Goal: Information Seeking & Learning: Learn about a topic

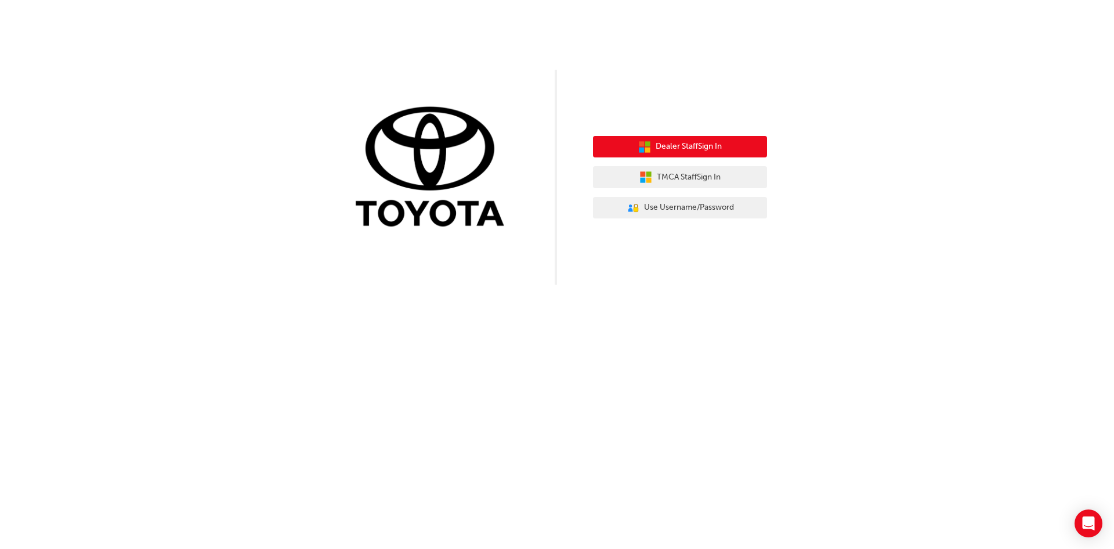
click at [679, 151] on span "Dealer Staff Sign In" at bounding box center [689, 146] width 66 height 13
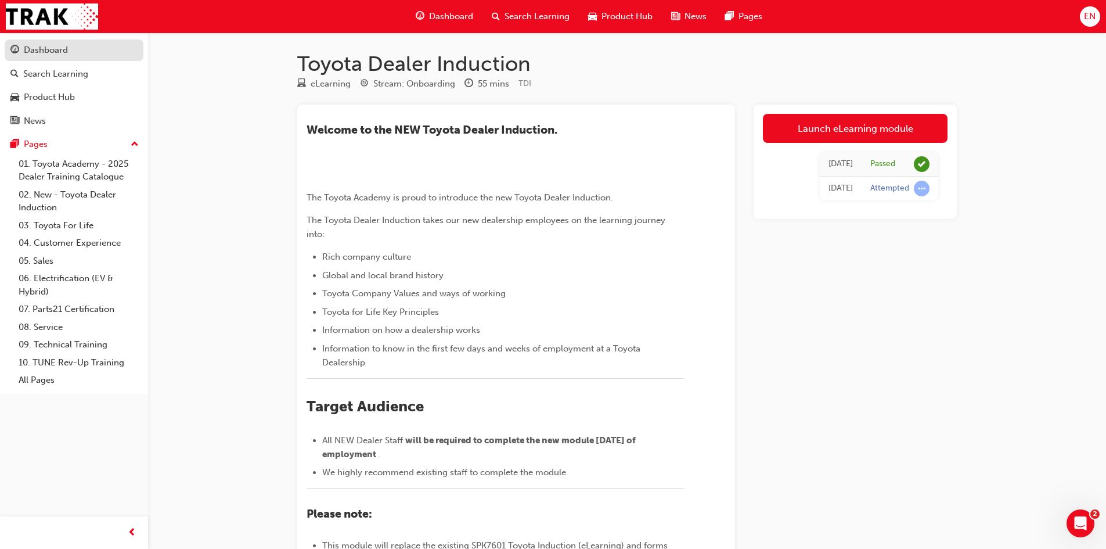
click at [85, 48] on div "Dashboard" at bounding box center [73, 50] width 127 height 15
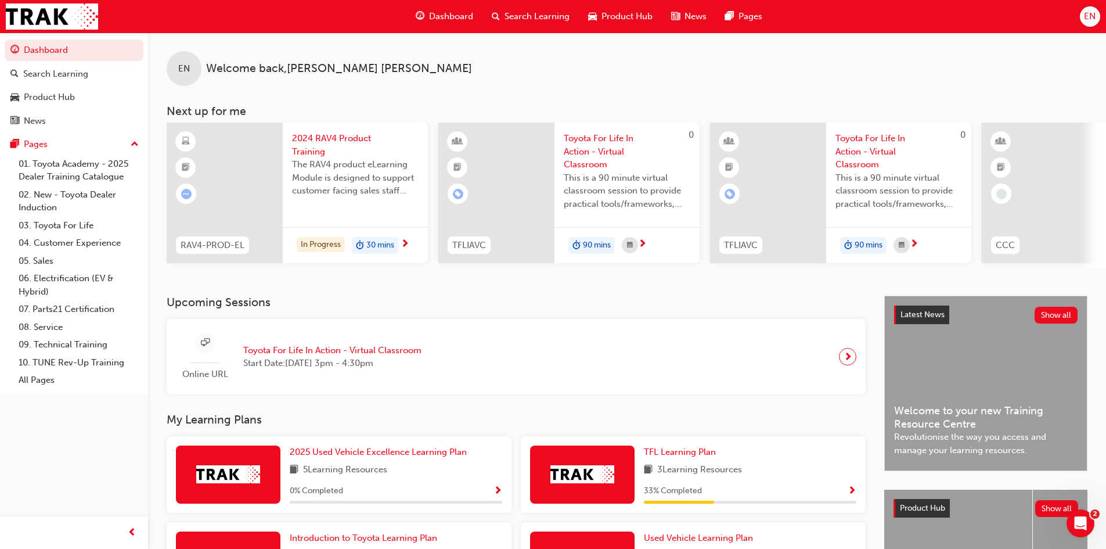
click at [345, 149] on span "2024 RAV4 Product Training" at bounding box center [355, 145] width 127 height 26
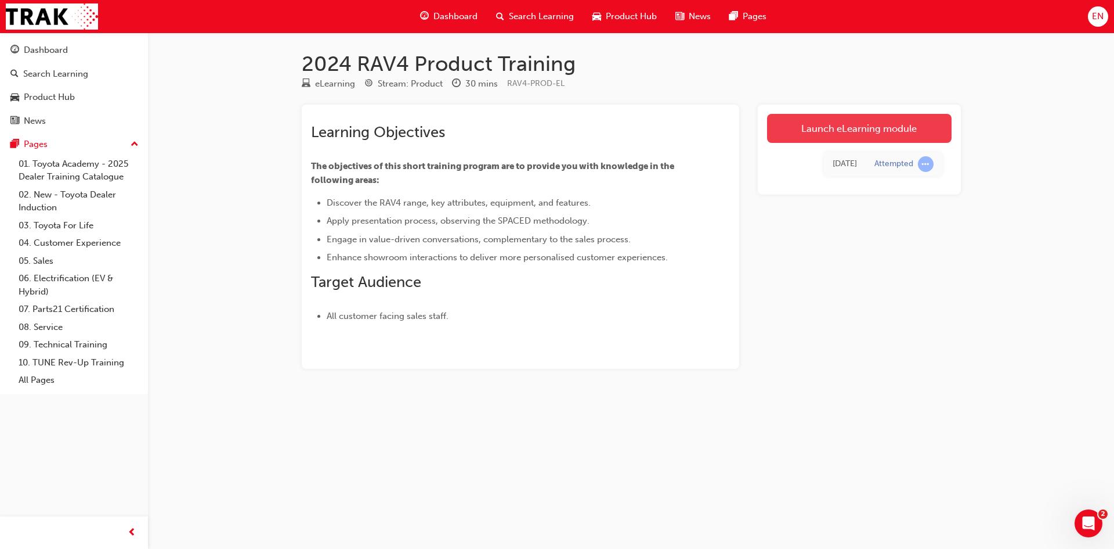
click at [875, 137] on link "Launch eLearning module" at bounding box center [859, 128] width 185 height 29
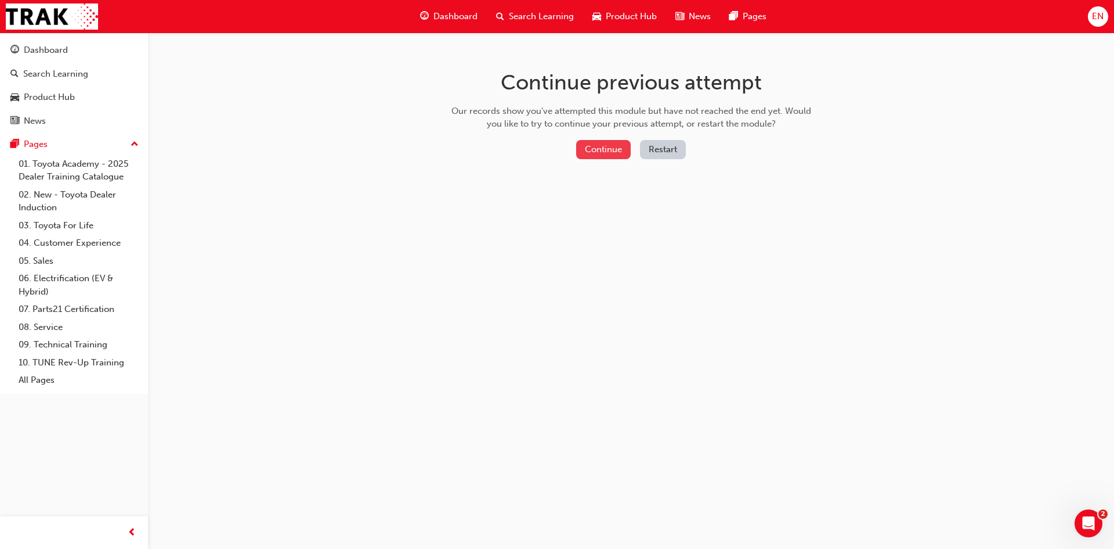
click at [581, 146] on button "Continue" at bounding box center [603, 149] width 55 height 19
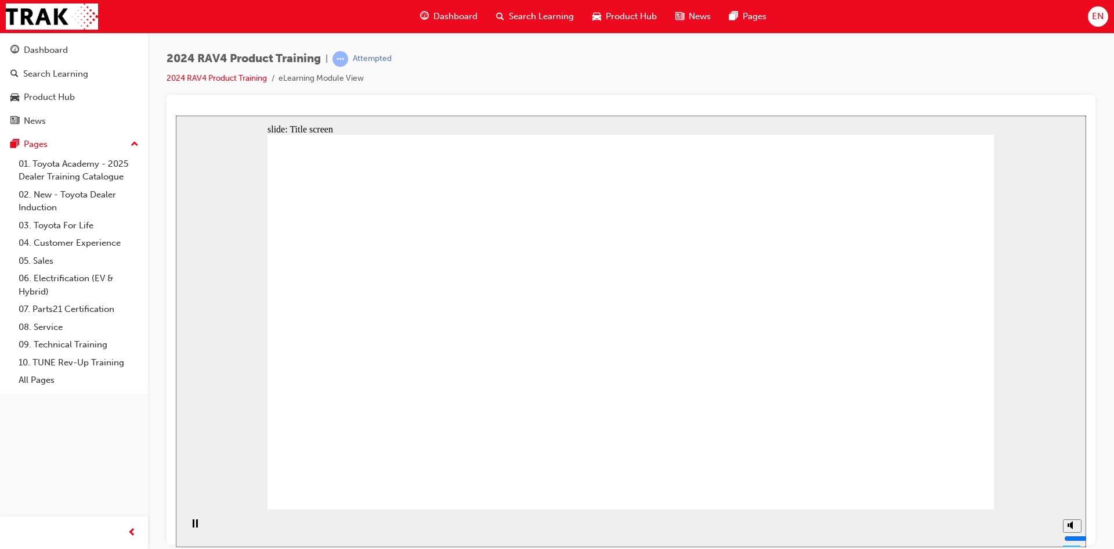
drag, startPoint x: 919, startPoint y: 265, endPoint x: 823, endPoint y: 229, distance: 102.3
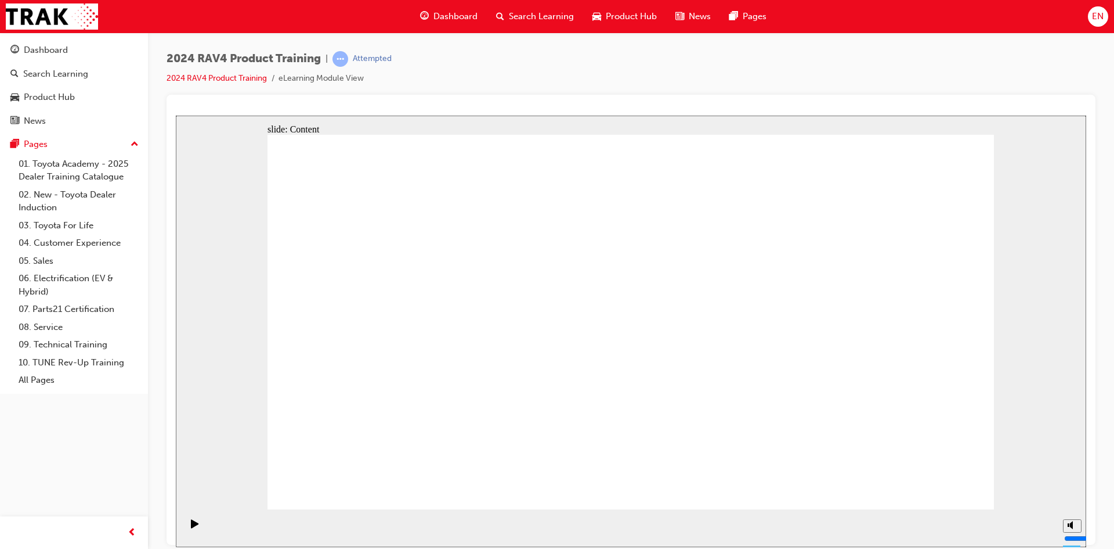
drag, startPoint x: 894, startPoint y: 279, endPoint x: 943, endPoint y: 277, distance: 49.4
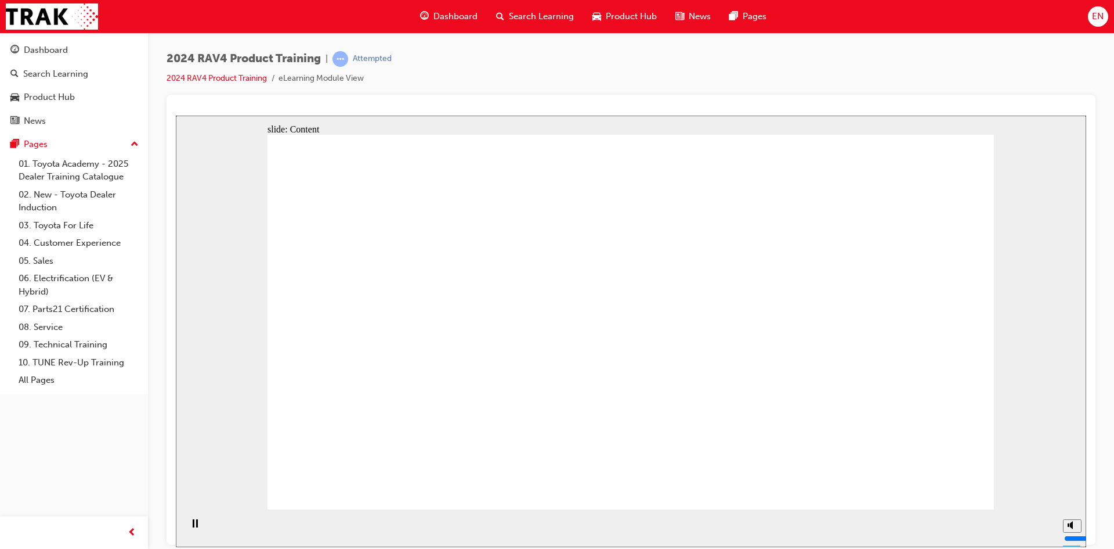
drag, startPoint x: 828, startPoint y: 388, endPoint x: 887, endPoint y: 395, distance: 59.6
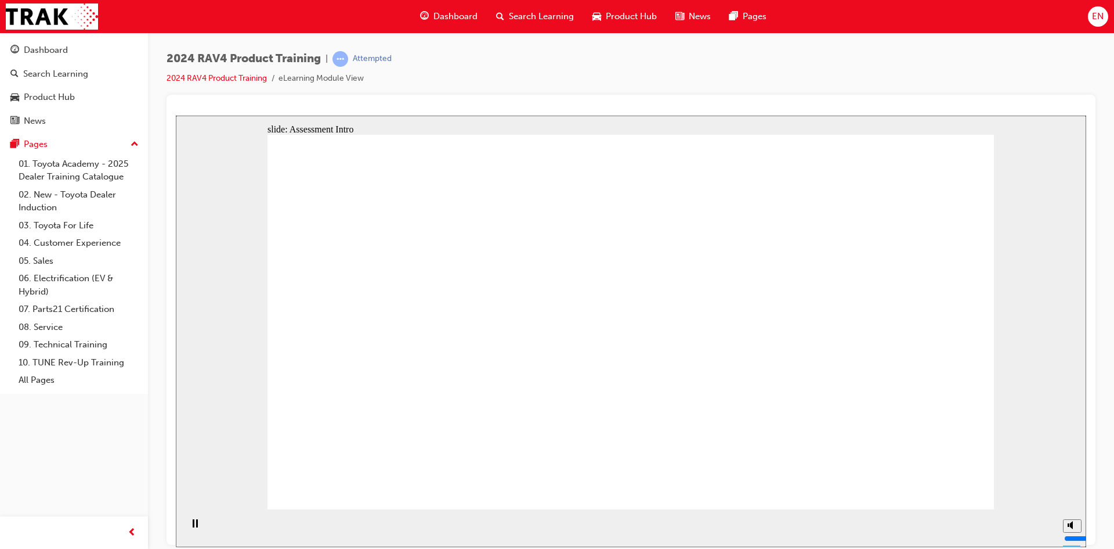
drag, startPoint x: 738, startPoint y: 251, endPoint x: 740, endPoint y: 230, distance: 20.3
radio input "true"
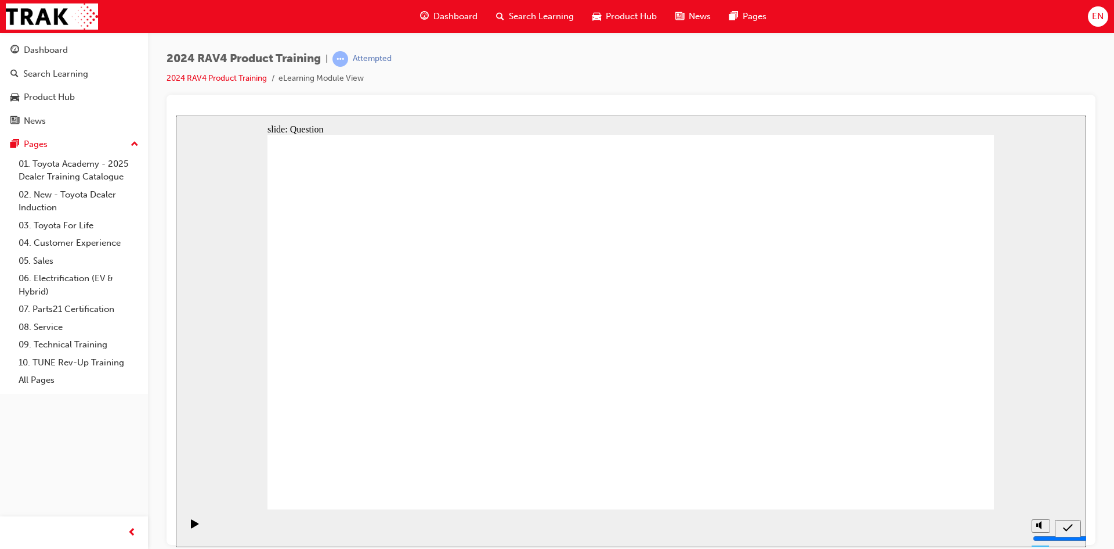
radio input "true"
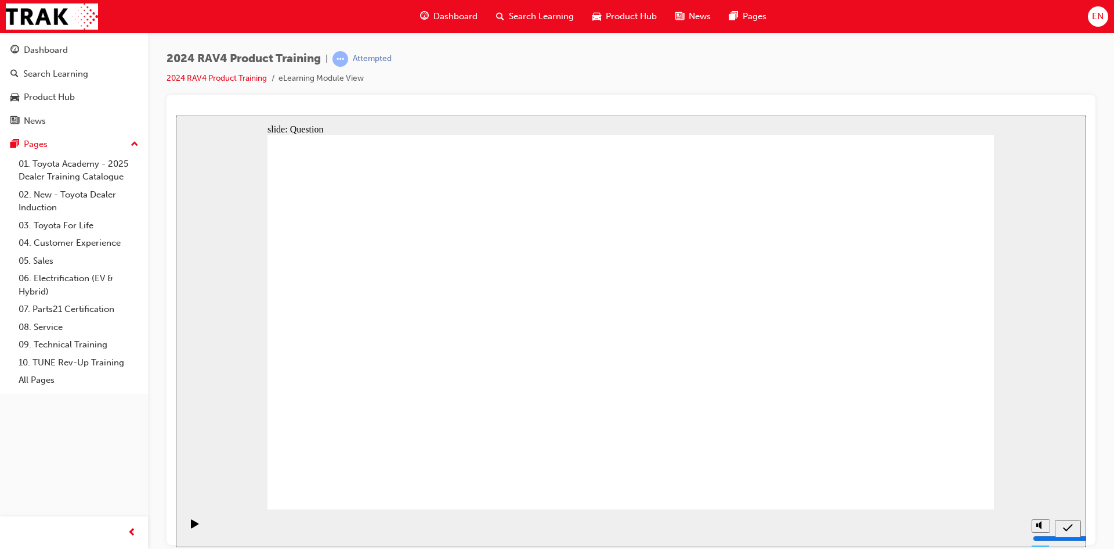
radio input "true"
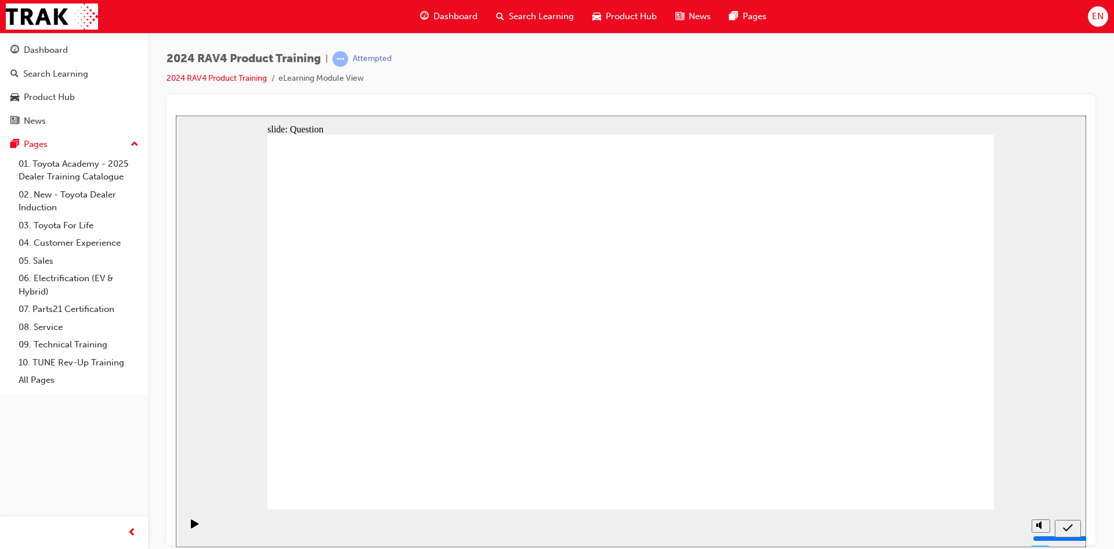
radio input "true"
drag, startPoint x: 431, startPoint y: 419, endPoint x: 748, endPoint y: 285, distance: 343.6
drag, startPoint x: 714, startPoint y: 294, endPoint x: 432, endPoint y: 417, distance: 307.5
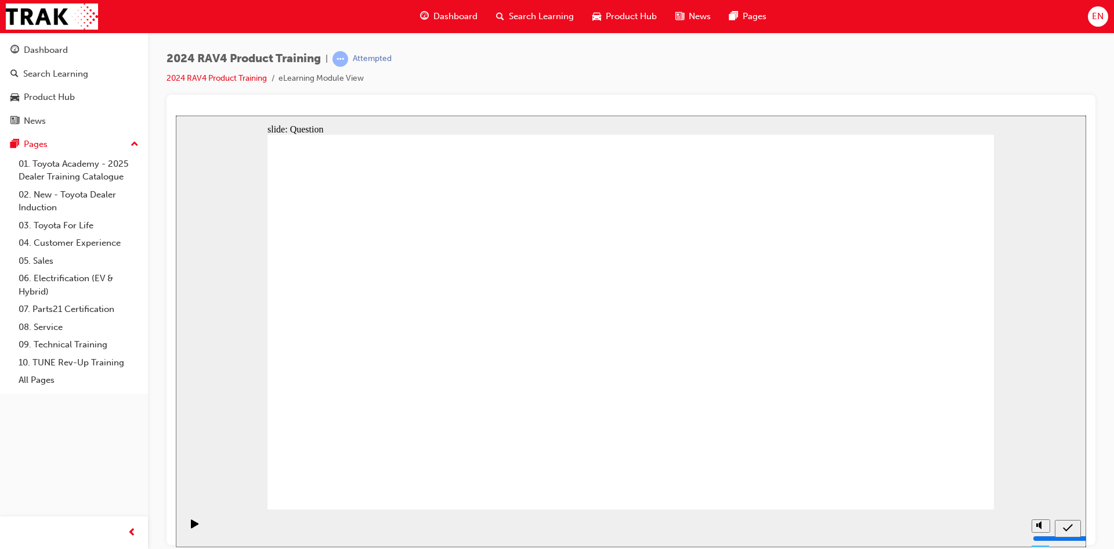
drag, startPoint x: 834, startPoint y: 309, endPoint x: 564, endPoint y: 439, distance: 299.6
drag, startPoint x: 438, startPoint y: 301, endPoint x: 738, endPoint y: 442, distance: 331.1
drag, startPoint x: 525, startPoint y: 284, endPoint x: 860, endPoint y: 433, distance: 366.6
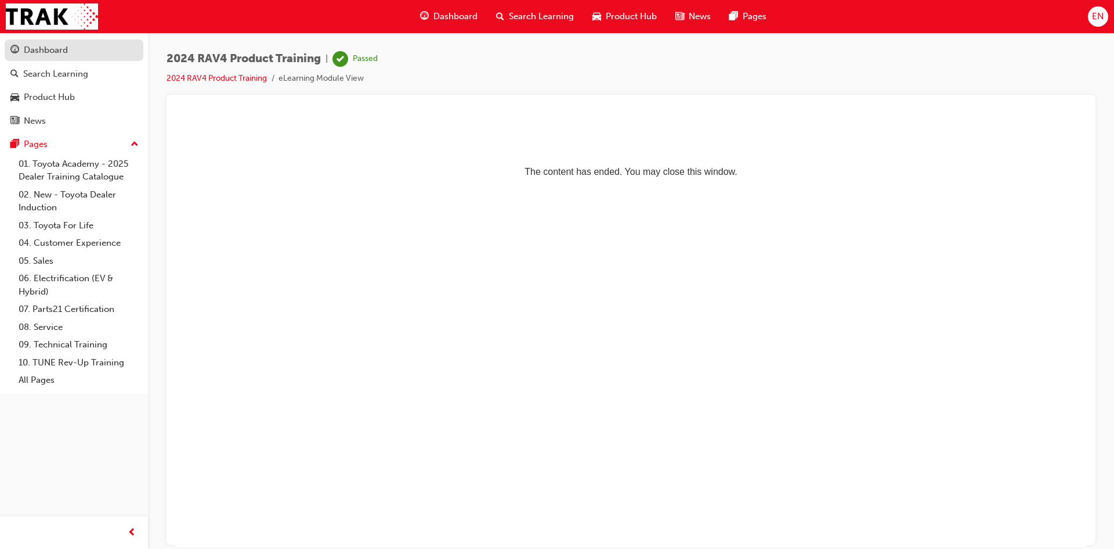
click at [107, 52] on div "Dashboard" at bounding box center [73, 50] width 127 height 15
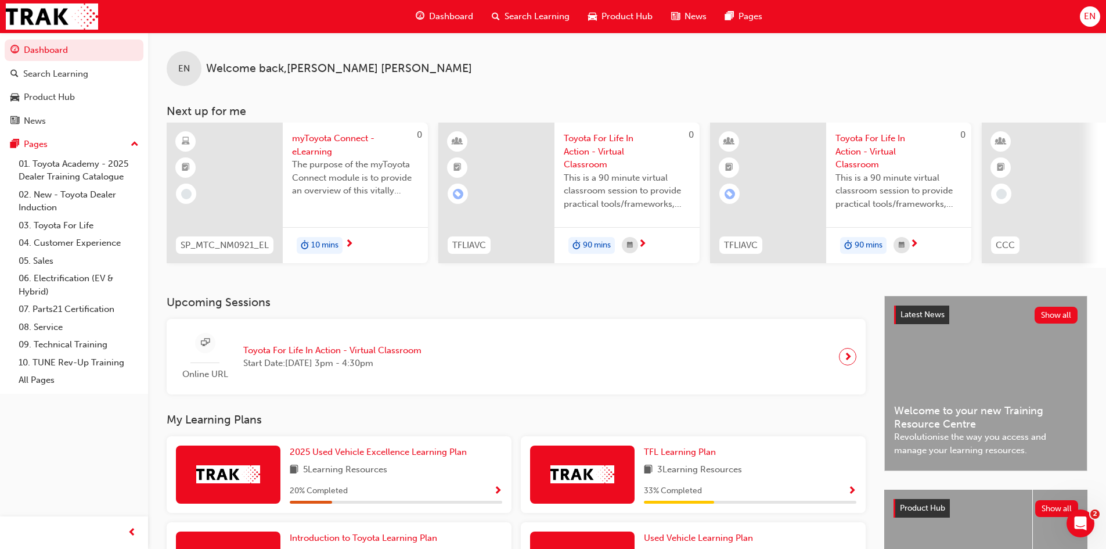
click at [1055, 277] on div "EN Welcome back , [PERSON_NAME] Next up for me 0 SP_MTC_NM0921_EL myToyota Conn…" at bounding box center [627, 164] width 958 height 263
click at [1056, 273] on div "EN Welcome back , [PERSON_NAME] Next up for me 0 SP_MTC_NM0921_EL myToyota Conn…" at bounding box center [627, 164] width 958 height 263
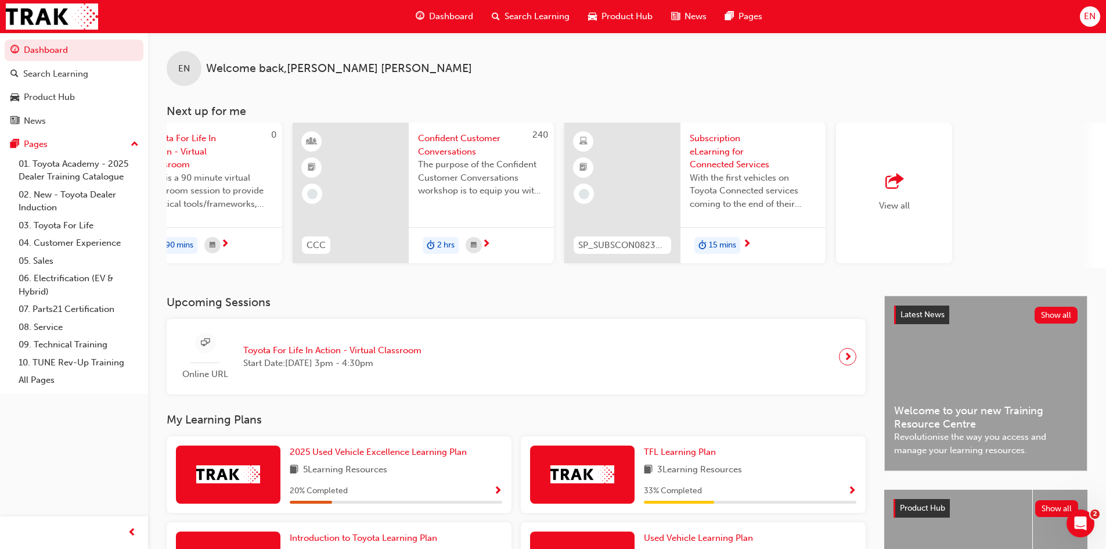
click at [891, 215] on div "View all" at bounding box center [894, 192] width 116 height 140
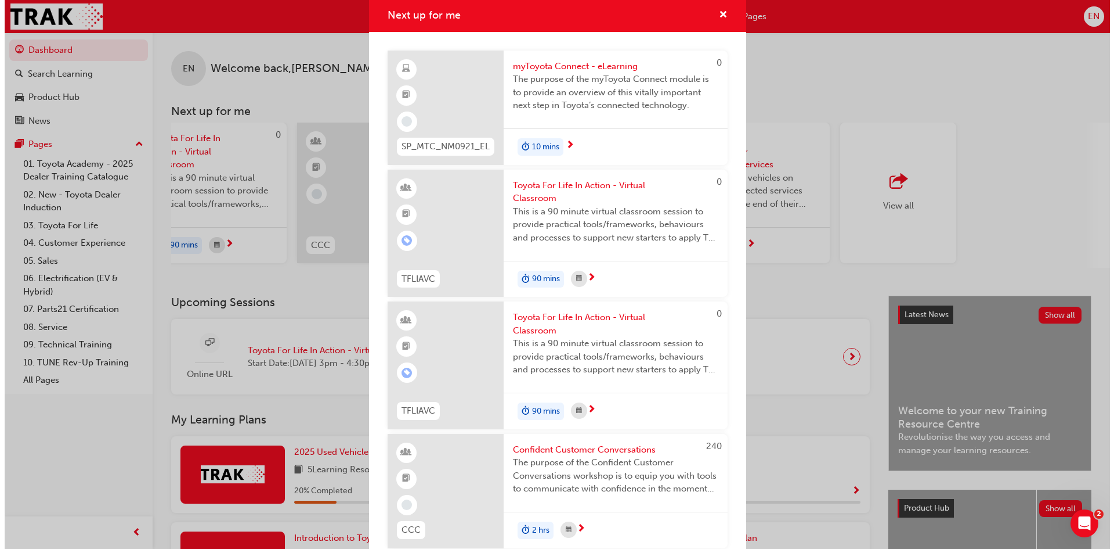
scroll to position [0, 0]
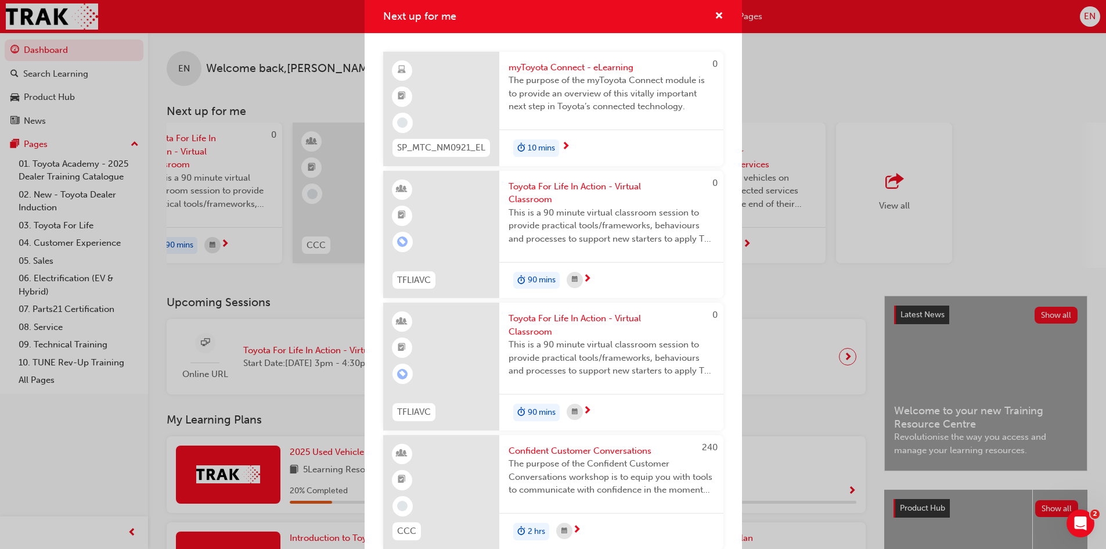
click at [579, 73] on span "myToyota Connect - eLearning" at bounding box center [610, 67] width 205 height 13
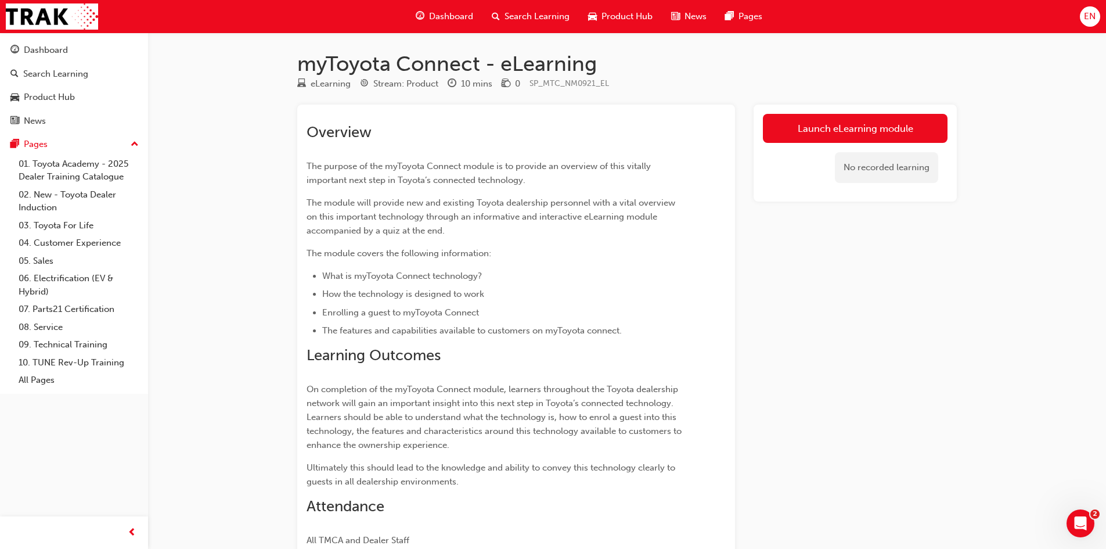
click at [794, 143] on div "No recorded learning" at bounding box center [855, 167] width 185 height 49
click at [786, 134] on link "Launch eLearning module" at bounding box center [855, 128] width 185 height 29
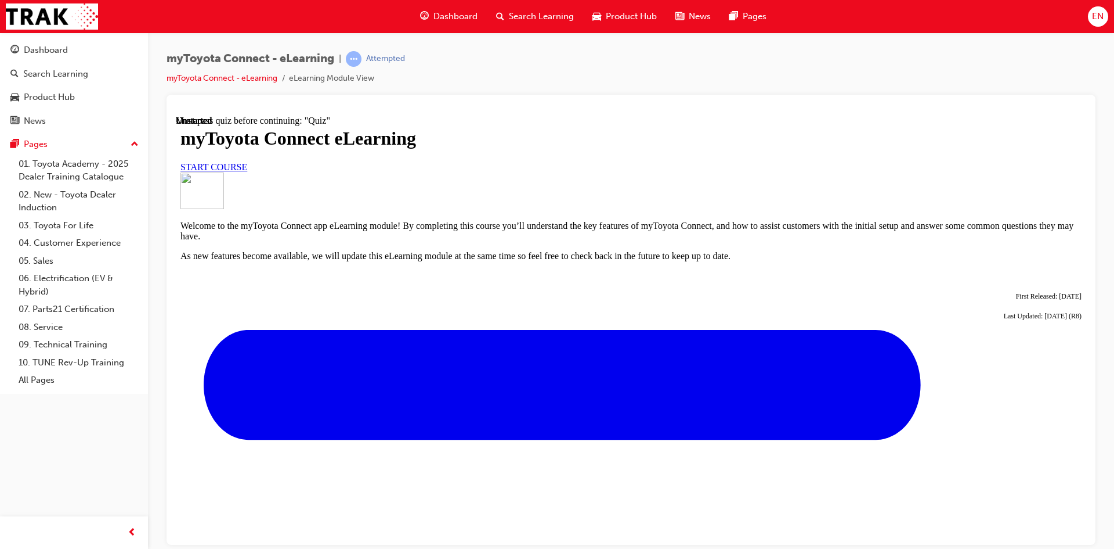
scroll to position [58, 0]
click at [247, 171] on link "START COURSE" at bounding box center [214, 166] width 67 height 10
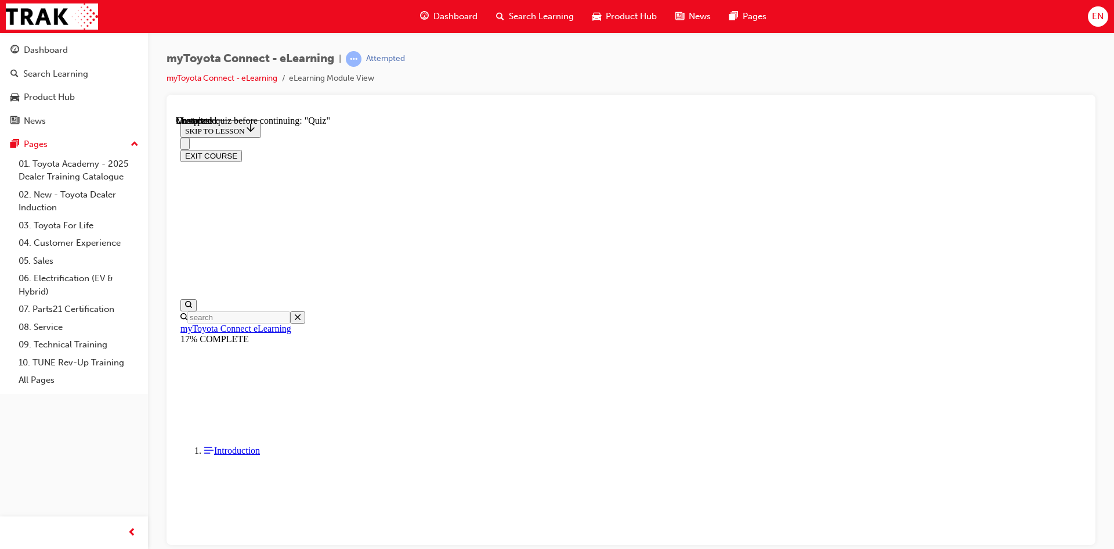
scroll to position [997, 0]
drag, startPoint x: 680, startPoint y: 441, endPoint x: 887, endPoint y: 459, distance: 208.0
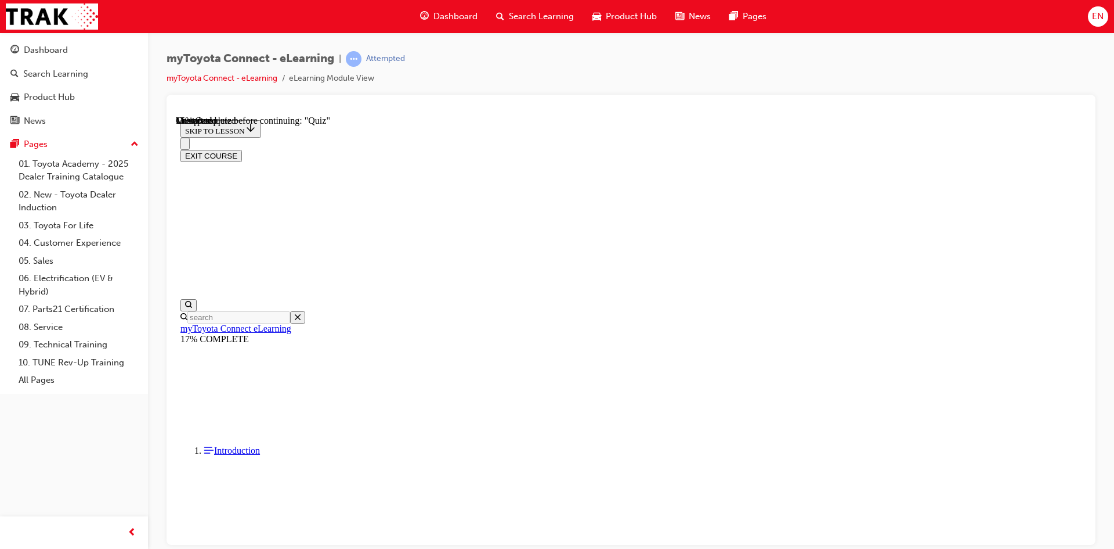
drag, startPoint x: 737, startPoint y: 288, endPoint x: 814, endPoint y: 300, distance: 78.1
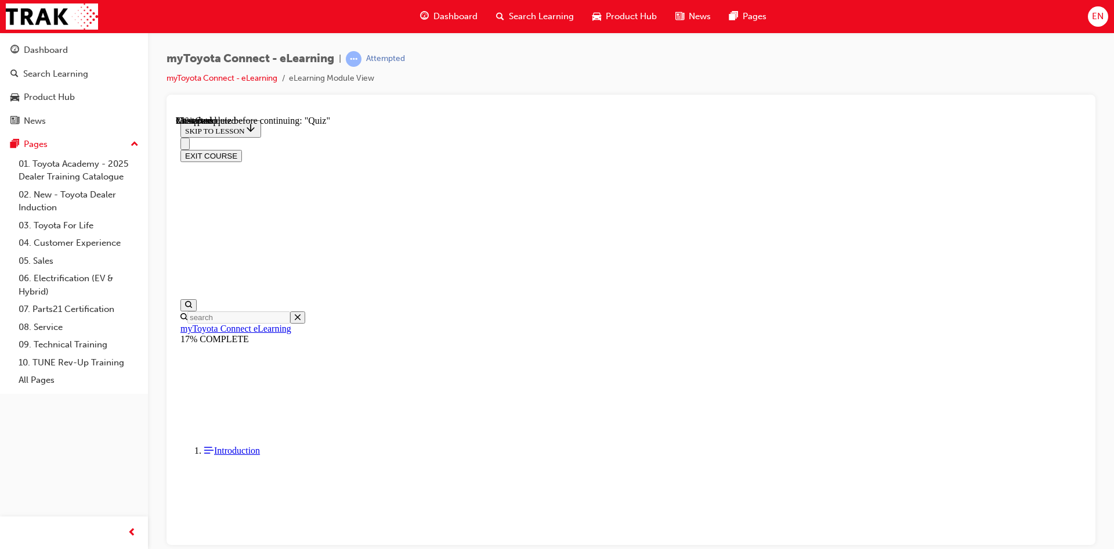
drag, startPoint x: 550, startPoint y: 382, endPoint x: 590, endPoint y: 422, distance: 56.6
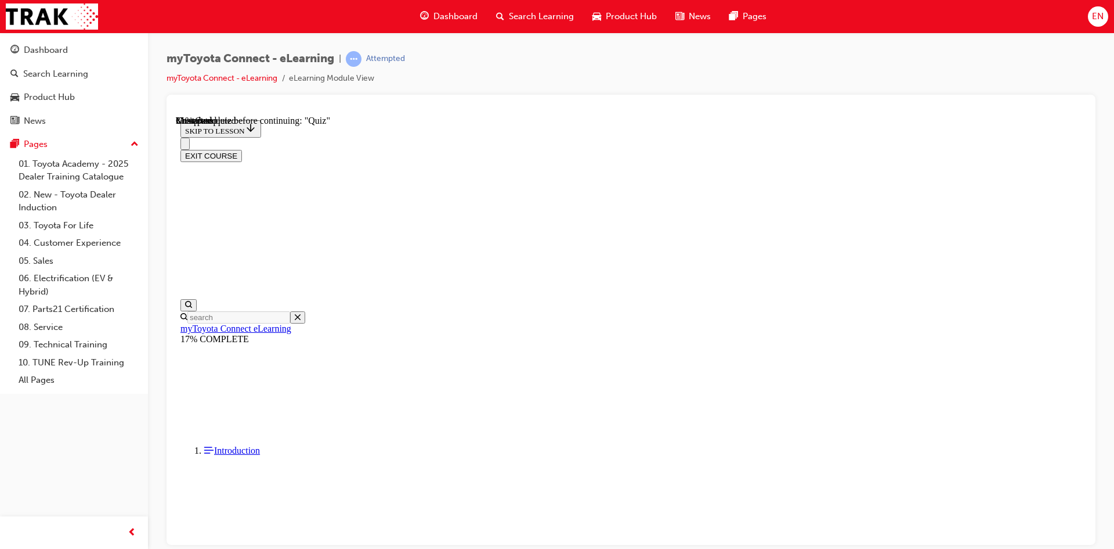
scroll to position [849, 0]
drag, startPoint x: 541, startPoint y: 340, endPoint x: 607, endPoint y: 340, distance: 66.2
drag, startPoint x: 565, startPoint y: 350, endPoint x: 587, endPoint y: 369, distance: 28.8
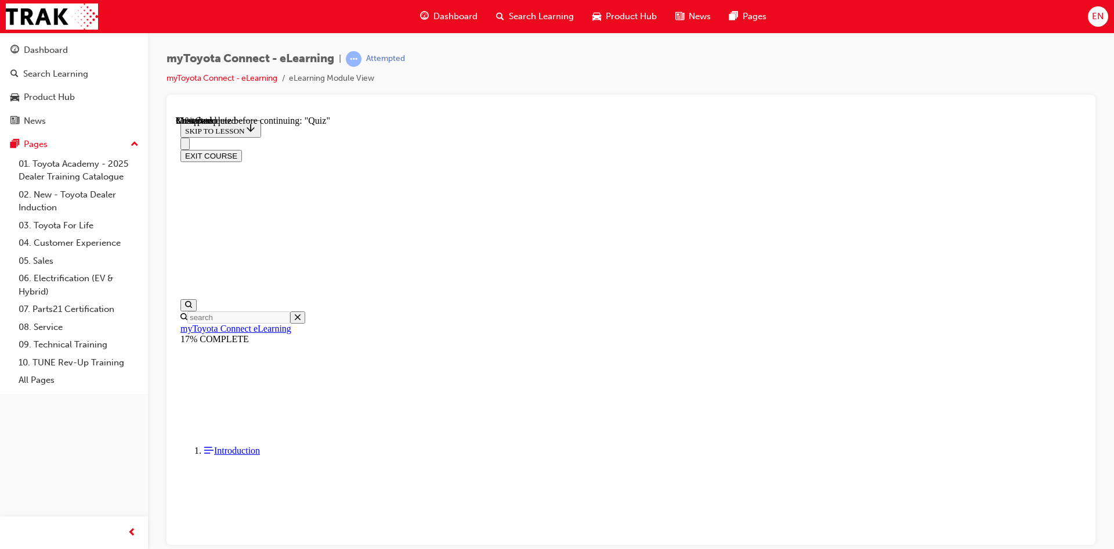
drag, startPoint x: 498, startPoint y: 414, endPoint x: 529, endPoint y: 410, distance: 31.6
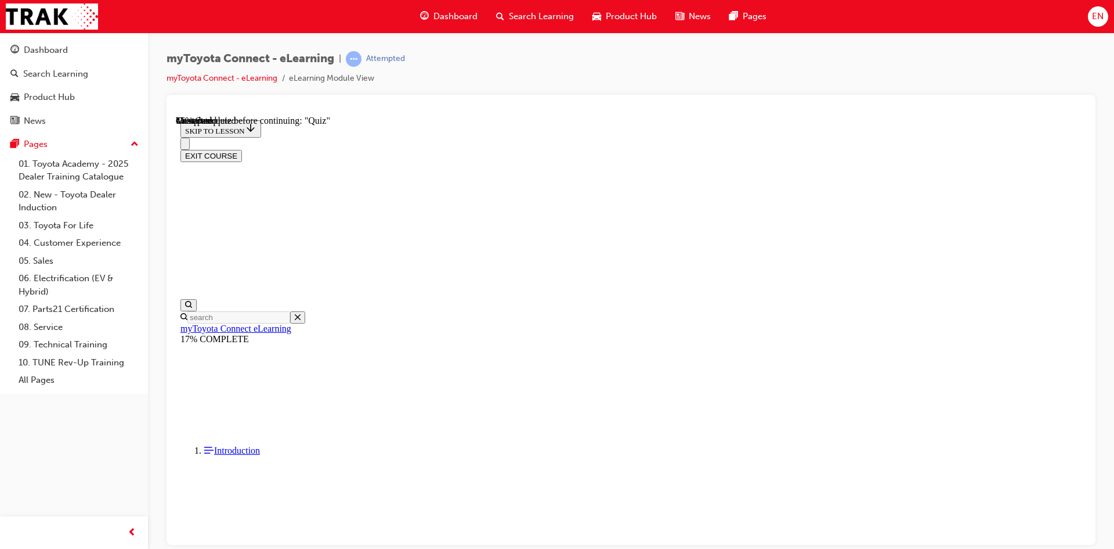
drag, startPoint x: 596, startPoint y: 305, endPoint x: 681, endPoint y: 315, distance: 86.0
drag, startPoint x: 559, startPoint y: 240, endPoint x: 803, endPoint y: 297, distance: 250.3
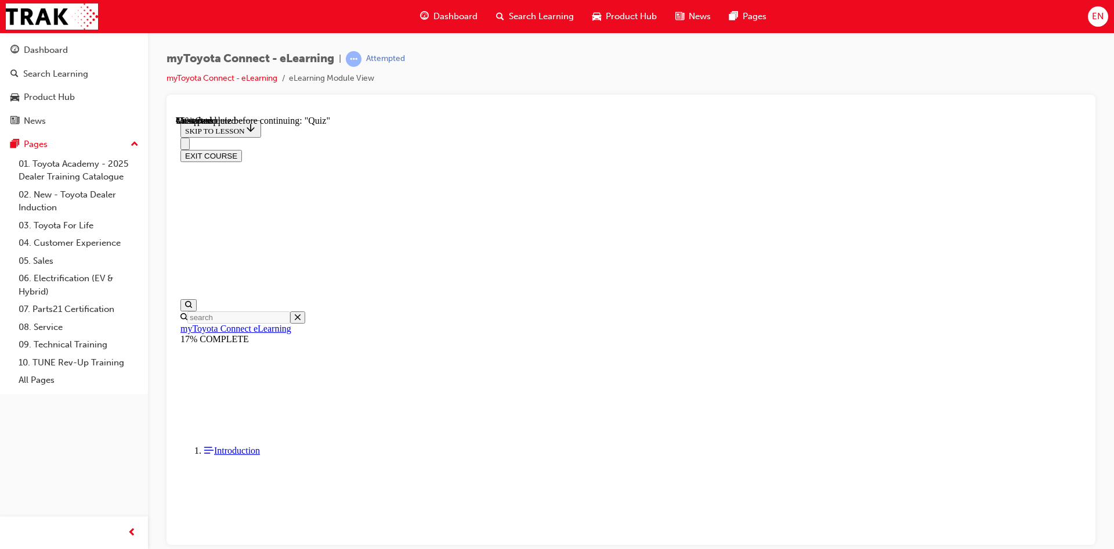
drag, startPoint x: 528, startPoint y: 326, endPoint x: 712, endPoint y: 360, distance: 187.7
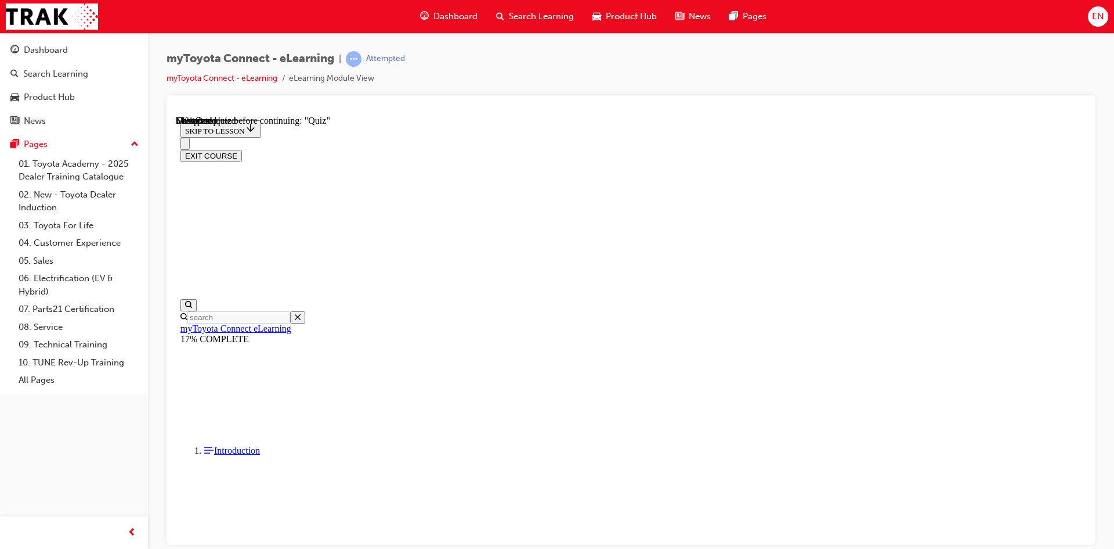
scroll to position [1487, 0]
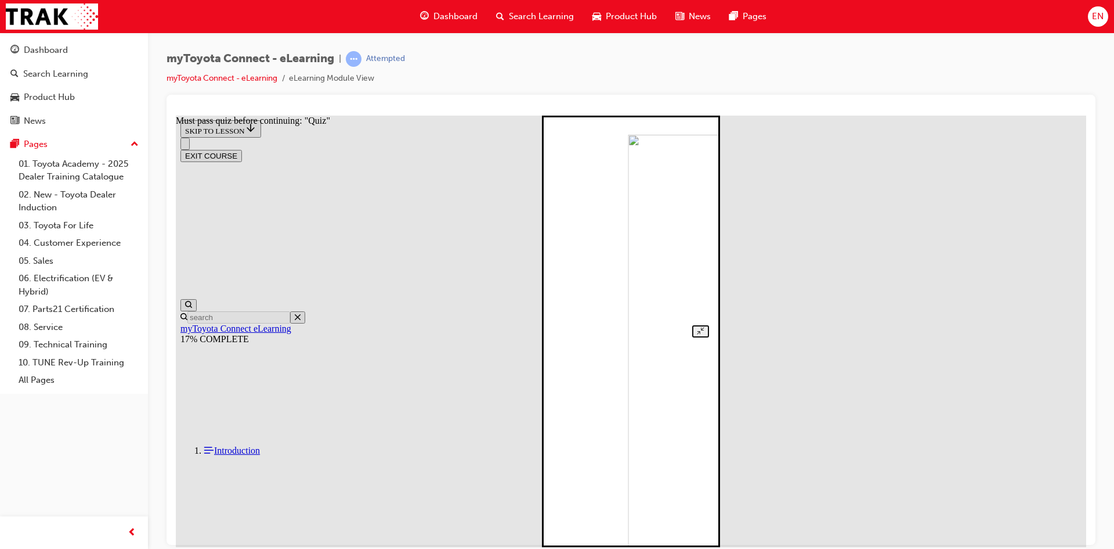
click at [553, 312] on div at bounding box center [631, 119] width 156 height 435
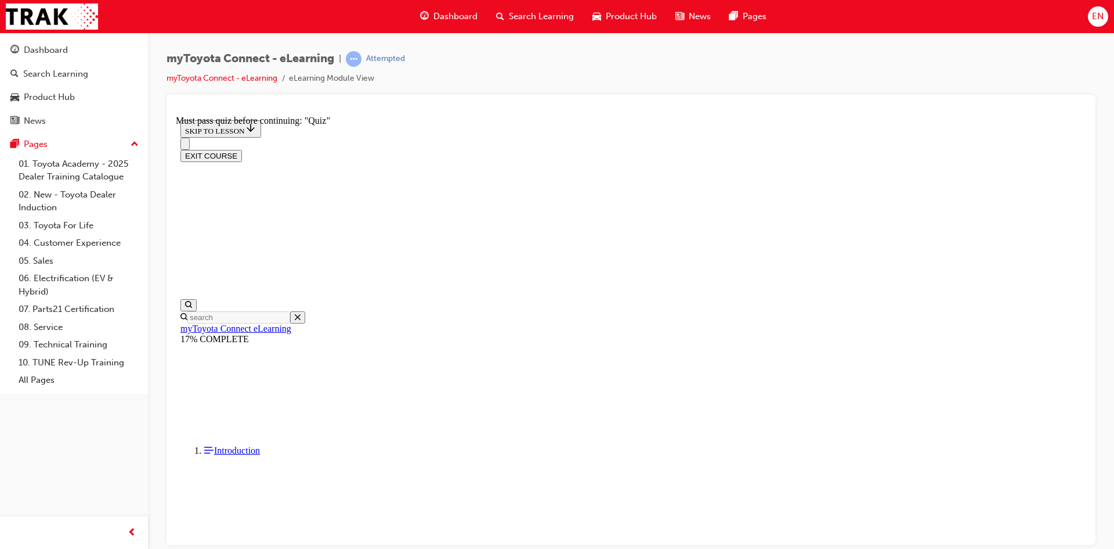
scroll to position [522, 0]
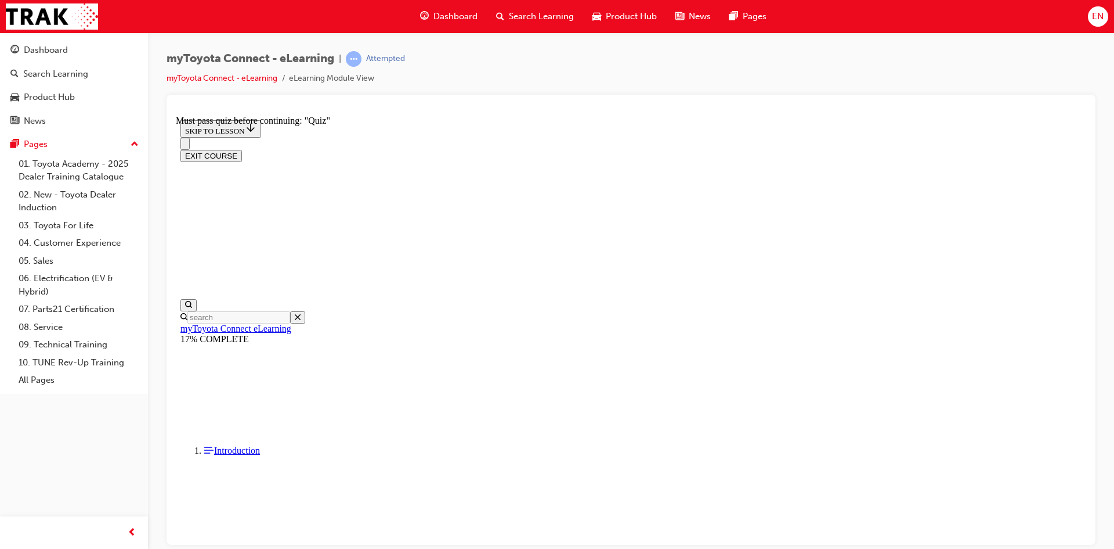
drag, startPoint x: 513, startPoint y: 141, endPoint x: 794, endPoint y: 143, distance: 281.5
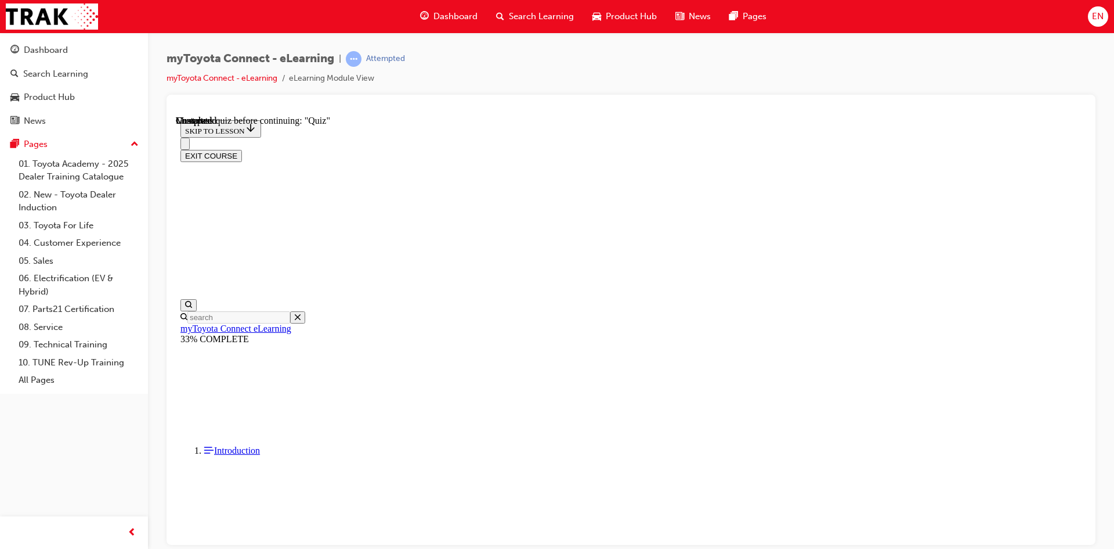
scroll to position [3121, 0]
drag, startPoint x: 541, startPoint y: 283, endPoint x: 727, endPoint y: 318, distance: 189.1
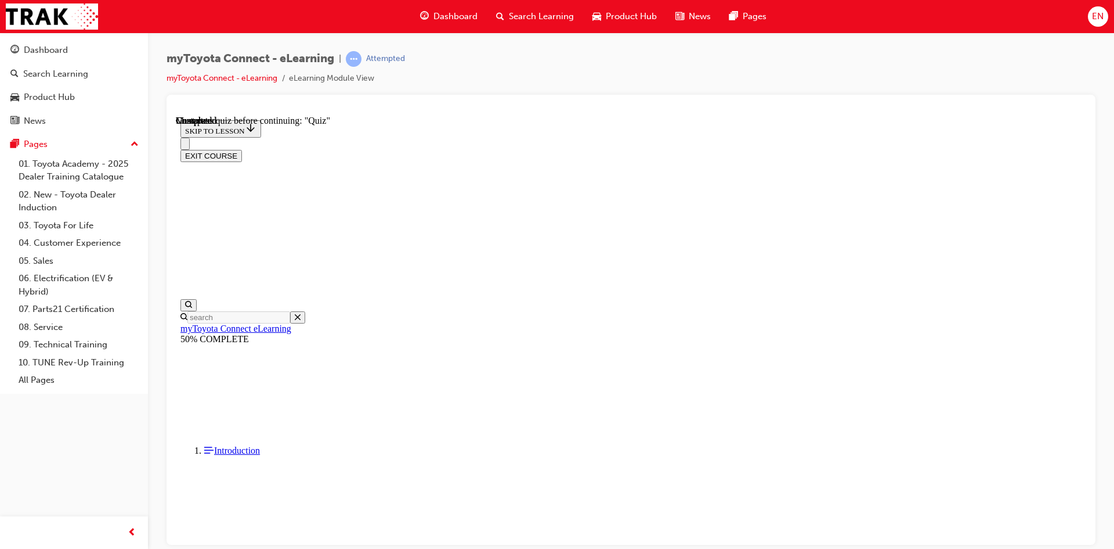
drag, startPoint x: 725, startPoint y: 306, endPoint x: 846, endPoint y: 309, distance: 121.4
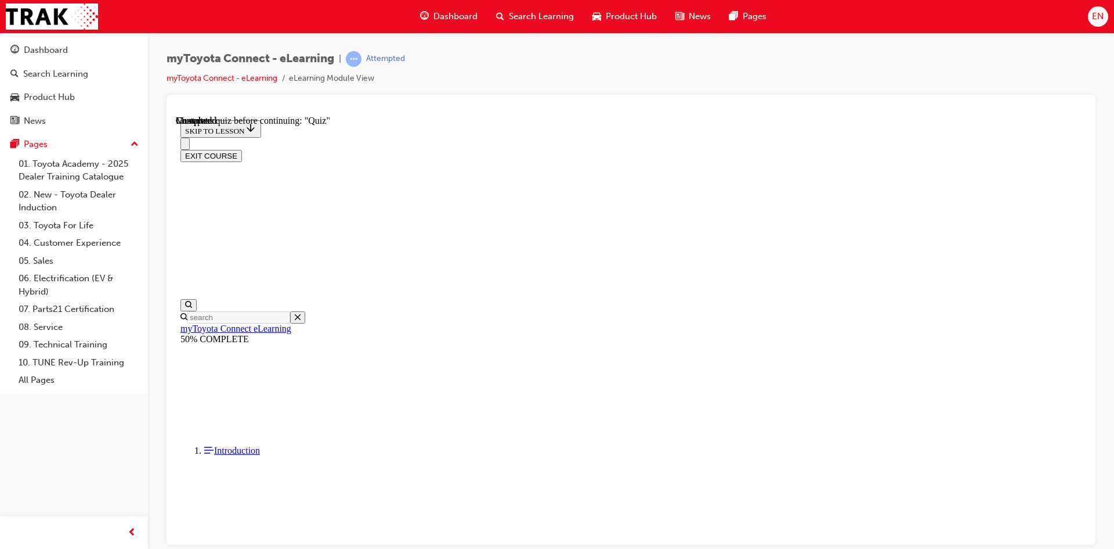
drag, startPoint x: 624, startPoint y: 383, endPoint x: 810, endPoint y: 367, distance: 186.4
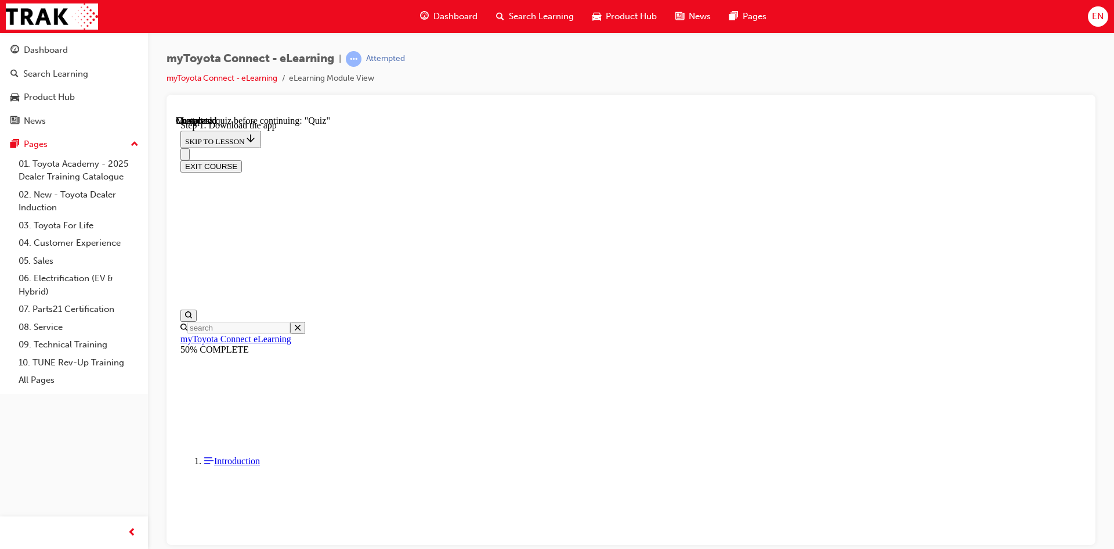
scroll to position [240, 0]
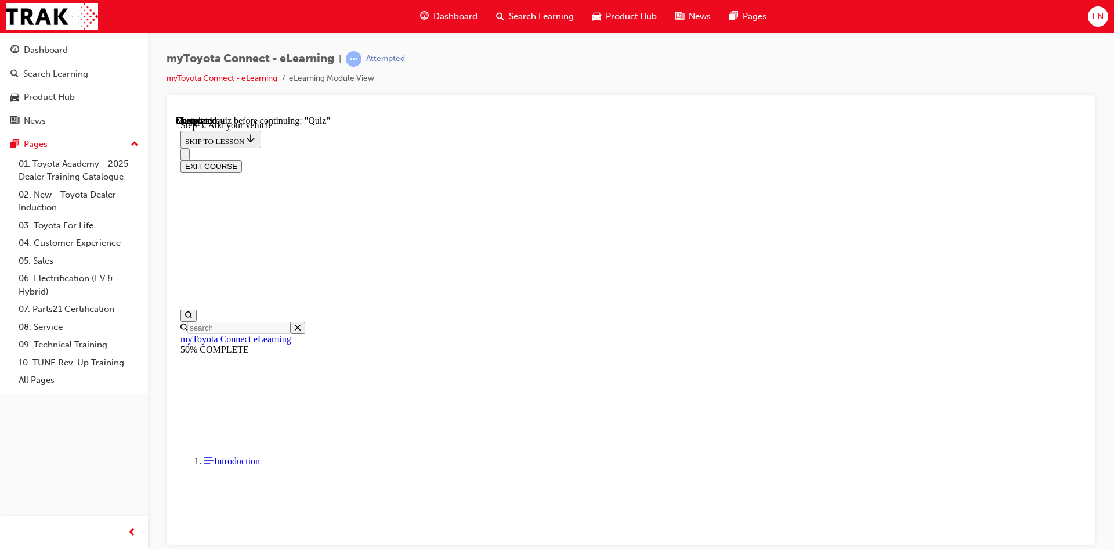
scroll to position [240, 0]
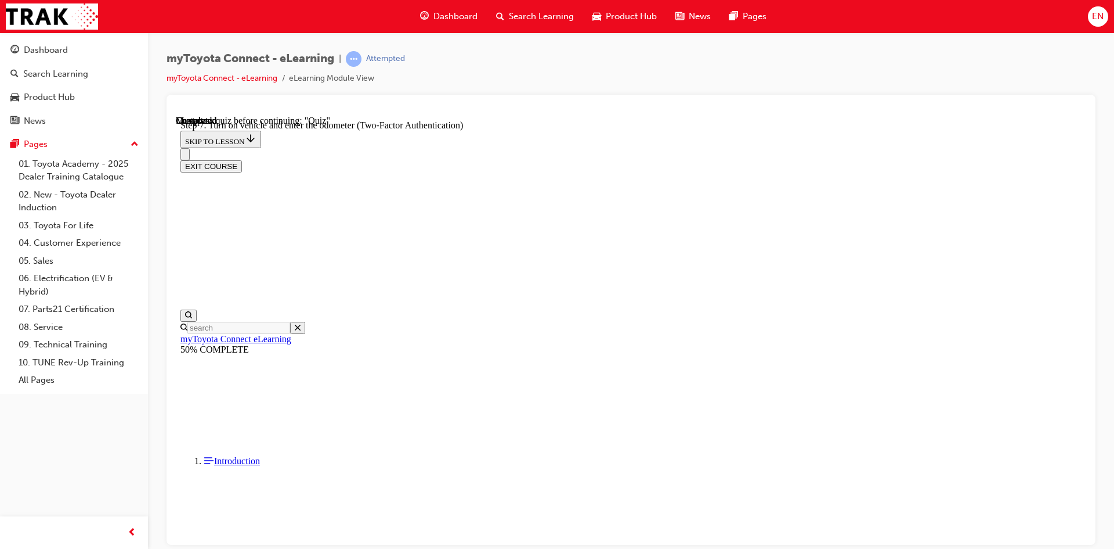
drag, startPoint x: 700, startPoint y: 329, endPoint x: 829, endPoint y: 333, distance: 129.5
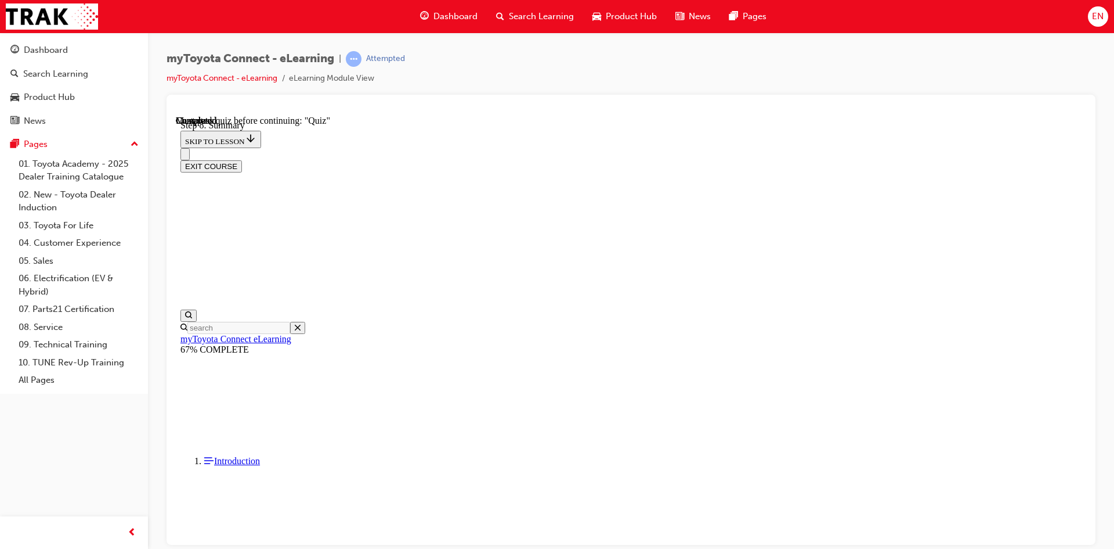
scroll to position [733, 0]
drag, startPoint x: 650, startPoint y: 406, endPoint x: 661, endPoint y: 406, distance: 11.0
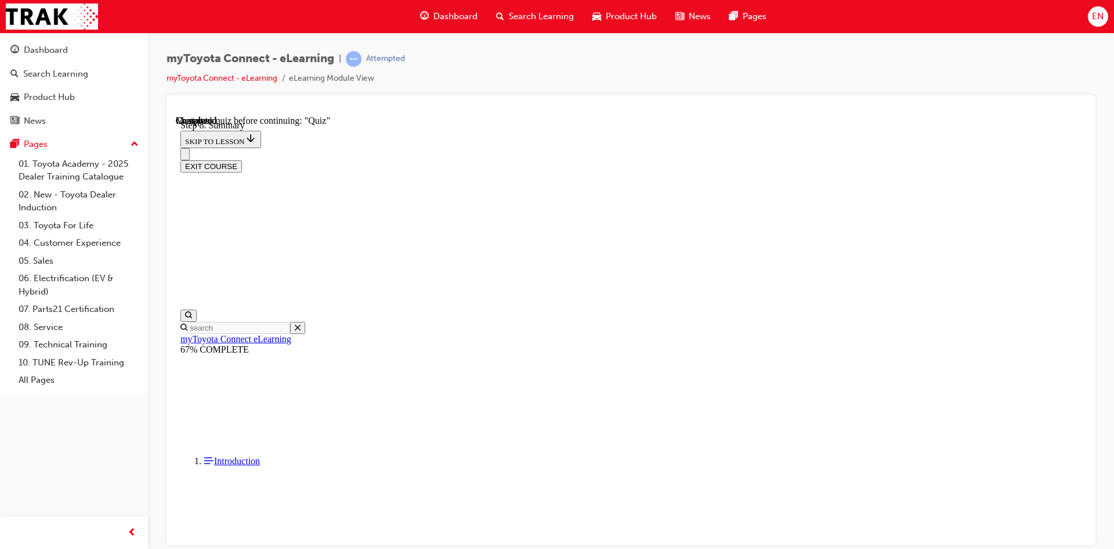
drag, startPoint x: 570, startPoint y: 394, endPoint x: 781, endPoint y: 438, distance: 215.2
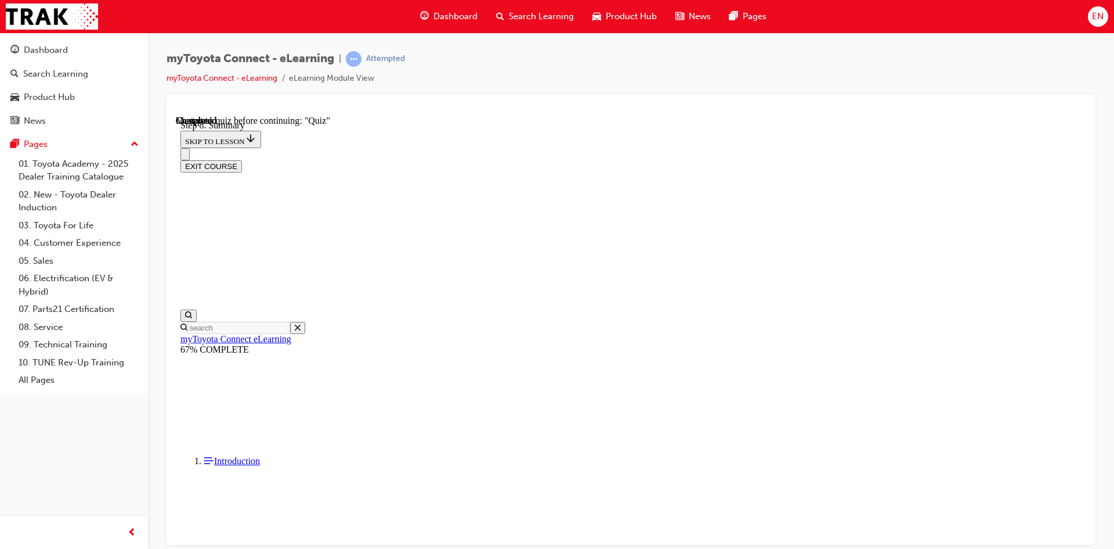
drag, startPoint x: 629, startPoint y: 410, endPoint x: 803, endPoint y: 439, distance: 177.2
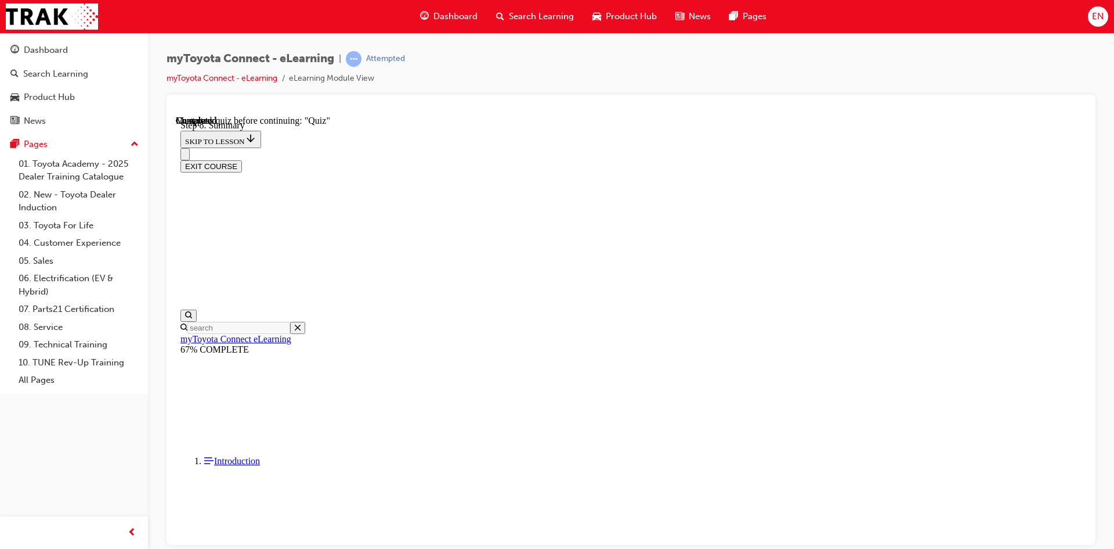
drag, startPoint x: 656, startPoint y: 427, endPoint x: 748, endPoint y: 435, distance: 92.0
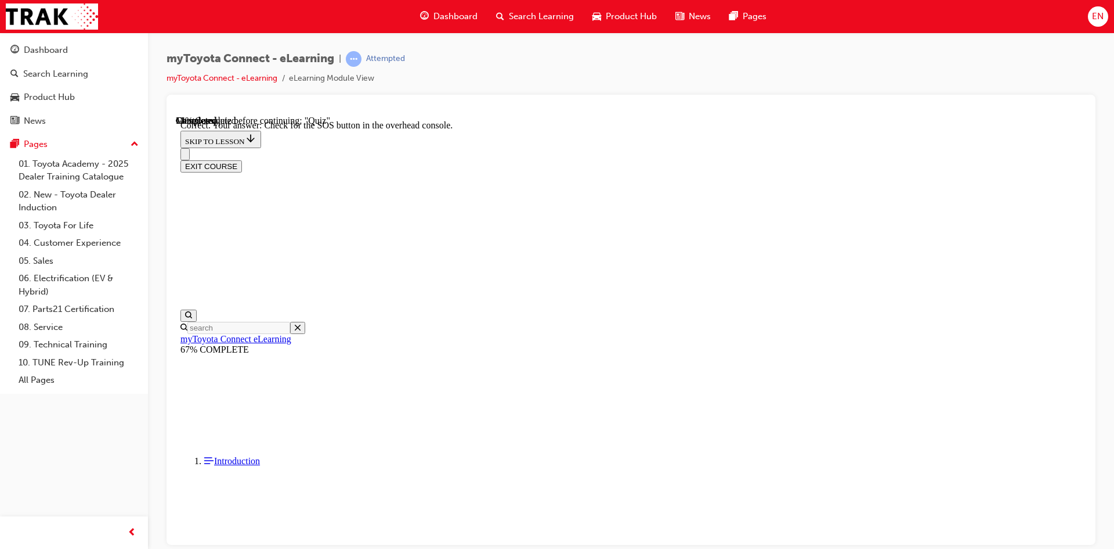
scroll to position [164, 0]
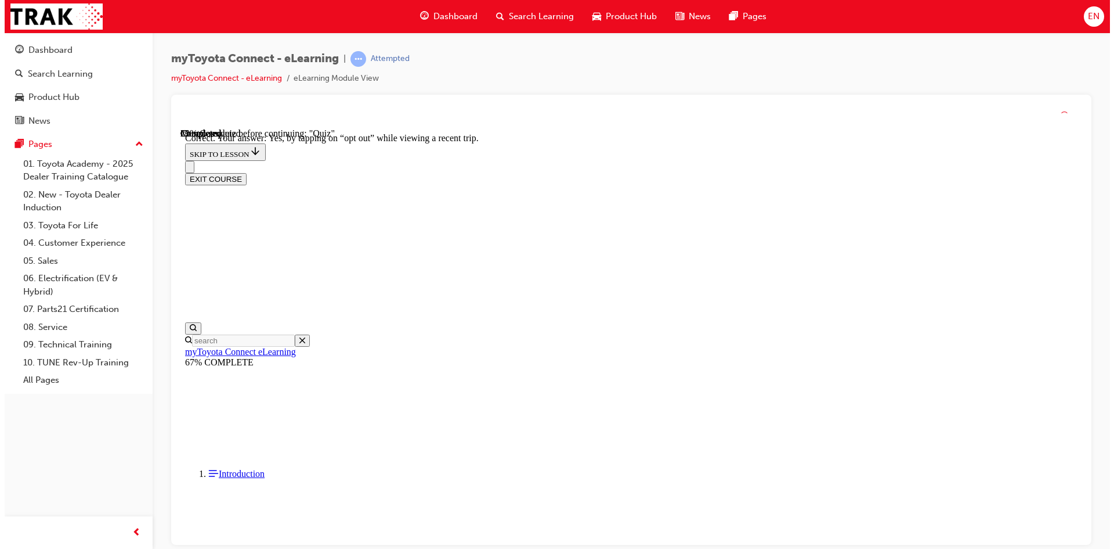
scroll to position [118, 0]
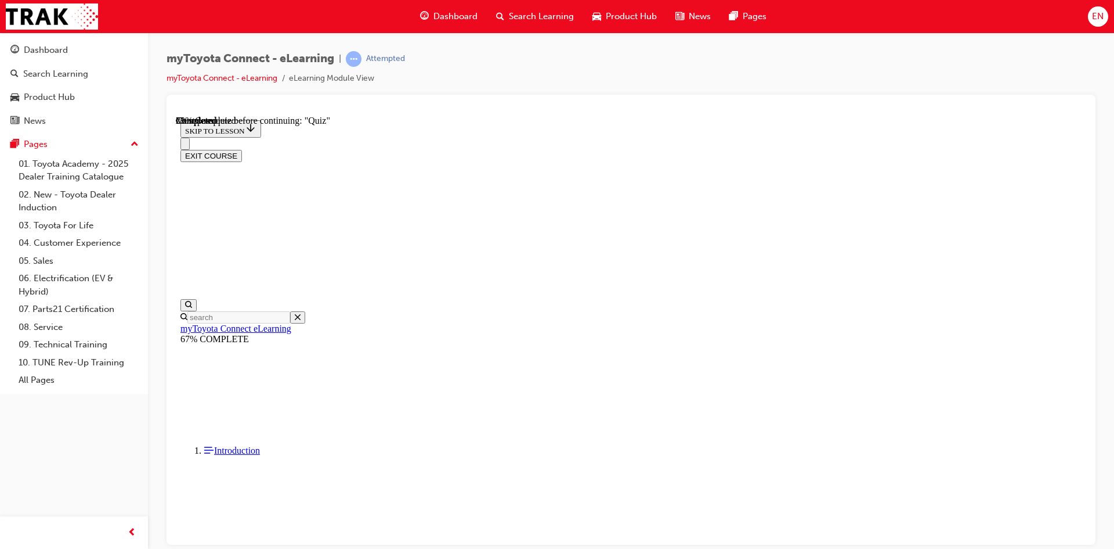
scroll to position [85, 0]
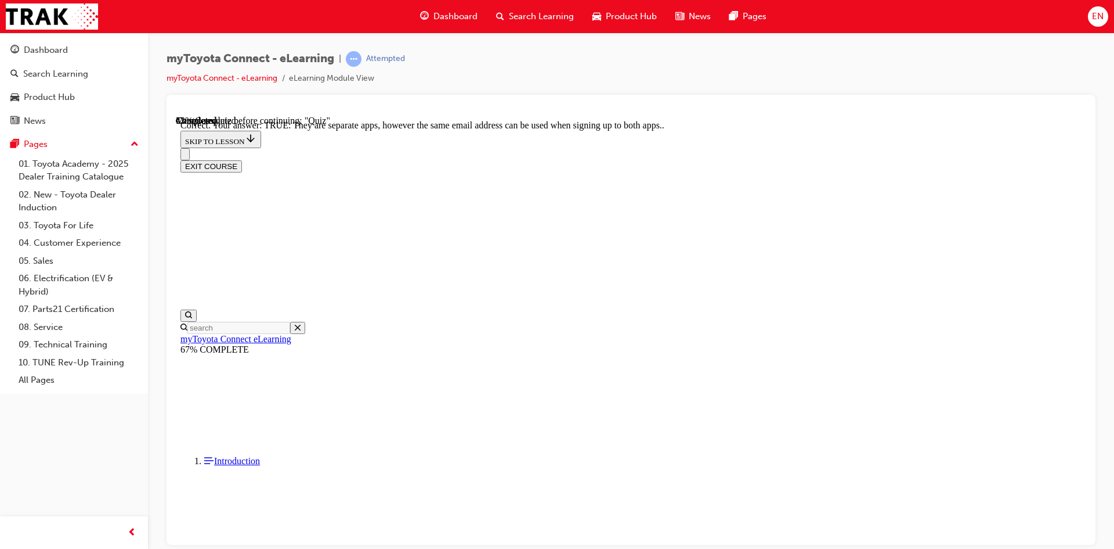
scroll to position [121, 0]
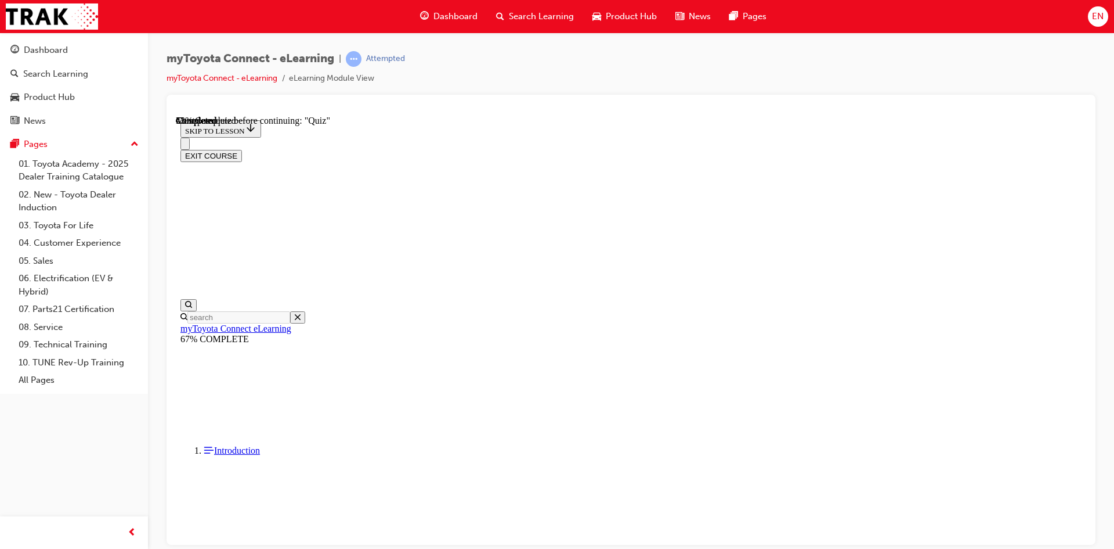
scroll to position [109, 0]
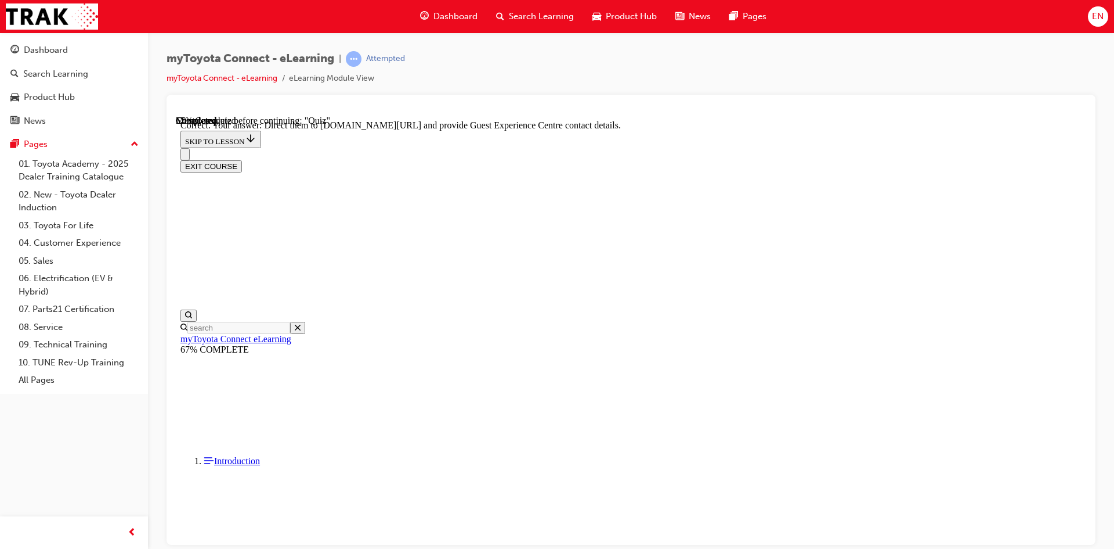
scroll to position [222, 0]
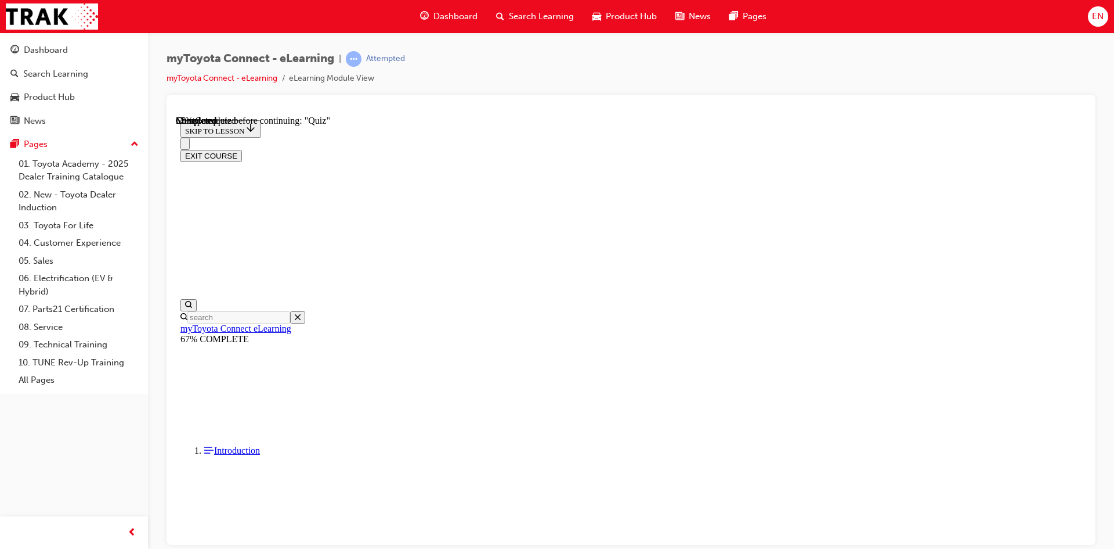
scroll to position [116, 0]
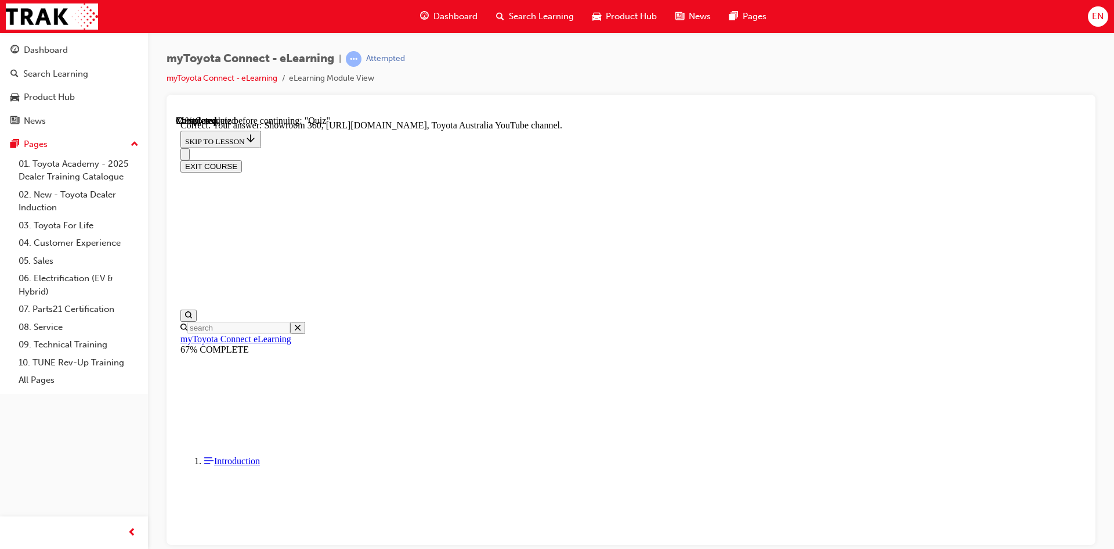
scroll to position [222, 0]
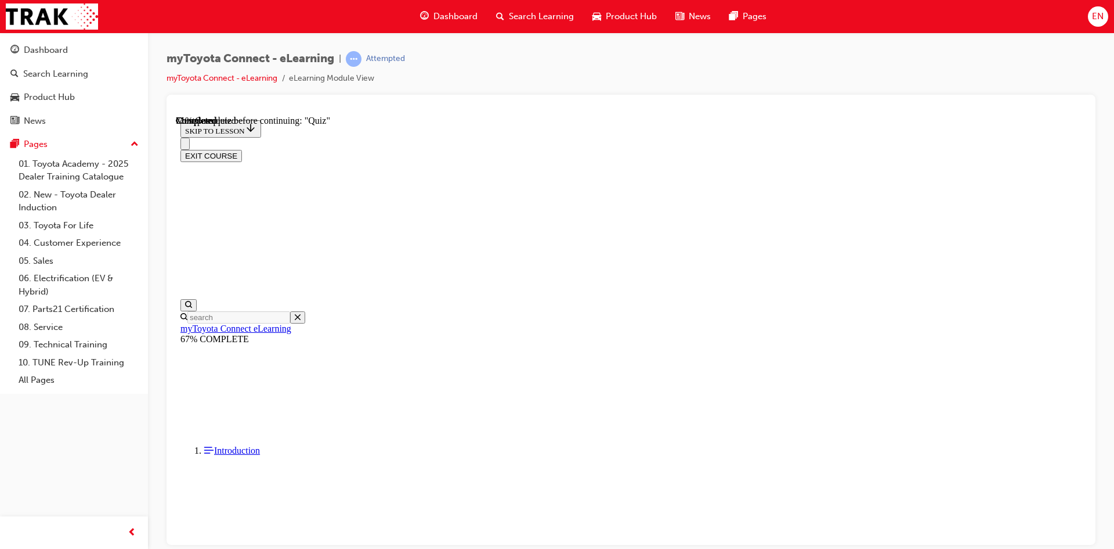
scroll to position [116, 0]
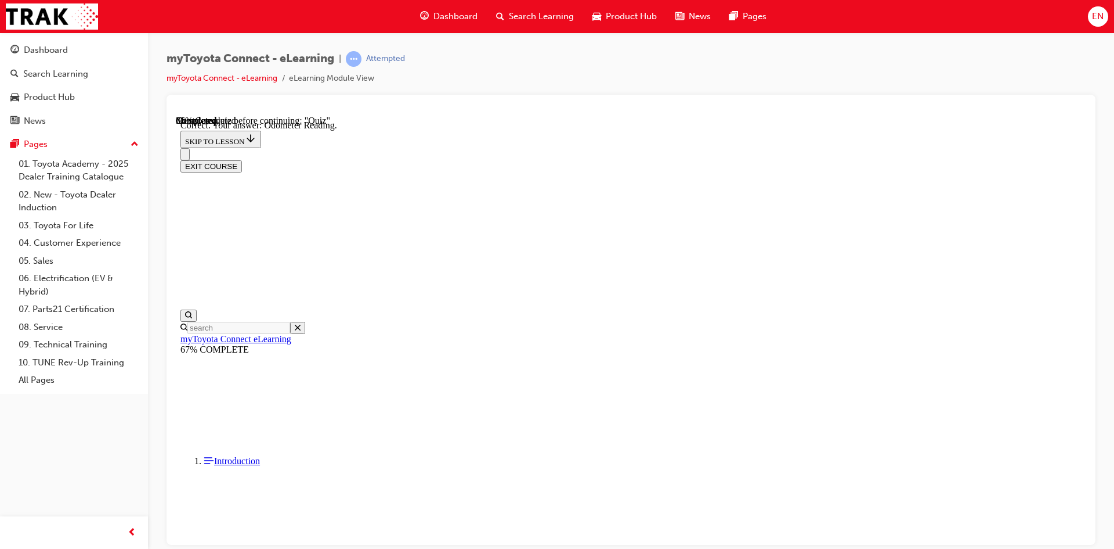
scroll to position [211, 0]
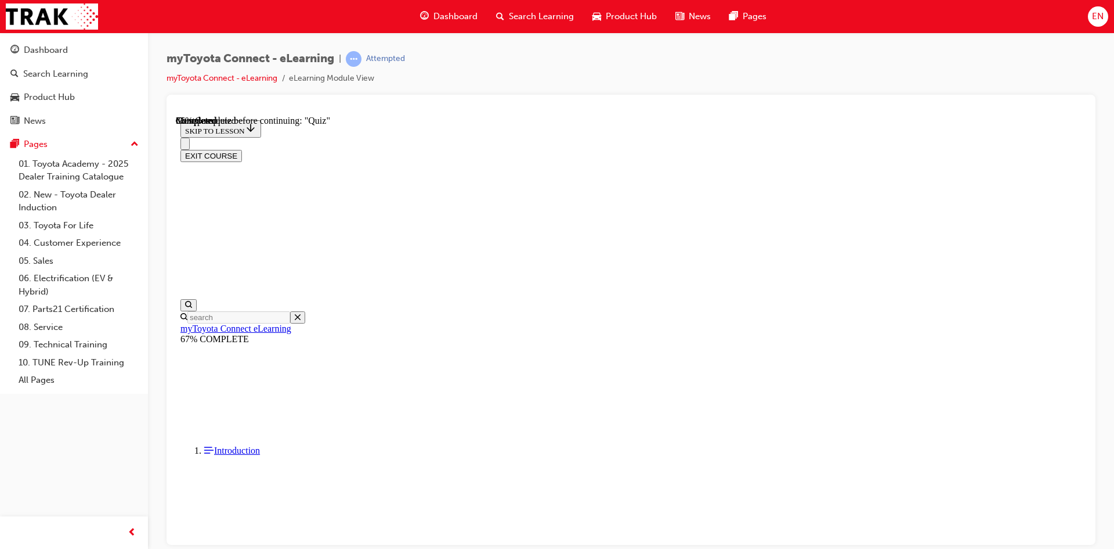
scroll to position [163, 0]
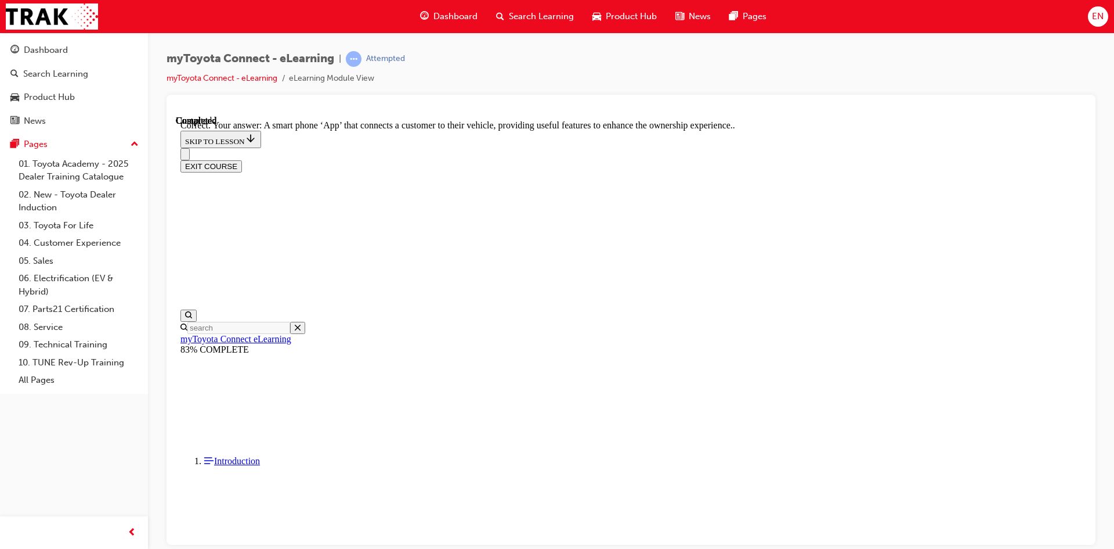
scroll to position [199, 0]
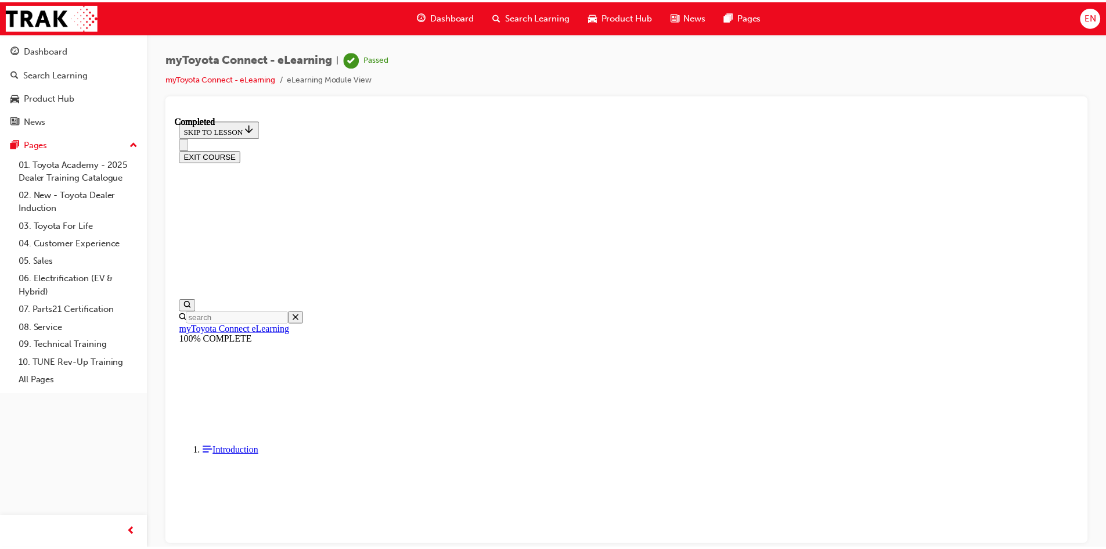
scroll to position [117, 0]
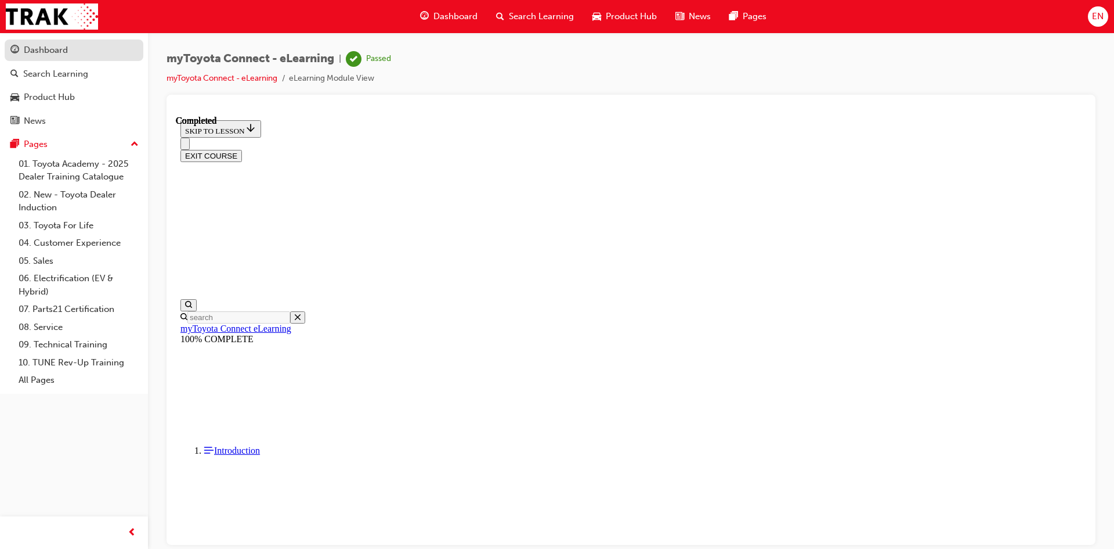
click at [75, 57] on link "Dashboard" at bounding box center [74, 49] width 139 height 21
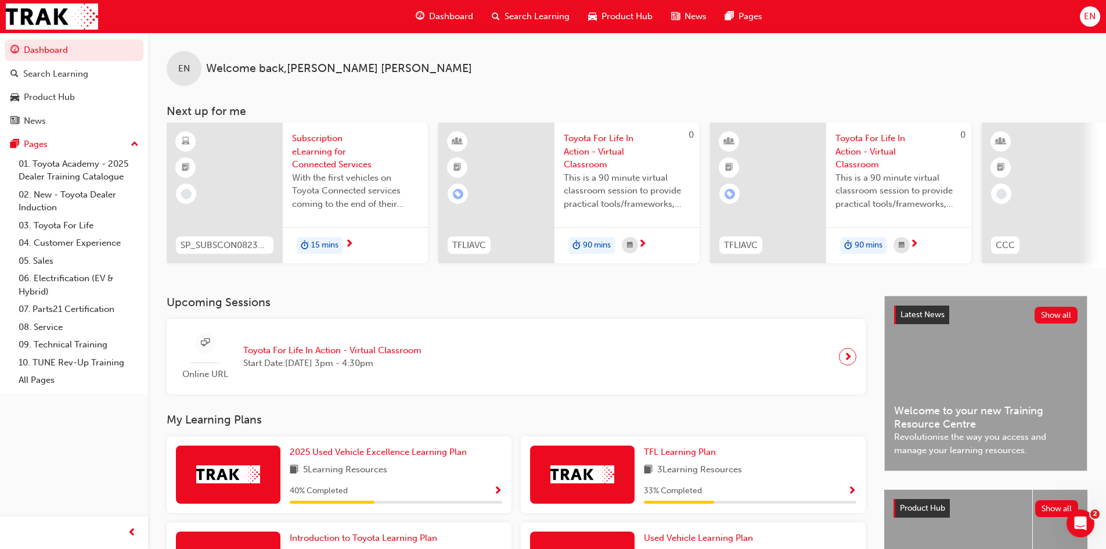
scroll to position [0, 689]
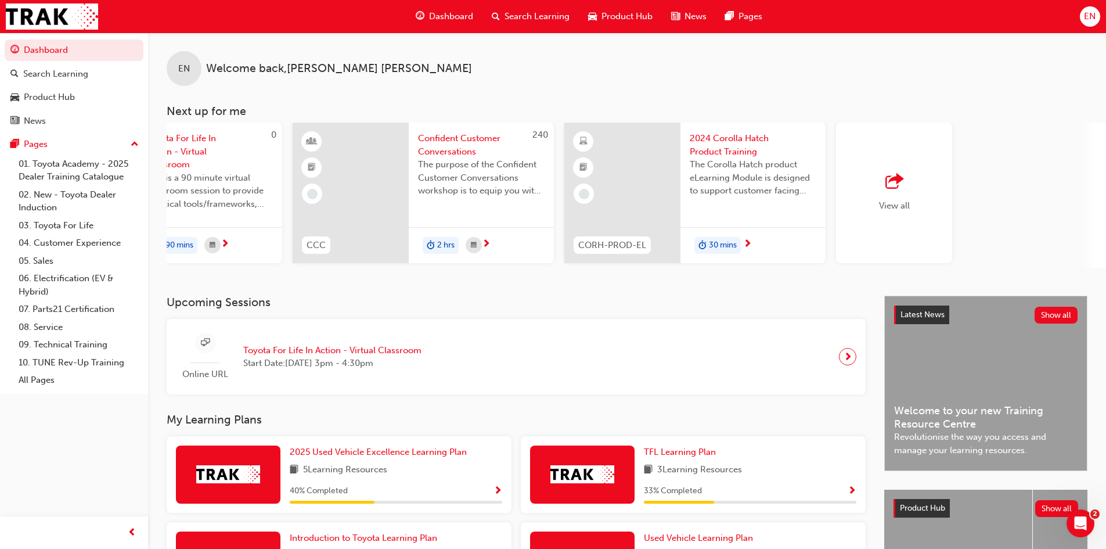
click at [900, 176] on span "outbound-icon" at bounding box center [893, 182] width 17 height 16
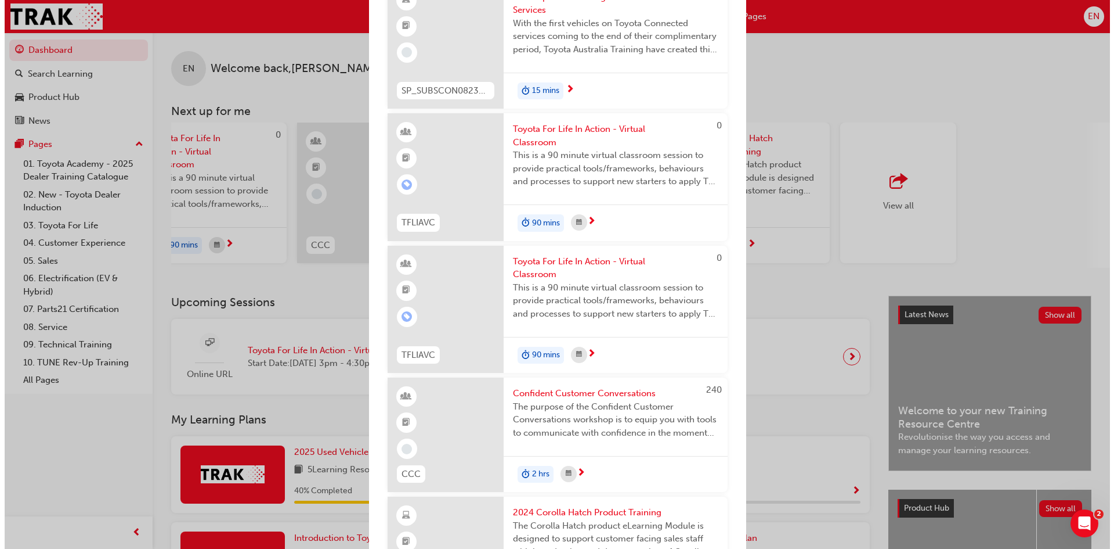
scroll to position [0, 0]
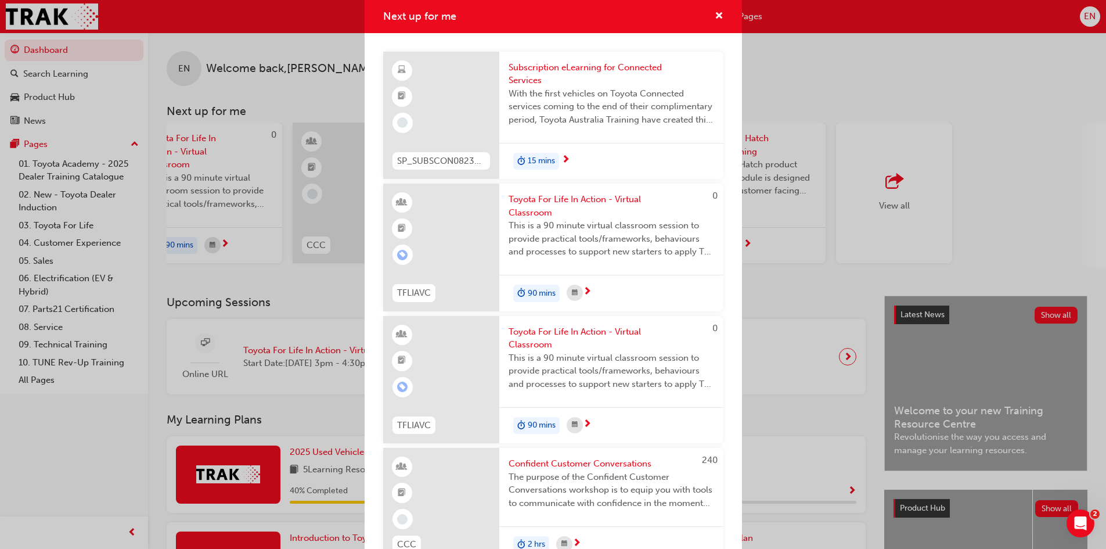
click at [555, 66] on span "Subscription eLearning for Connected Services" at bounding box center [610, 74] width 205 height 26
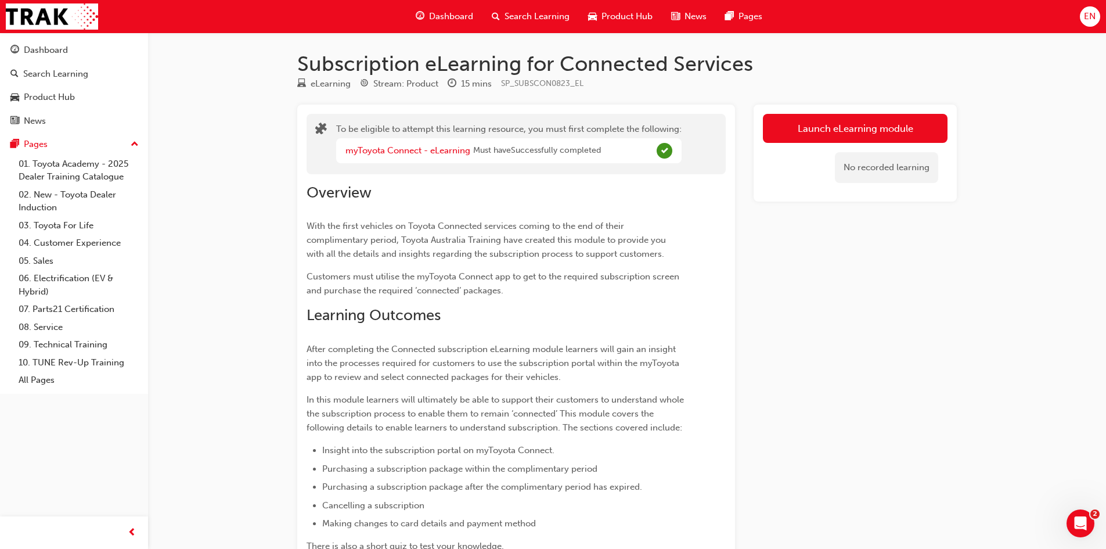
click at [828, 113] on div "Launch eLearning module No recorded learning" at bounding box center [854, 152] width 203 height 97
click at [828, 116] on button "Launch eLearning module" at bounding box center [855, 128] width 185 height 29
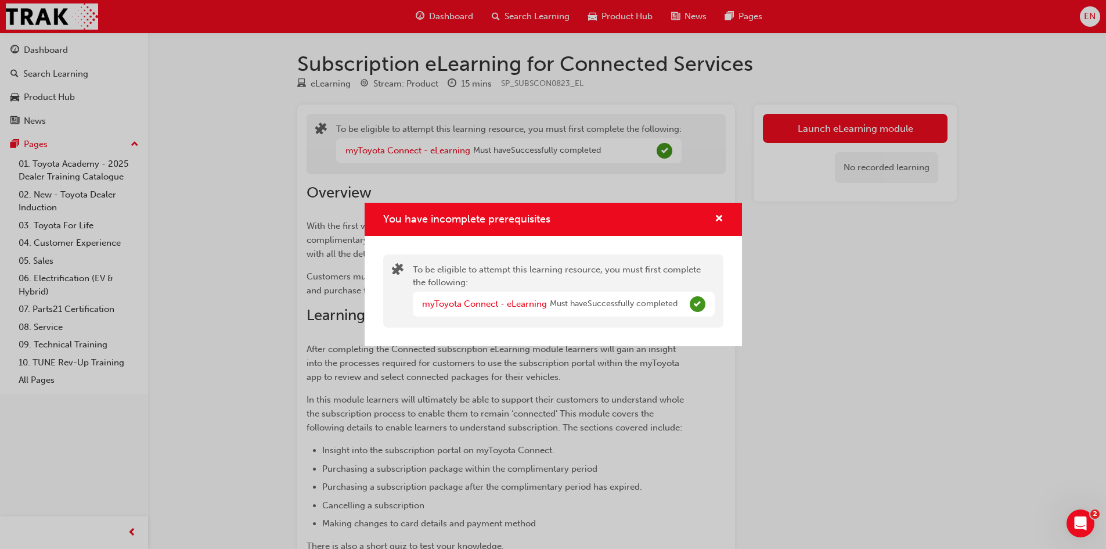
click at [674, 300] on span "Must have Successfully completed" at bounding box center [614, 303] width 128 height 13
click at [506, 294] on div "myToyota Connect - eLearning Must have Successfully completed" at bounding box center [564, 303] width 302 height 25
click at [709, 221] on div "You have incomplete prerequisites" at bounding box center [714, 219] width 18 height 15
click at [716, 232] on div "You have incomplete prerequisites" at bounding box center [553, 219] width 377 height 33
click at [719, 218] on span "cross-icon" at bounding box center [719, 219] width 9 height 10
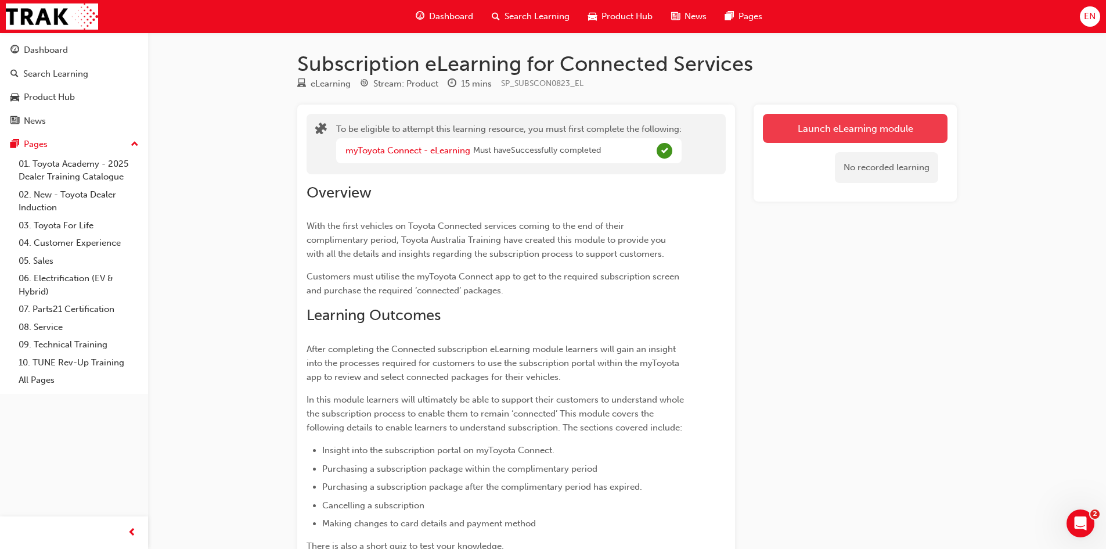
click at [792, 139] on button "Launch eLearning module" at bounding box center [855, 128] width 185 height 29
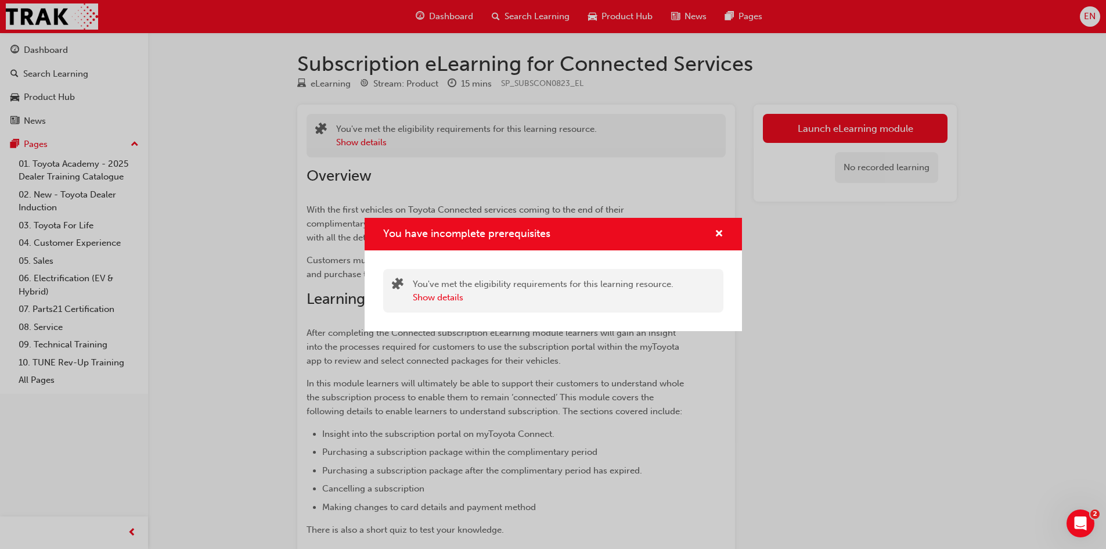
click at [472, 286] on div "You've met the eligibility requirements for this learning resource. Show details" at bounding box center [543, 290] width 261 height 26
click at [449, 301] on button "Show details" at bounding box center [438, 297] width 50 height 13
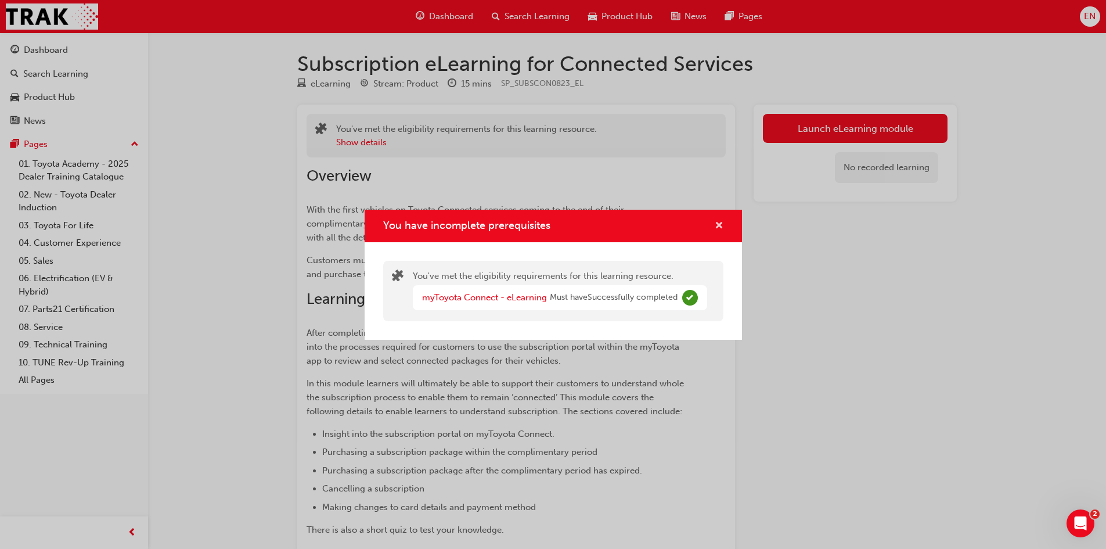
click at [716, 221] on span "cross-icon" at bounding box center [719, 226] width 9 height 10
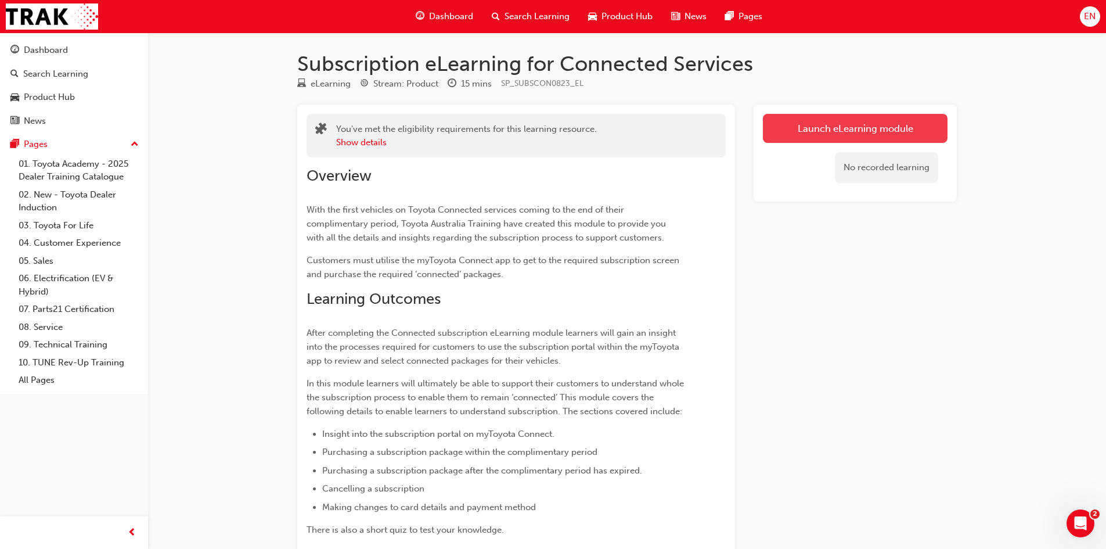
click at [863, 131] on button "Launch eLearning module" at bounding box center [855, 128] width 185 height 29
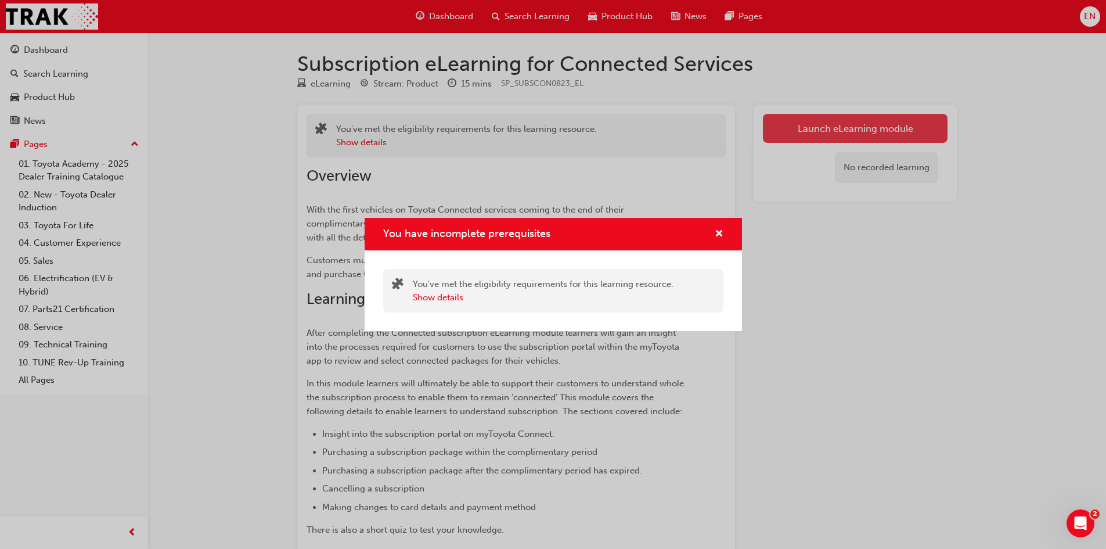
click at [863, 131] on div "You have incomplete prerequisites You've met the eligibility requirements for t…" at bounding box center [553, 274] width 1106 height 549
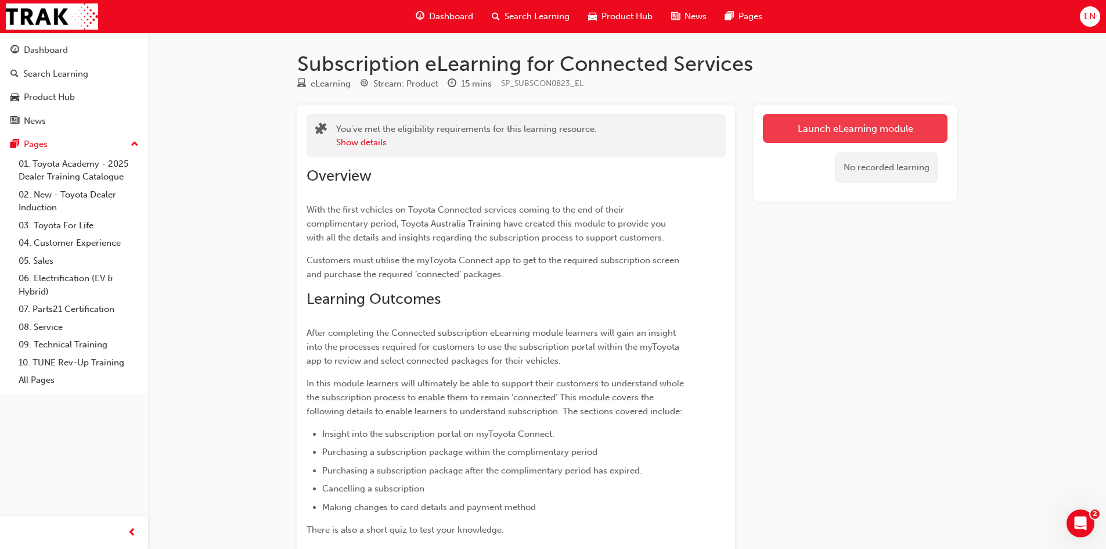
drag, startPoint x: 763, startPoint y: 145, endPoint x: 770, endPoint y: 140, distance: 8.9
click at [766, 143] on div "Launch eLearning module No recorded learning" at bounding box center [854, 152] width 203 height 97
click at [800, 131] on button "Launch eLearning module" at bounding box center [855, 128] width 185 height 29
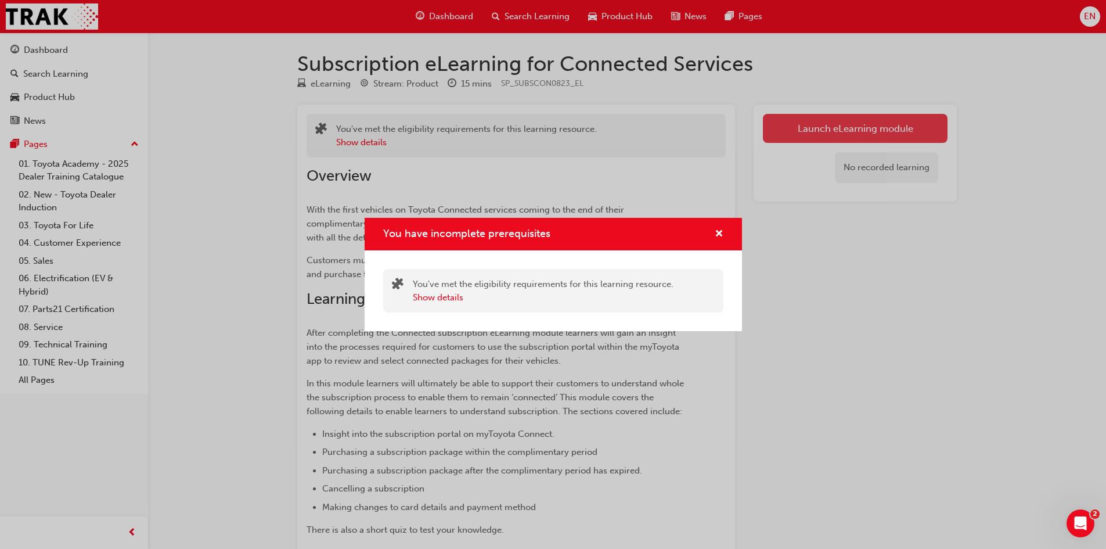
click at [800, 131] on div "You have incomplete prerequisites You've met the eligibility requirements for t…" at bounding box center [553, 274] width 1106 height 549
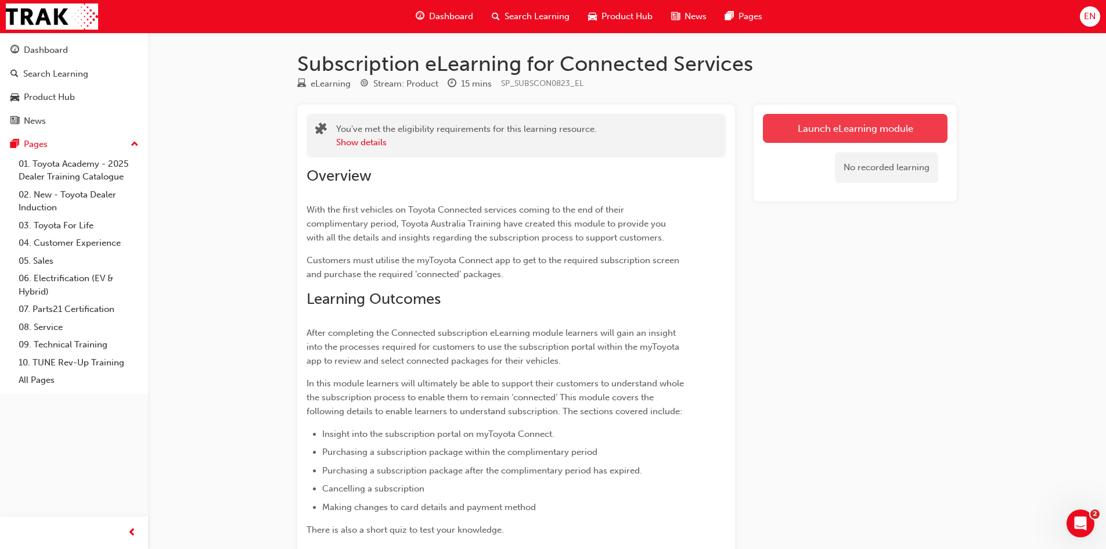
click at [800, 131] on button "Launch eLearning module" at bounding box center [855, 128] width 185 height 29
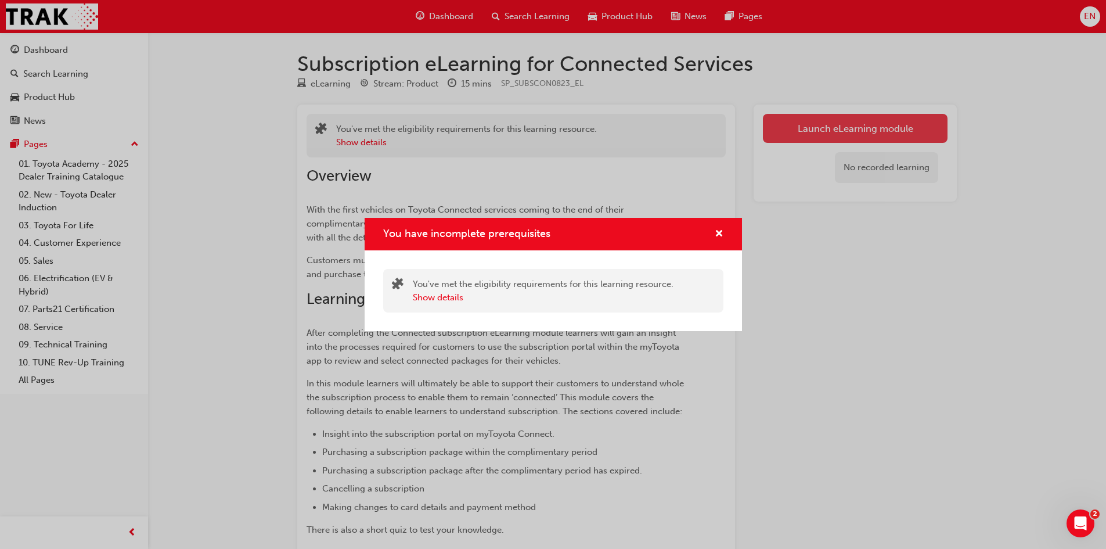
click at [800, 131] on div "You have incomplete prerequisites You've met the eligibility requirements for t…" at bounding box center [553, 274] width 1106 height 549
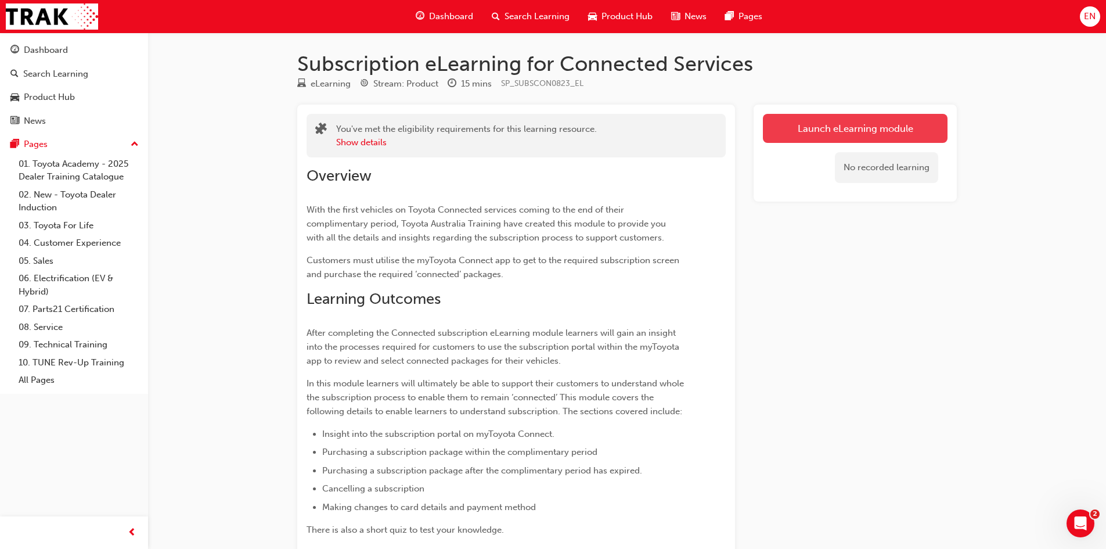
click at [800, 131] on button "Launch eLearning module" at bounding box center [855, 128] width 185 height 29
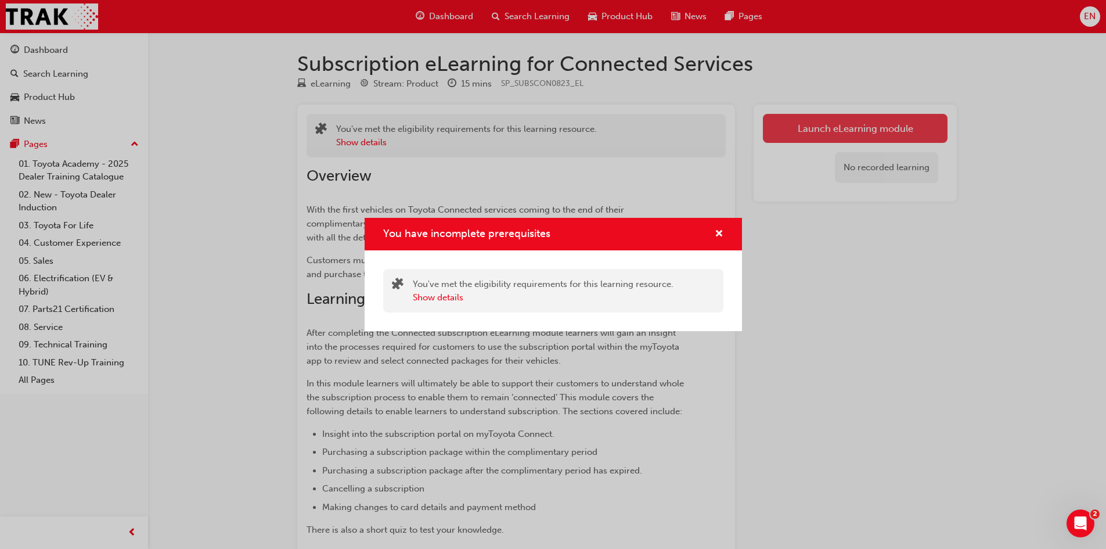
click at [800, 131] on div "You have incomplete prerequisites You've met the eligibility requirements for t…" at bounding box center [553, 274] width 1106 height 549
click at [800, 131] on button "Launch eLearning module" at bounding box center [855, 128] width 185 height 29
click at [800, 131] on div "You have incomplete prerequisites You've met the eligibility requirements for t…" at bounding box center [553, 274] width 1106 height 549
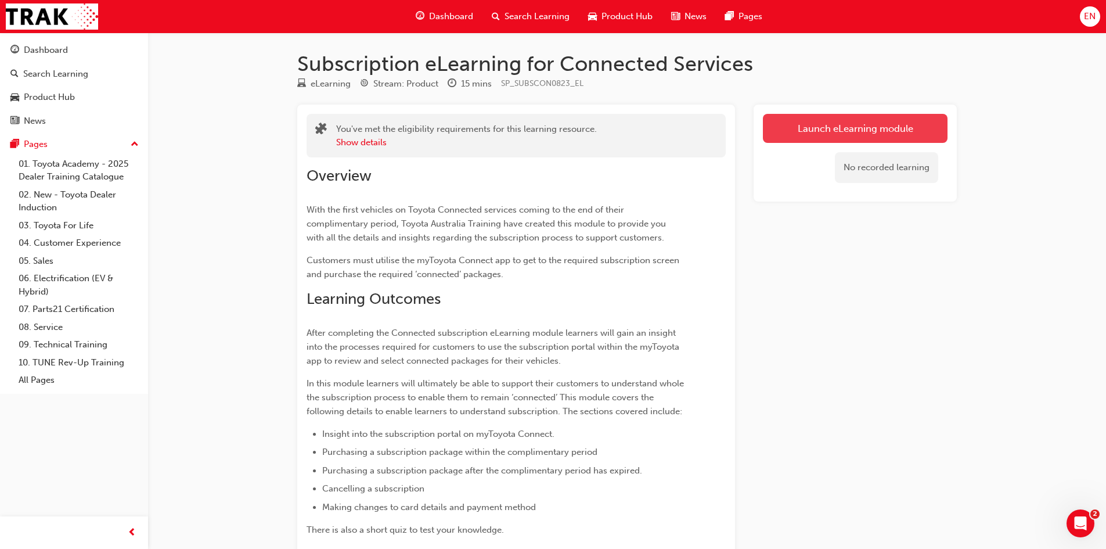
click at [800, 131] on button "Launch eLearning module" at bounding box center [855, 128] width 185 height 29
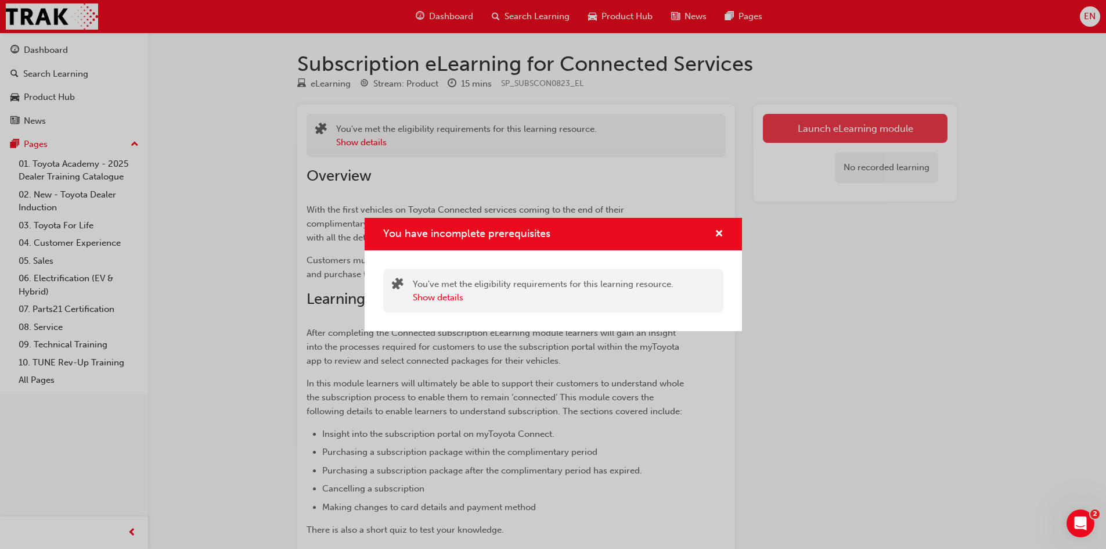
click at [800, 131] on div "You have incomplete prerequisites You've met the eligibility requirements for t…" at bounding box center [553, 274] width 1106 height 549
click at [800, 131] on button "Launch eLearning module" at bounding box center [855, 128] width 185 height 29
click at [800, 131] on div "You have incomplete prerequisites You've met the eligibility requirements for t…" at bounding box center [553, 274] width 1106 height 549
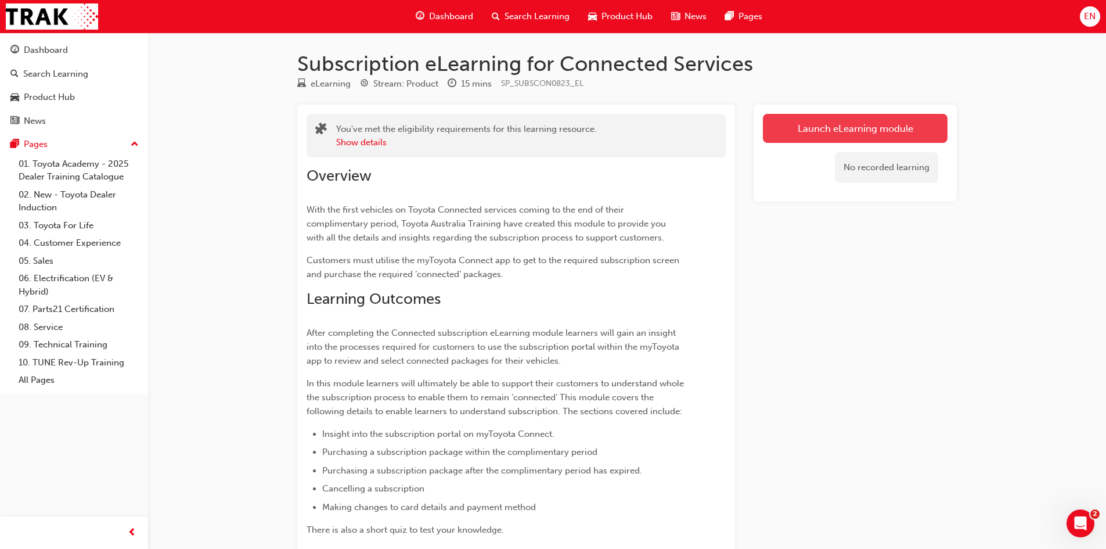
click at [800, 131] on button "Launch eLearning module" at bounding box center [855, 128] width 185 height 29
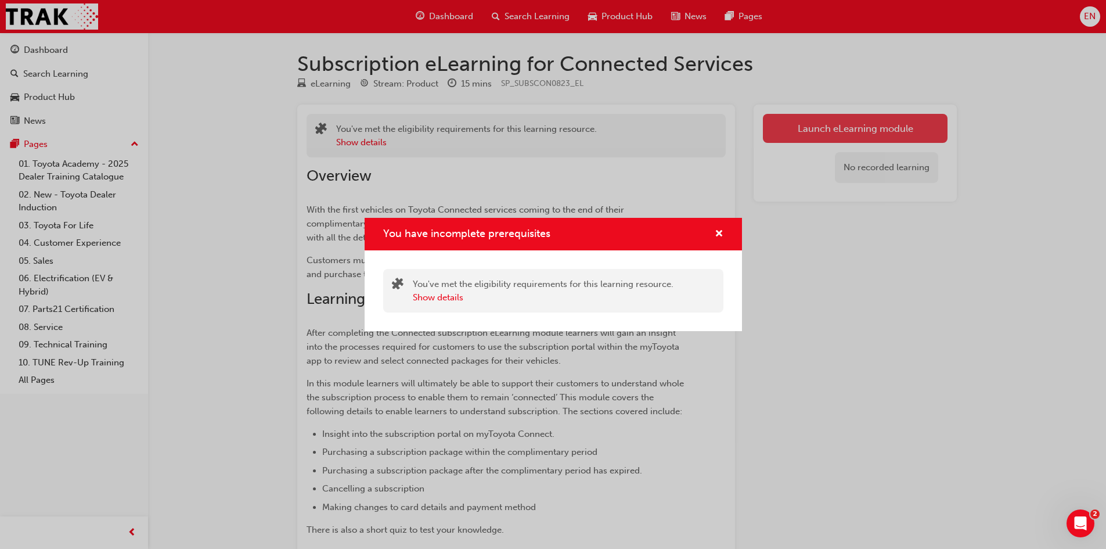
click at [800, 131] on div "You have incomplete prerequisites You've met the eligibility requirements for t…" at bounding box center [553, 274] width 1106 height 549
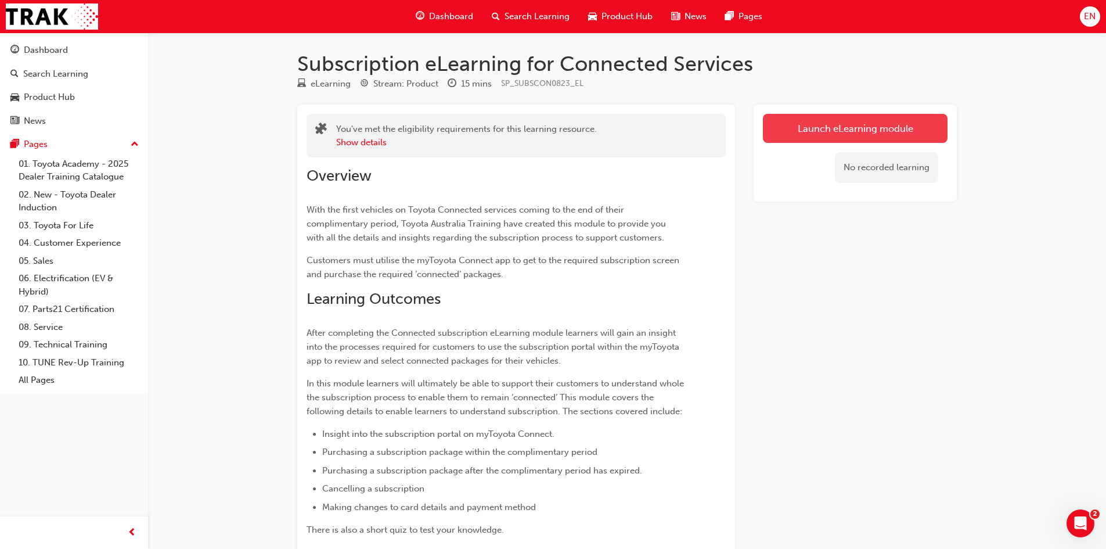
click at [800, 131] on button "Launch eLearning module" at bounding box center [855, 128] width 185 height 29
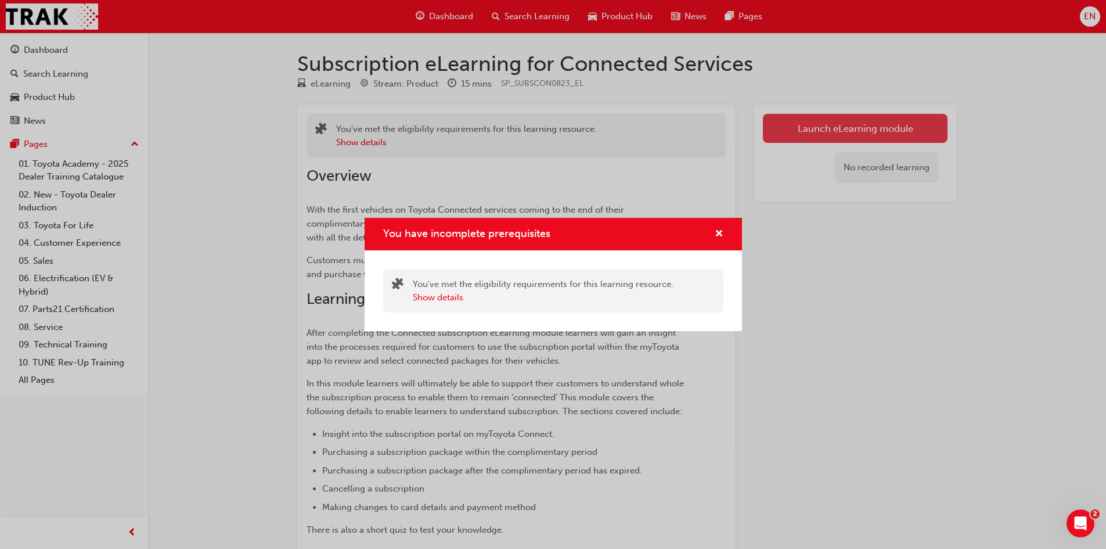
click at [800, 131] on div "You have incomplete prerequisites You've met the eligibility requirements for t…" at bounding box center [553, 274] width 1106 height 549
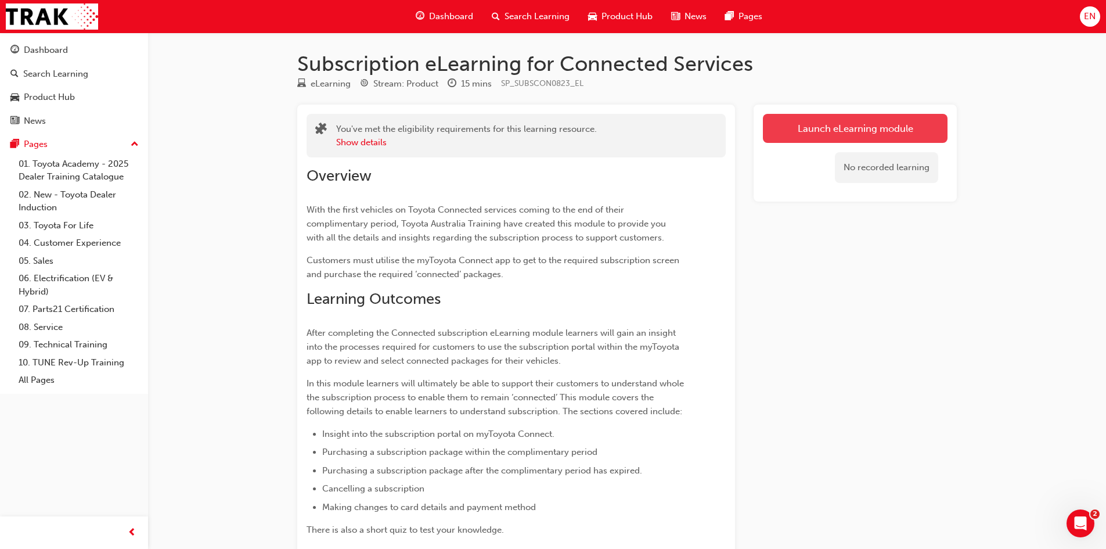
click at [800, 131] on button "Launch eLearning module" at bounding box center [855, 128] width 185 height 29
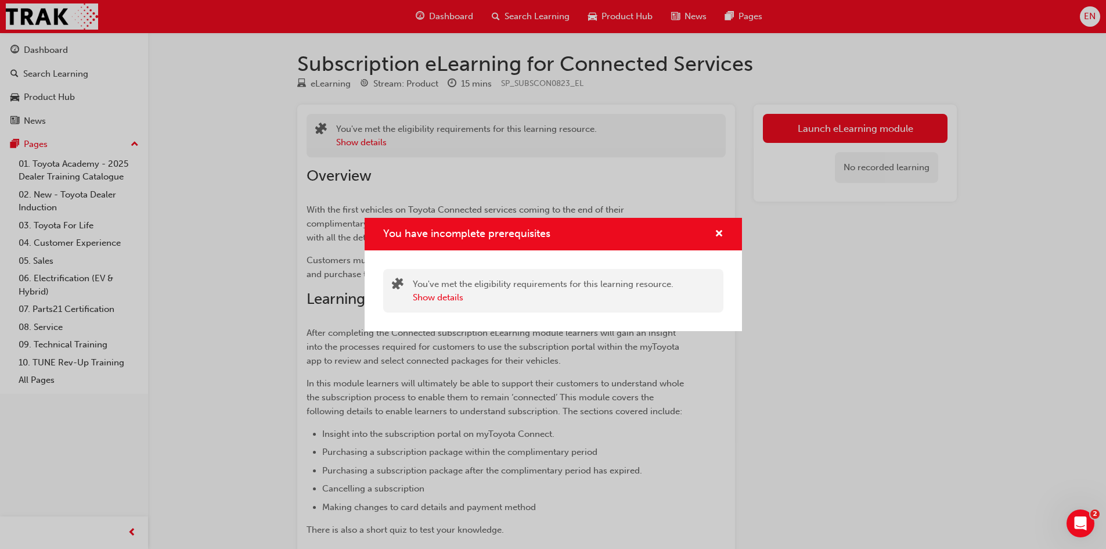
click at [792, 151] on div "You have incomplete prerequisites You've met the eligibility requirements for t…" at bounding box center [553, 274] width 1106 height 549
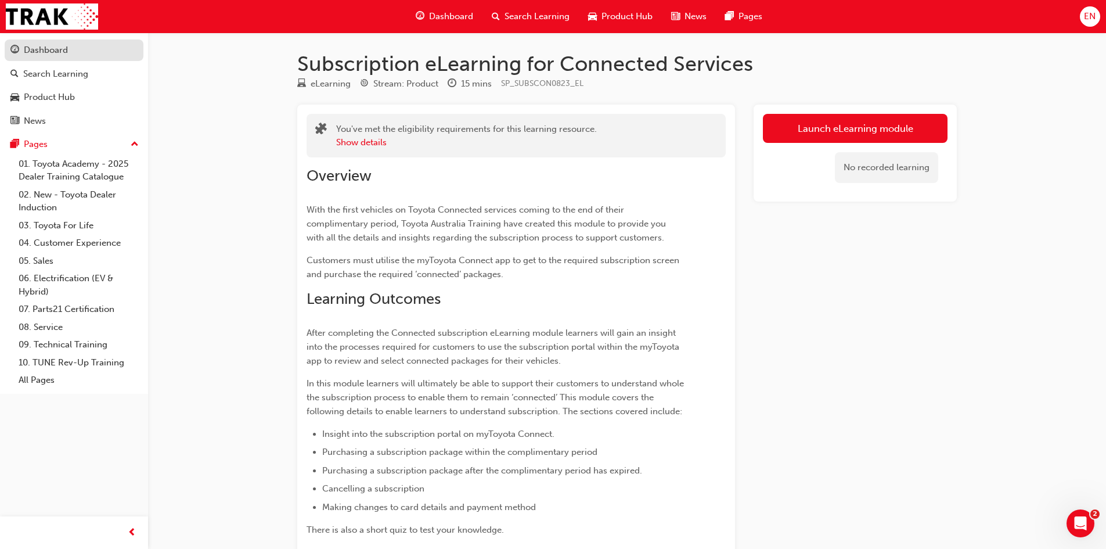
click at [47, 50] on div "Dashboard" at bounding box center [46, 50] width 44 height 13
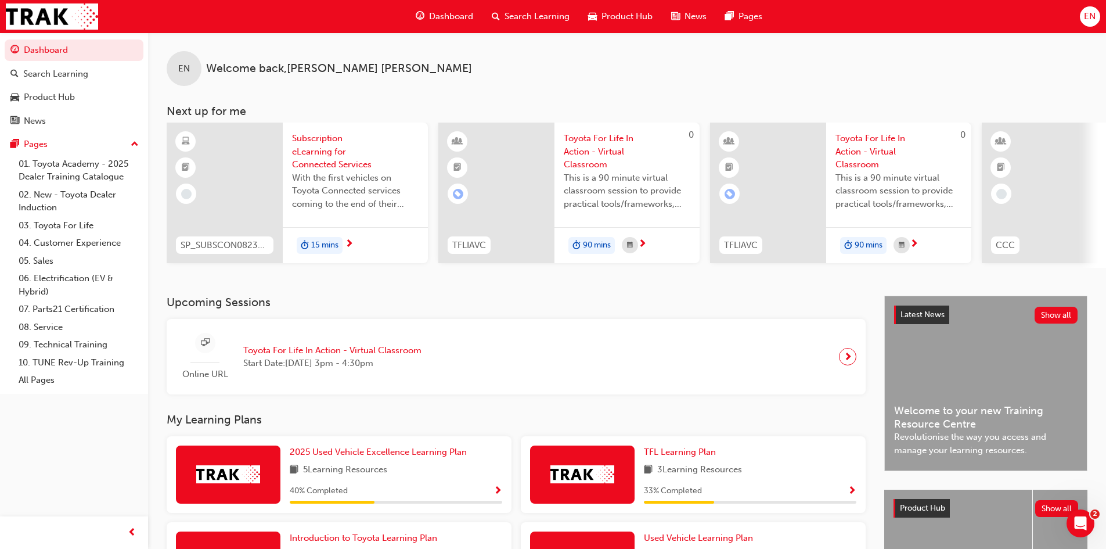
click at [336, 132] on span "Subscription eLearning for Connected Services" at bounding box center [355, 151] width 127 height 39
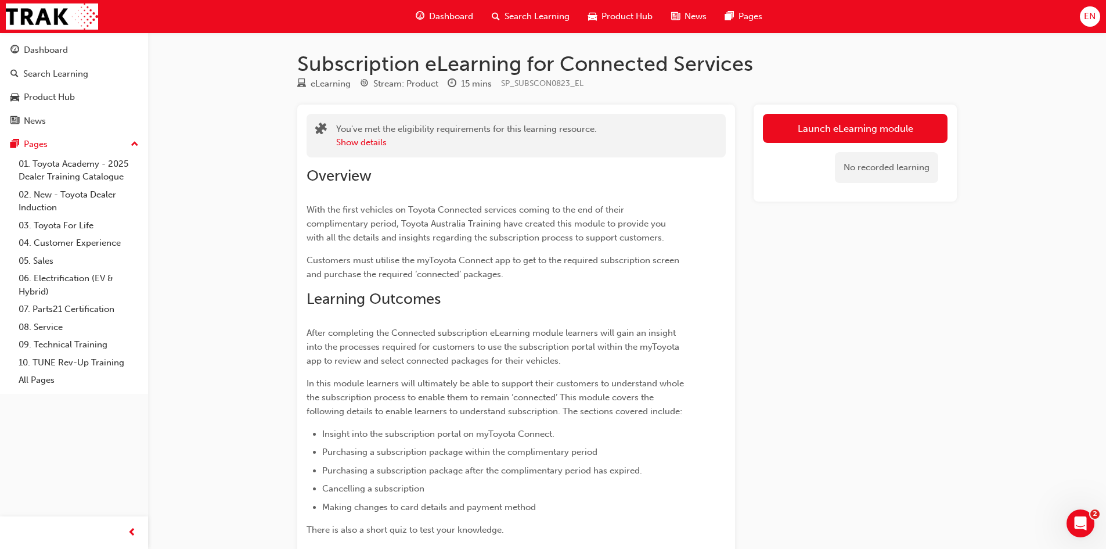
click at [894, 113] on div "Launch eLearning module No recorded learning" at bounding box center [854, 152] width 203 height 97
click at [887, 124] on button "Launch eLearning module" at bounding box center [855, 128] width 185 height 29
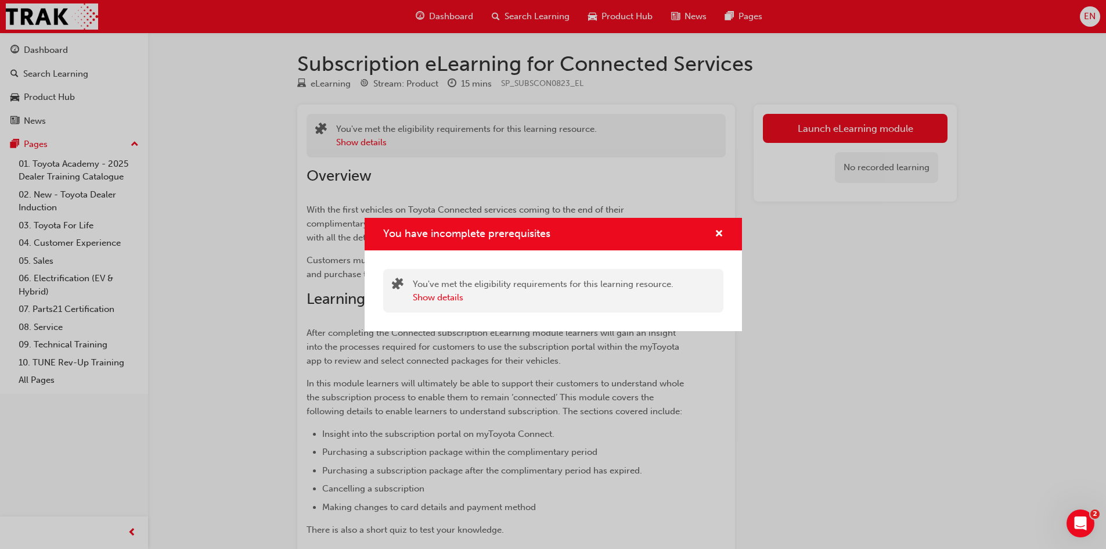
click at [712, 232] on div "You have incomplete prerequisites" at bounding box center [714, 234] width 18 height 15
click at [721, 237] on span "cross-icon" at bounding box center [719, 234] width 9 height 10
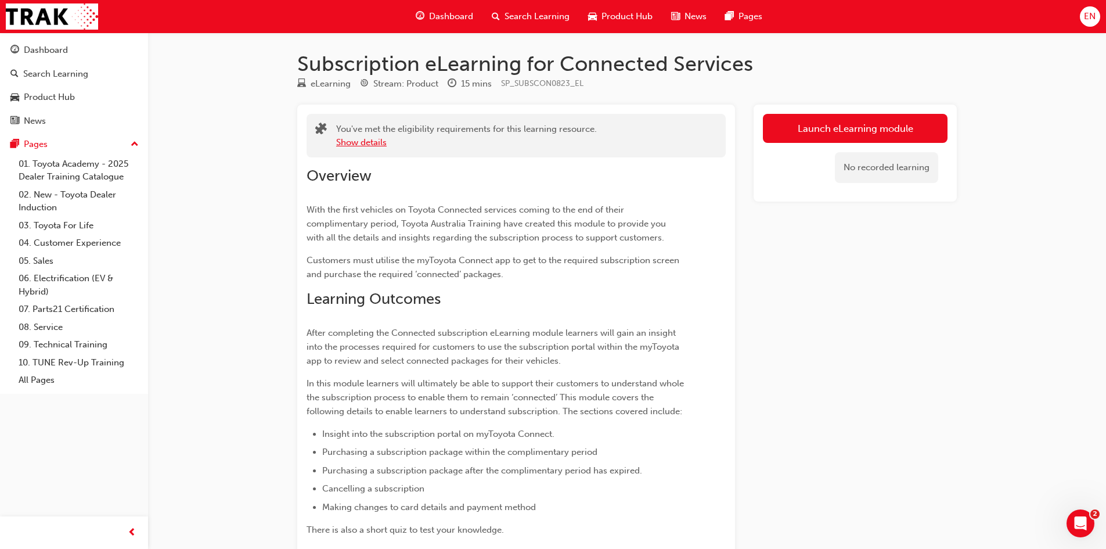
click at [359, 148] on button "Show details" at bounding box center [361, 142] width 50 height 13
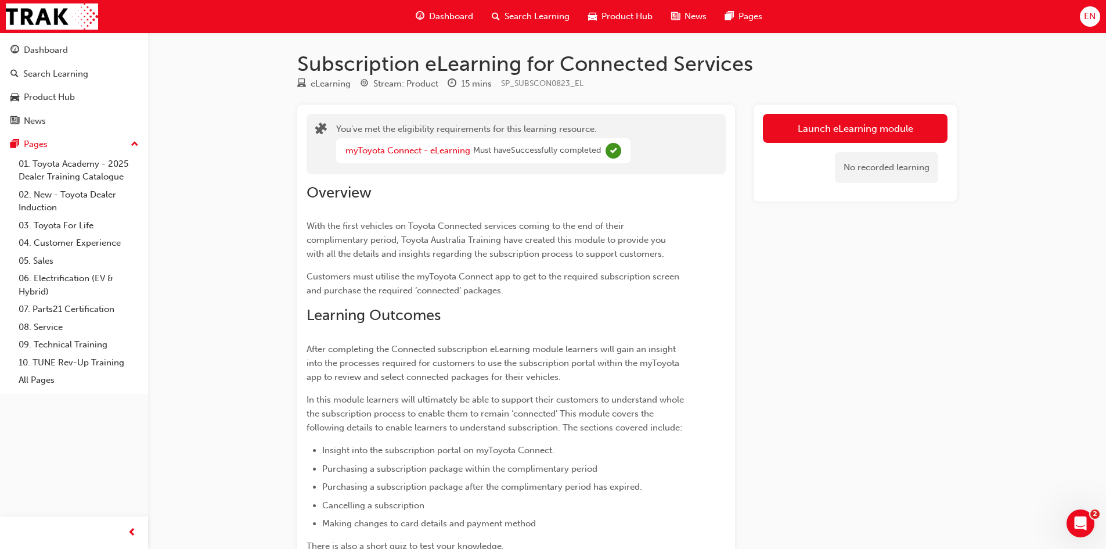
click at [406, 157] on div "myToyota Connect - eLearning" at bounding box center [409, 150] width 128 height 13
click at [406, 151] on link "myToyota Connect - eLearning" at bounding box center [407, 150] width 125 height 10
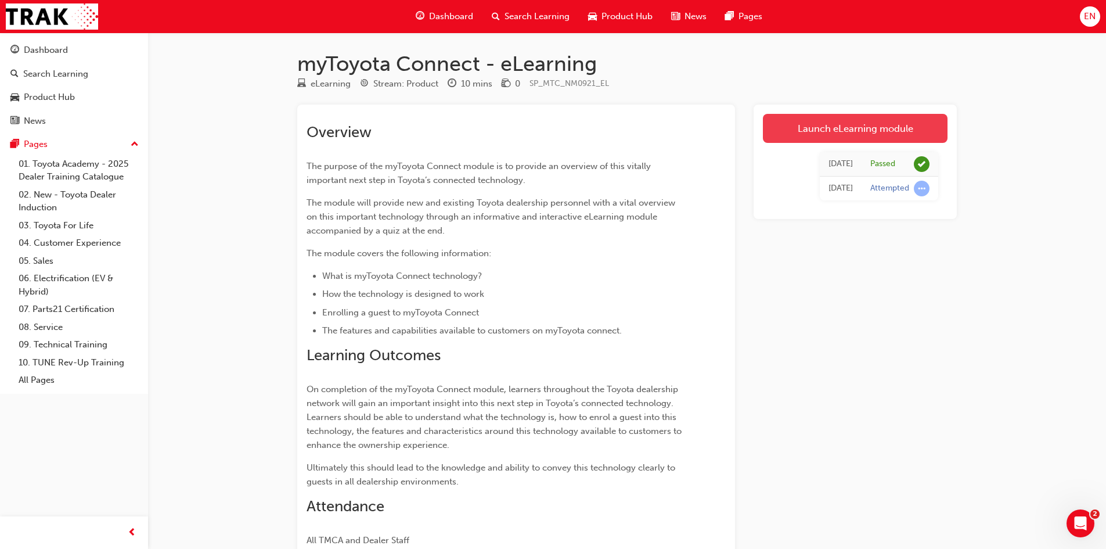
click at [889, 132] on link "Launch eLearning module" at bounding box center [855, 128] width 185 height 29
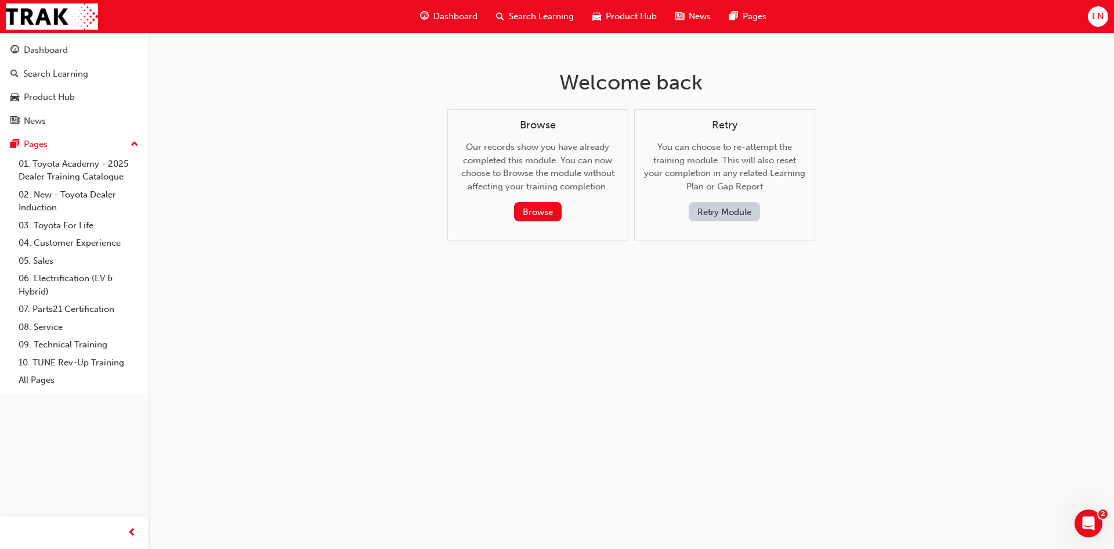
click at [847, 276] on div "Welcome back Browse Our records show you have already completed this module. Yo…" at bounding box center [557, 274] width 1114 height 549
click at [24, 56] on div "Dashboard" at bounding box center [46, 50] width 44 height 13
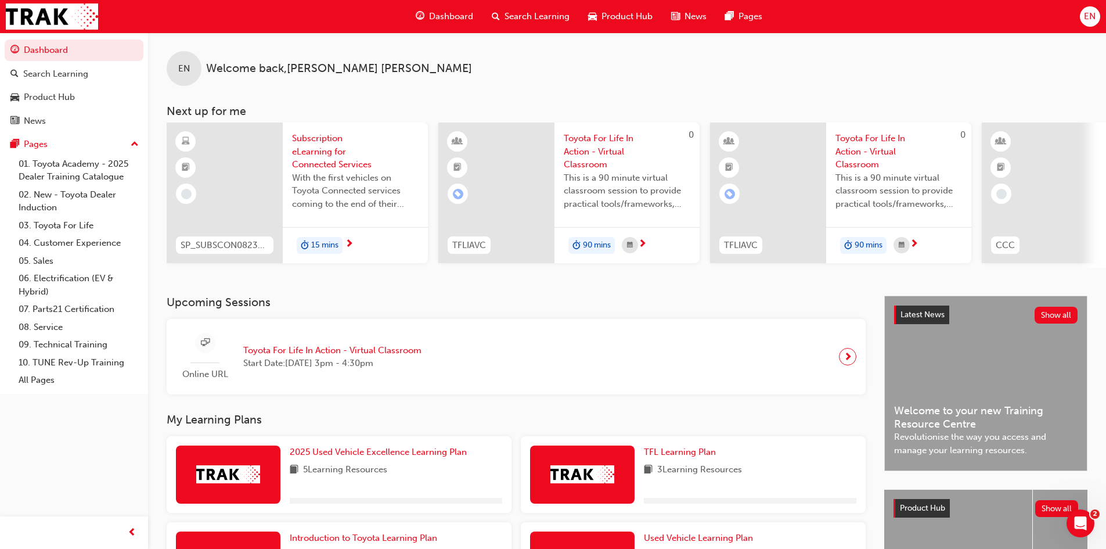
click at [322, 148] on span "Subscription eLearning for Connected Services" at bounding box center [355, 151] width 127 height 39
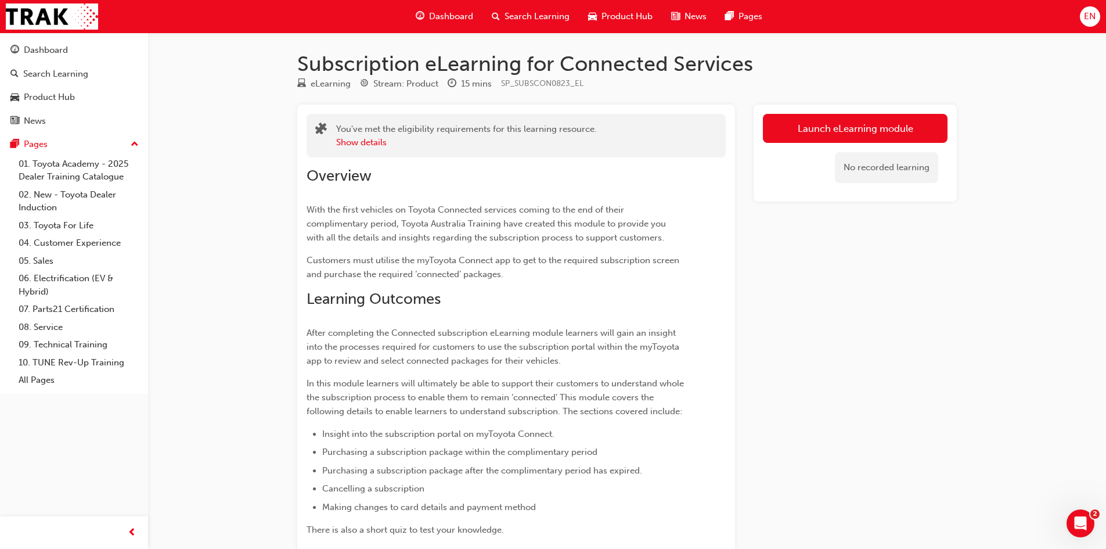
click at [849, 105] on div "Launch eLearning module No recorded learning" at bounding box center [854, 152] width 203 height 97
click at [850, 115] on div "Launch eLearning module No recorded learning" at bounding box center [854, 152] width 203 height 97
click at [850, 116] on link "Launch eLearning module" at bounding box center [855, 128] width 185 height 29
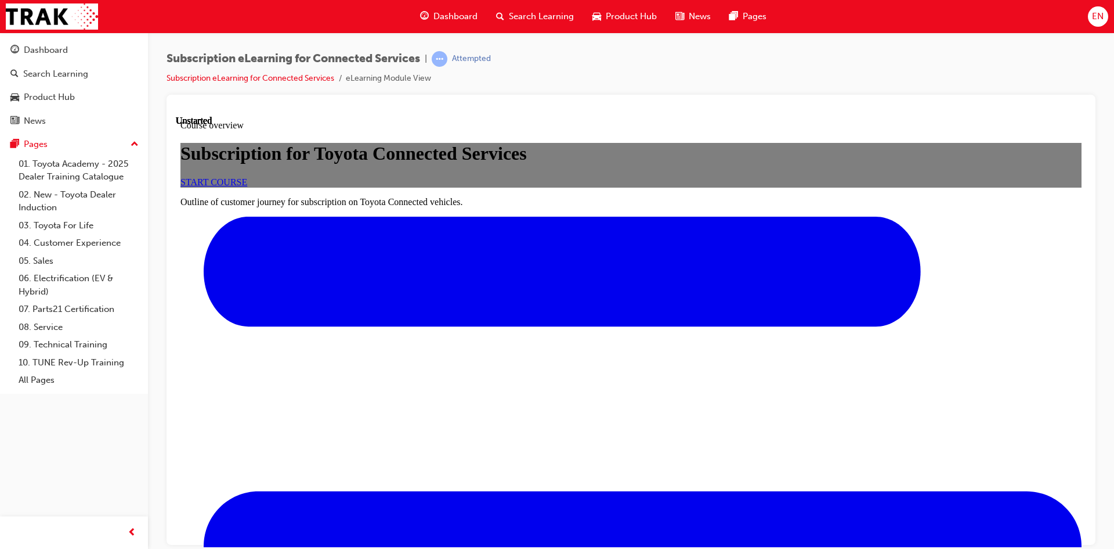
click at [247, 186] on link "START COURSE" at bounding box center [214, 181] width 67 height 10
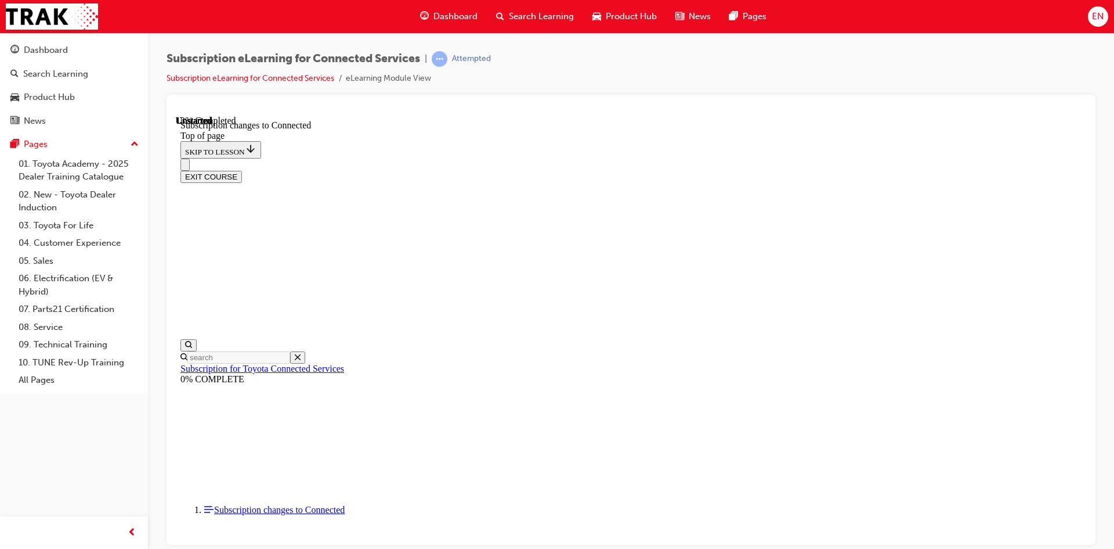
scroll to position [36, 0]
drag, startPoint x: 571, startPoint y: 344, endPoint x: 867, endPoint y: 383, distance: 298.0
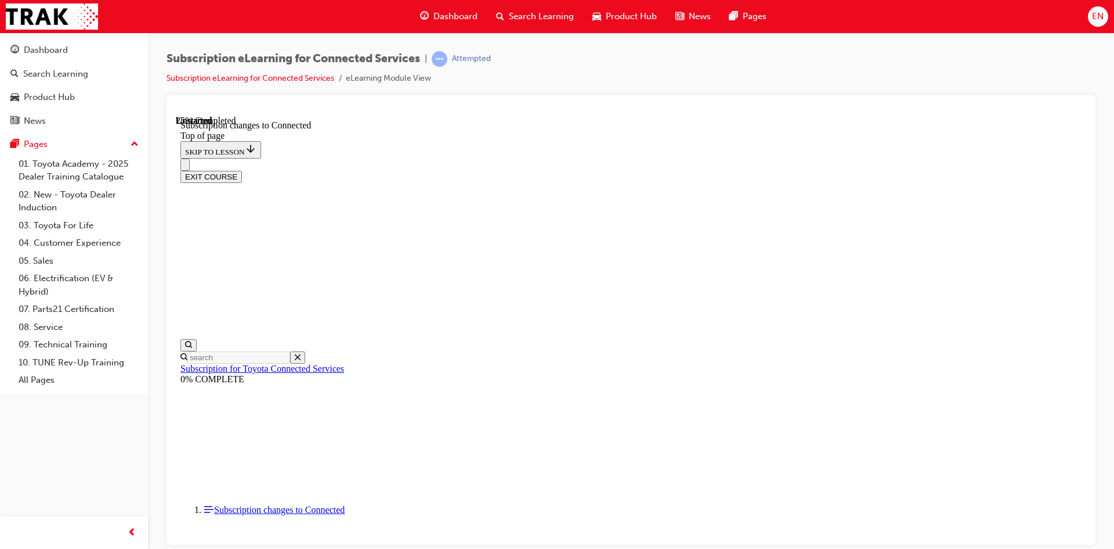
drag, startPoint x: 767, startPoint y: 437, endPoint x: 761, endPoint y: 450, distance: 14.8
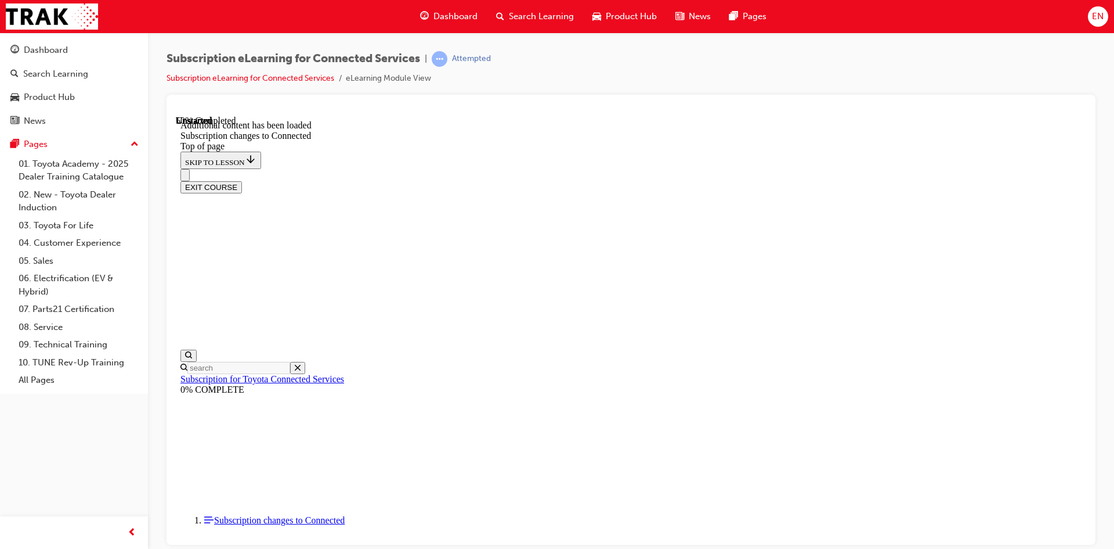
scroll to position [1213, 0]
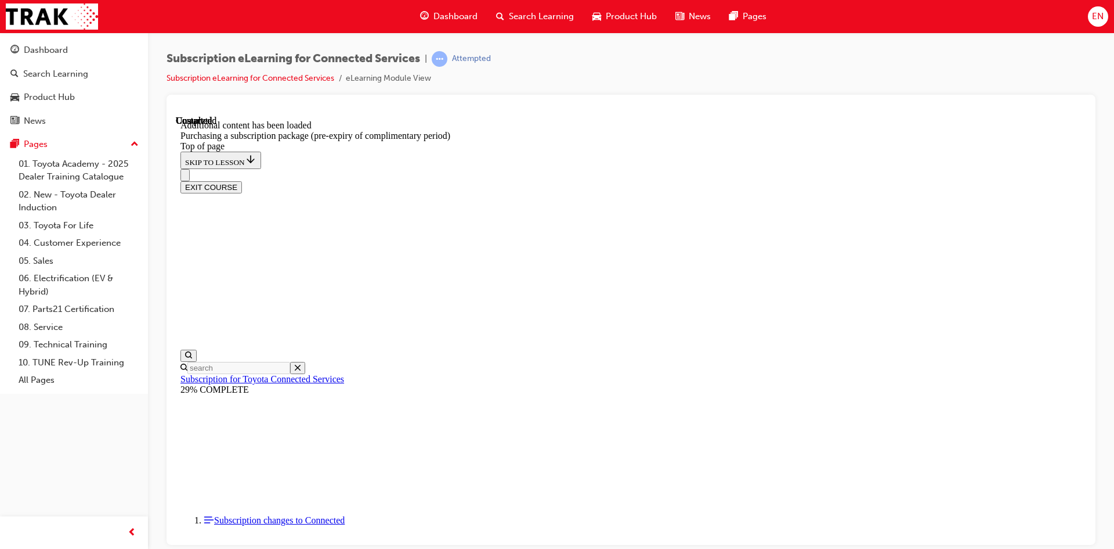
drag, startPoint x: 599, startPoint y: 416, endPoint x: 795, endPoint y: 434, distance: 197.0
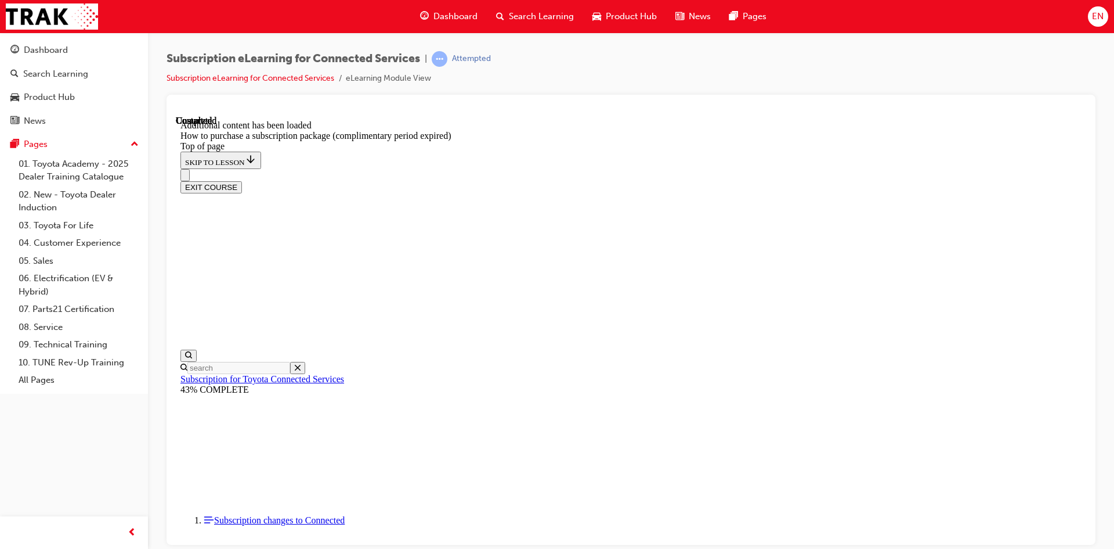
scroll to position [964, 0]
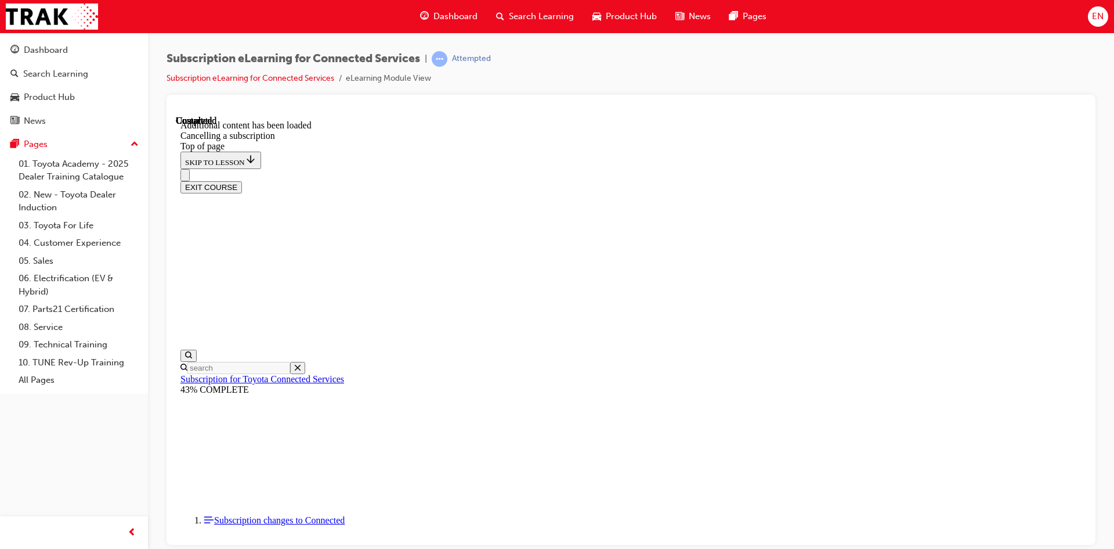
scroll to position [36, 0]
drag, startPoint x: 535, startPoint y: 321, endPoint x: 788, endPoint y: 331, distance: 253.9
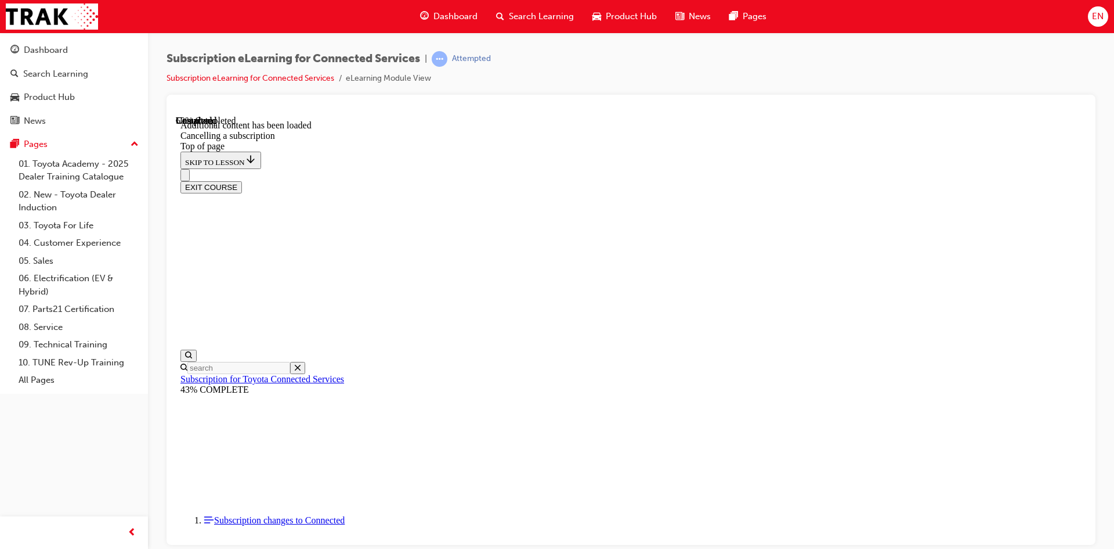
drag, startPoint x: 856, startPoint y: 320, endPoint x: 892, endPoint y: 328, distance: 37.3
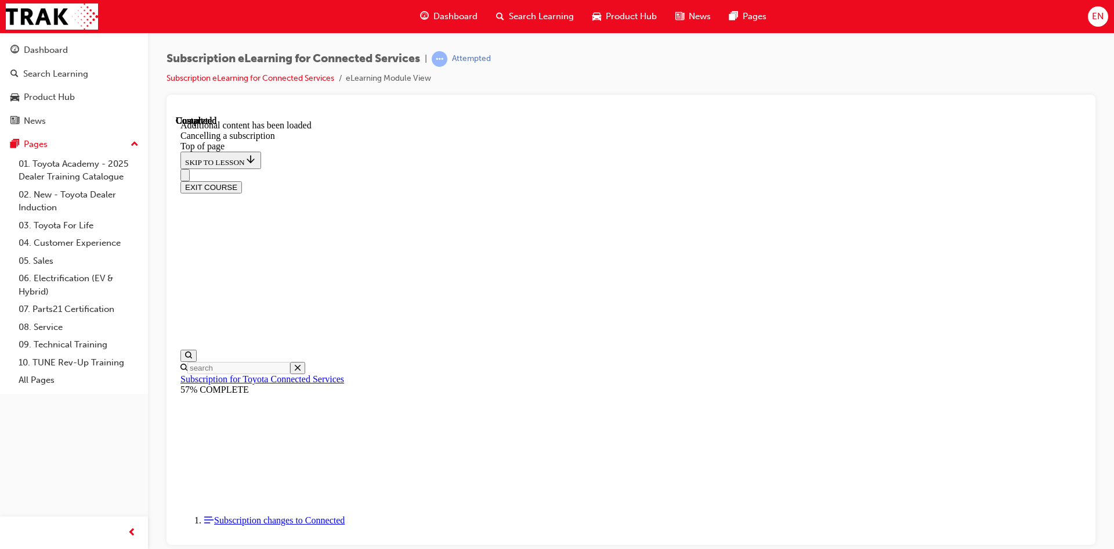
scroll to position [1055, 0]
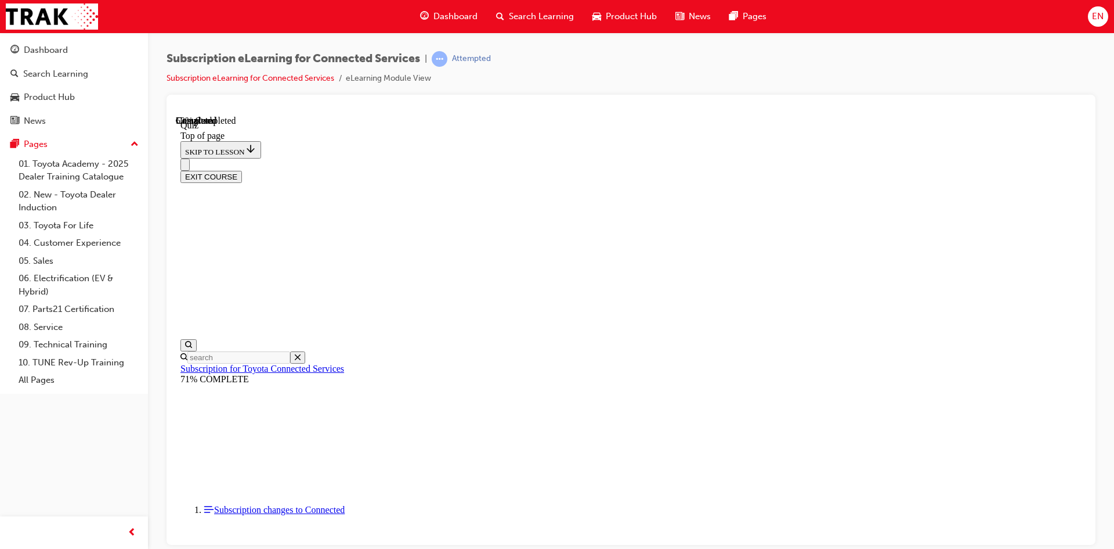
scroll to position [35, 0]
drag, startPoint x: 747, startPoint y: 536, endPoint x: 725, endPoint y: 499, distance: 43.7
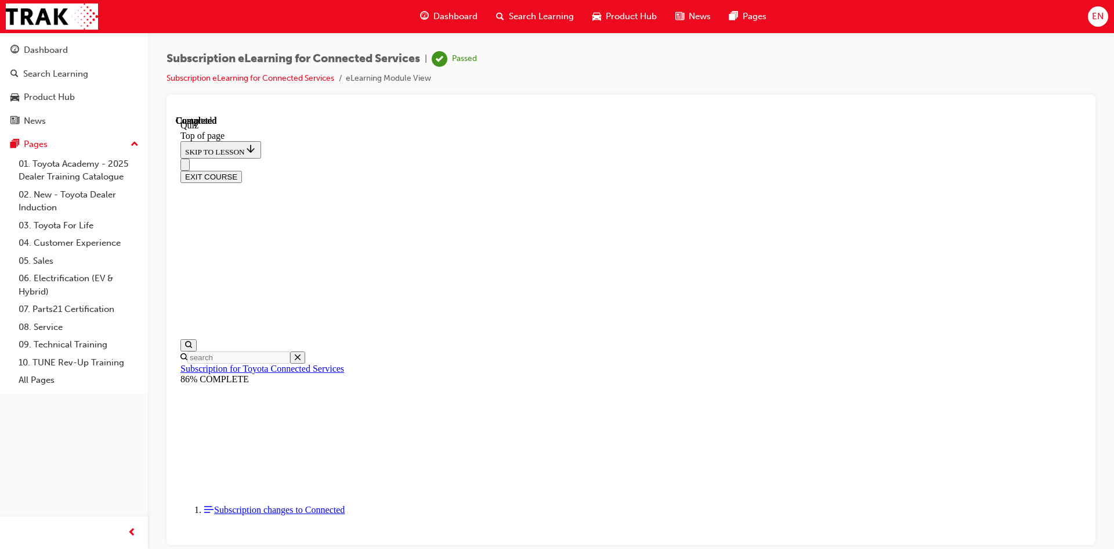
scroll to position [199, 0]
click at [242, 170] on button "EXIT COURSE" at bounding box center [212, 176] width 62 height 12
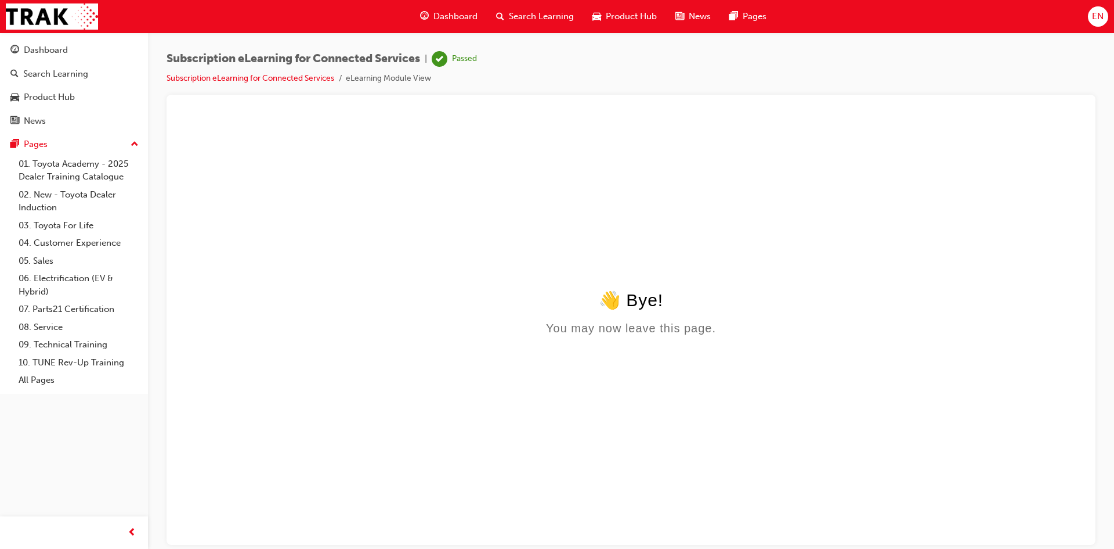
scroll to position [0, 0]
click at [42, 52] on div "Dashboard" at bounding box center [46, 50] width 44 height 13
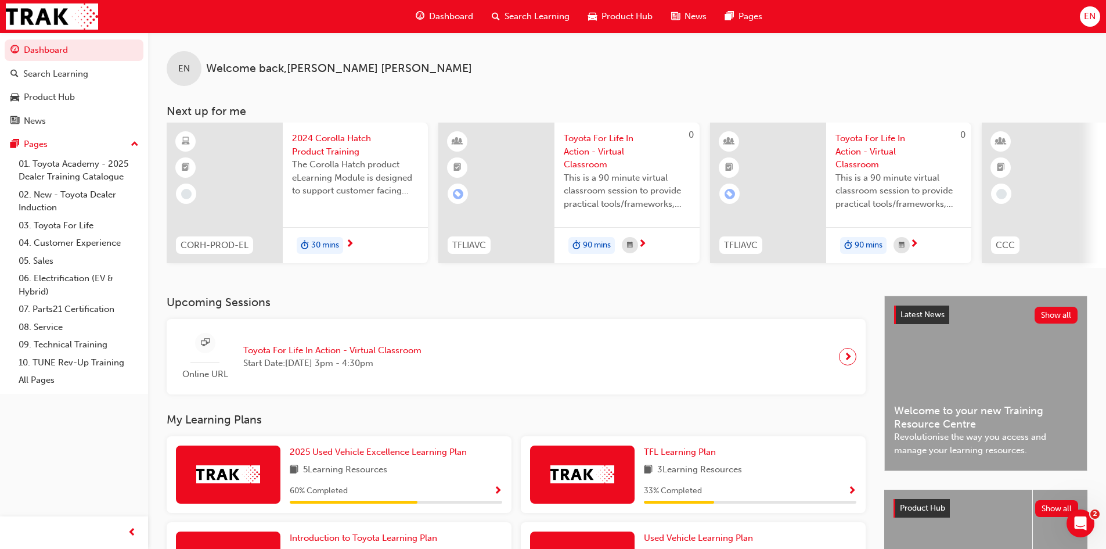
click at [342, 156] on span "2024 Corolla Hatch Product Training" at bounding box center [355, 145] width 127 height 26
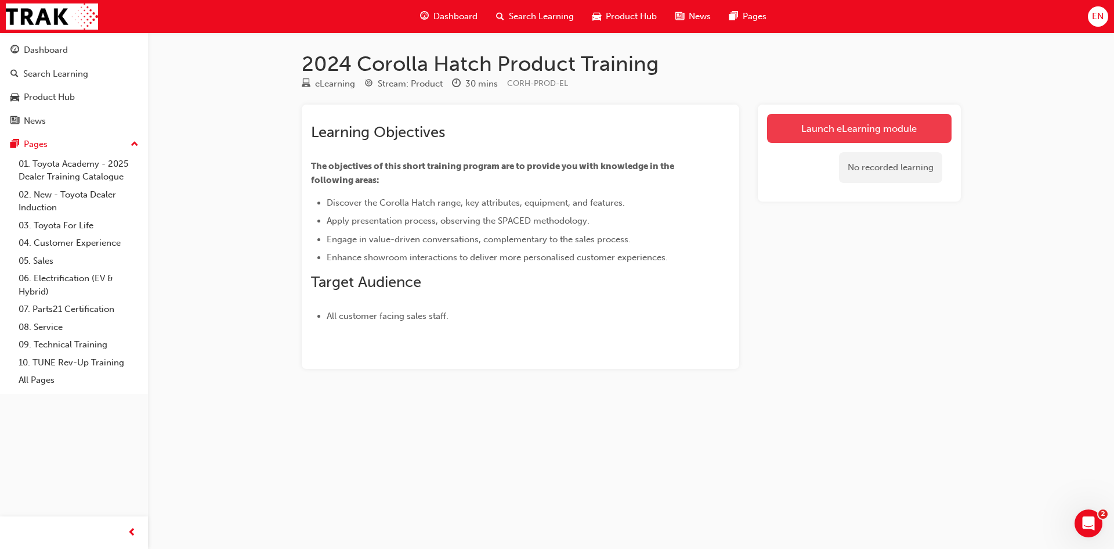
click at [853, 126] on link "Launch eLearning module" at bounding box center [859, 128] width 185 height 29
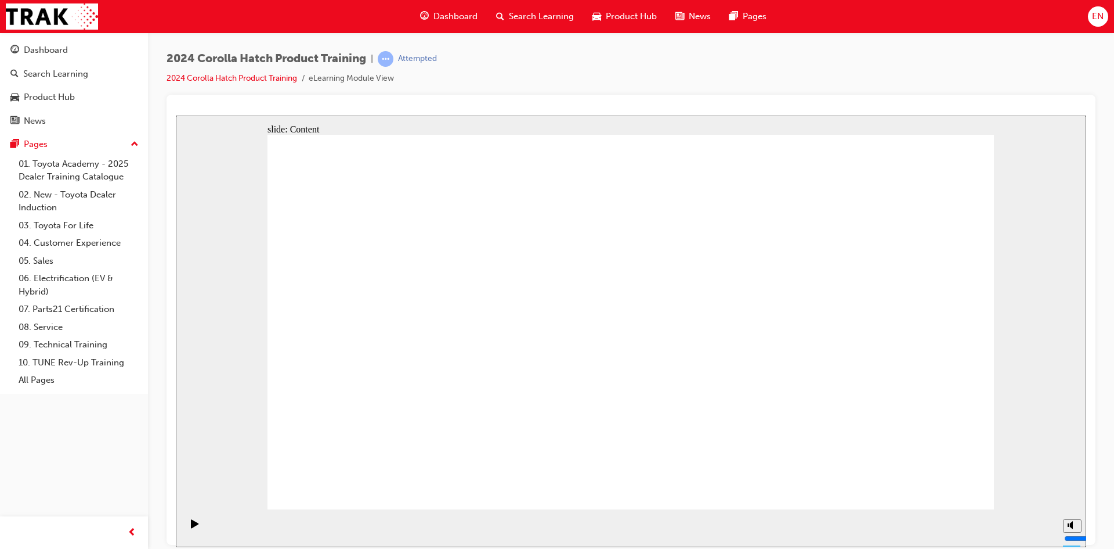
drag, startPoint x: 610, startPoint y: 388, endPoint x: 575, endPoint y: 424, distance: 50.5
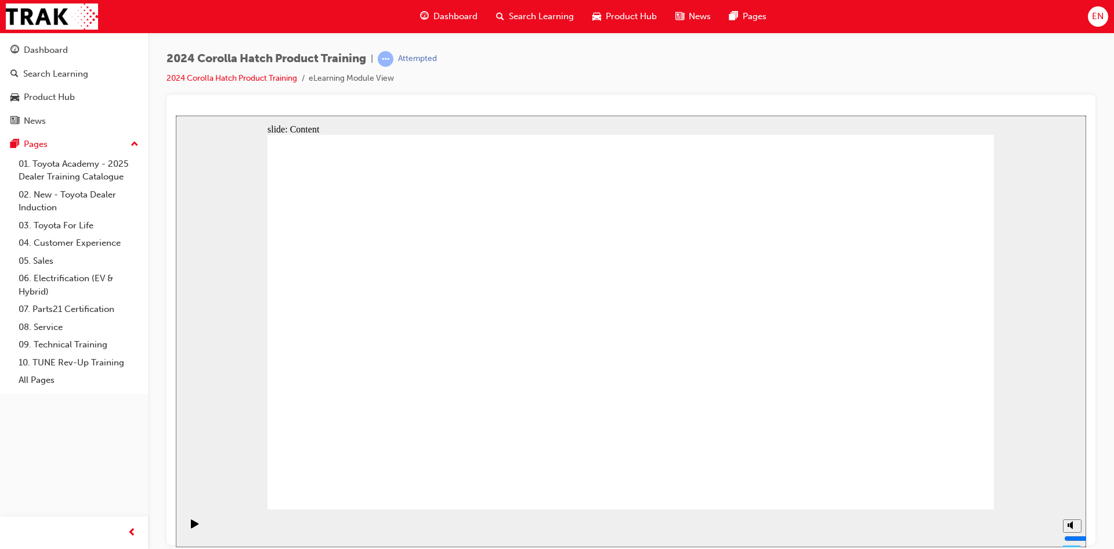
radio input "true"
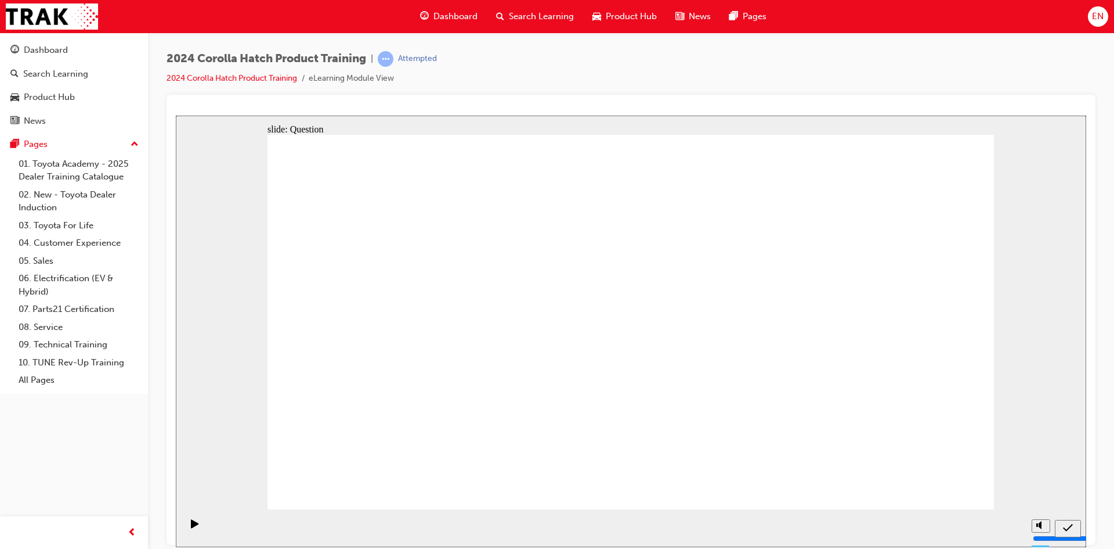
radio input "true"
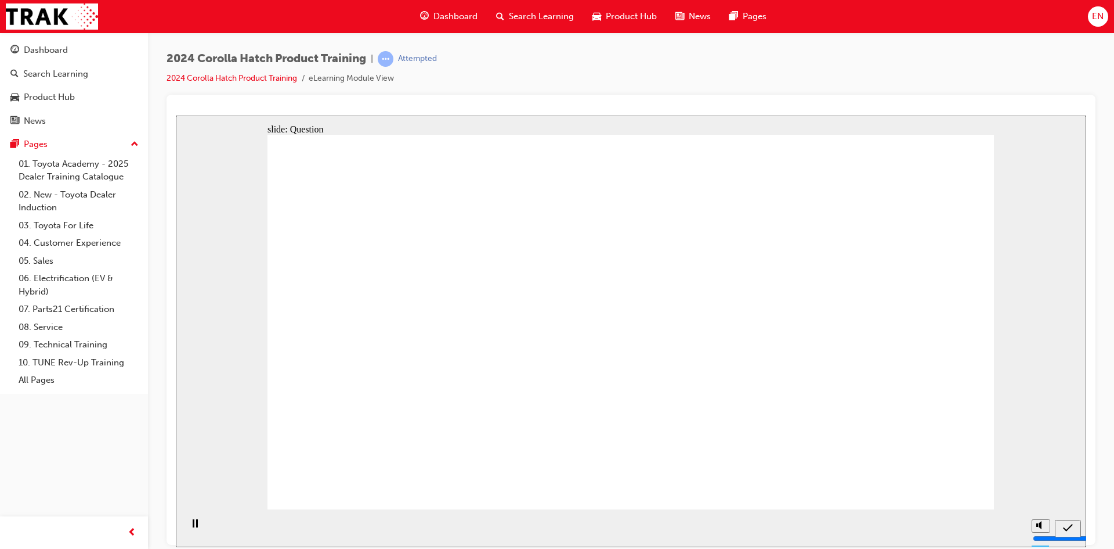
radio input "true"
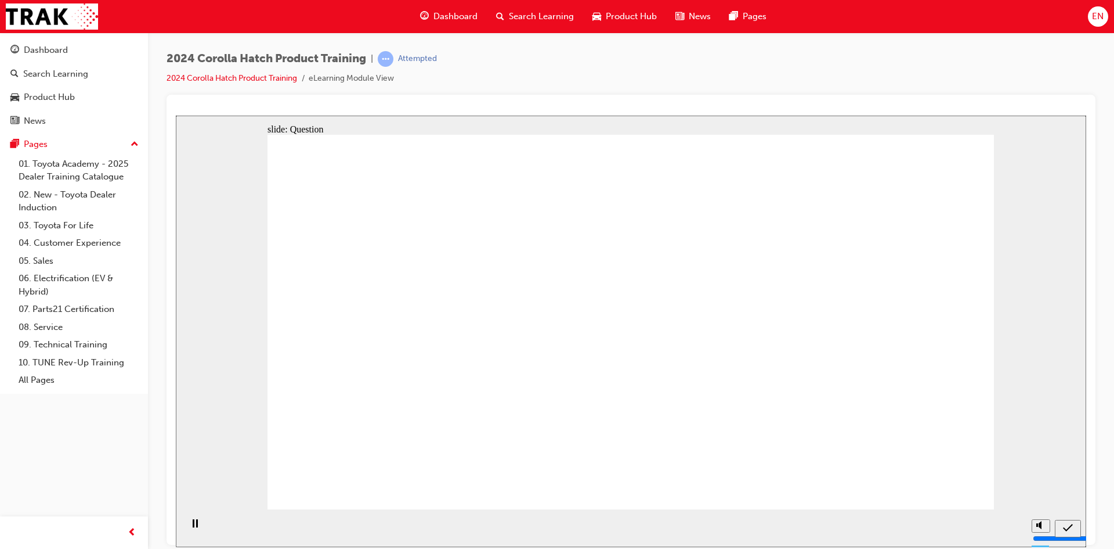
radio input "true"
drag, startPoint x: 402, startPoint y: 432, endPoint x: 509, endPoint y: 293, distance: 176.0
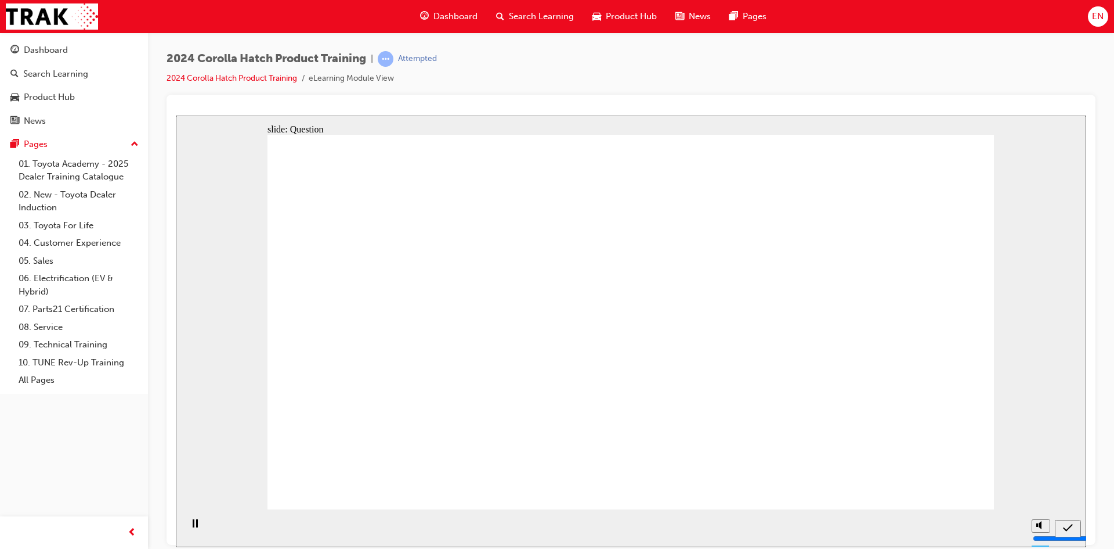
drag, startPoint x: 507, startPoint y: 298, endPoint x: 368, endPoint y: 427, distance: 189.8
drag, startPoint x: 423, startPoint y: 295, endPoint x: 533, endPoint y: 405, distance: 155.6
drag, startPoint x: 758, startPoint y: 307, endPoint x: 632, endPoint y: 430, distance: 175.7
drag, startPoint x: 669, startPoint y: 316, endPoint x: 796, endPoint y: 439, distance: 176.9
drag, startPoint x: 961, startPoint y: 309, endPoint x: 937, endPoint y: 438, distance: 130.4
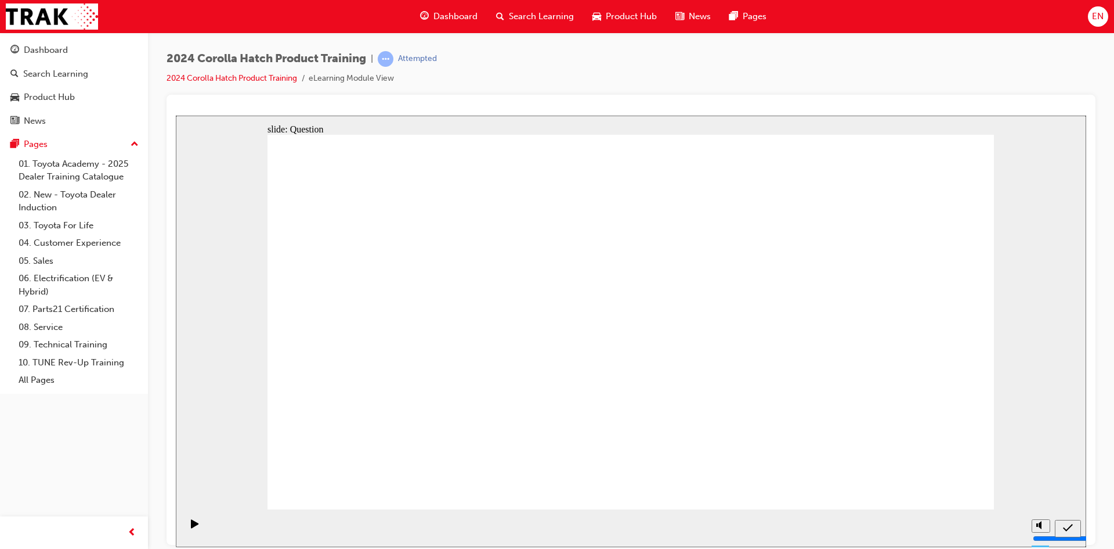
drag, startPoint x: 886, startPoint y: 352, endPoint x: 883, endPoint y: 425, distance: 72.6
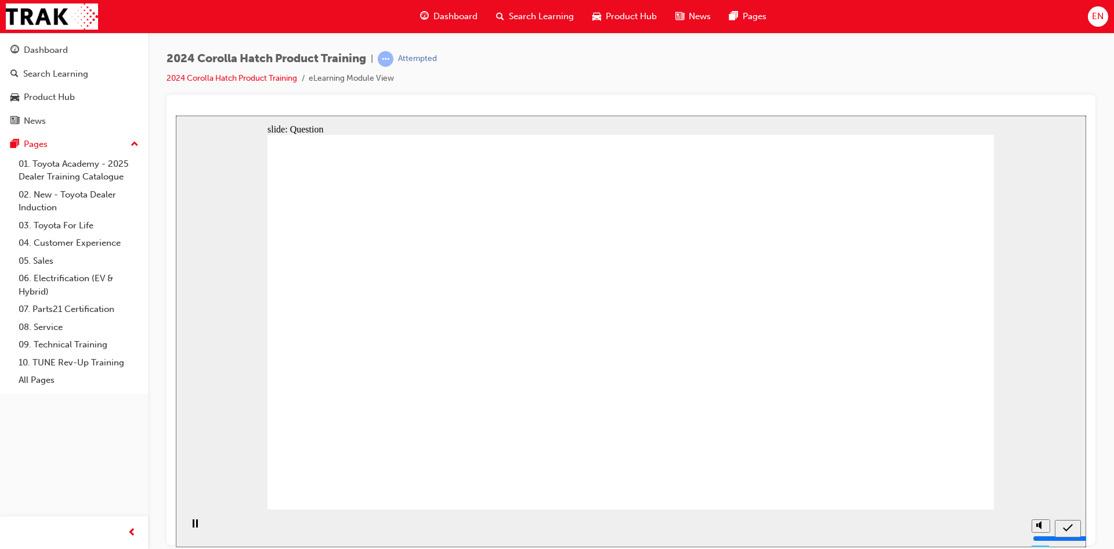
radio input "true"
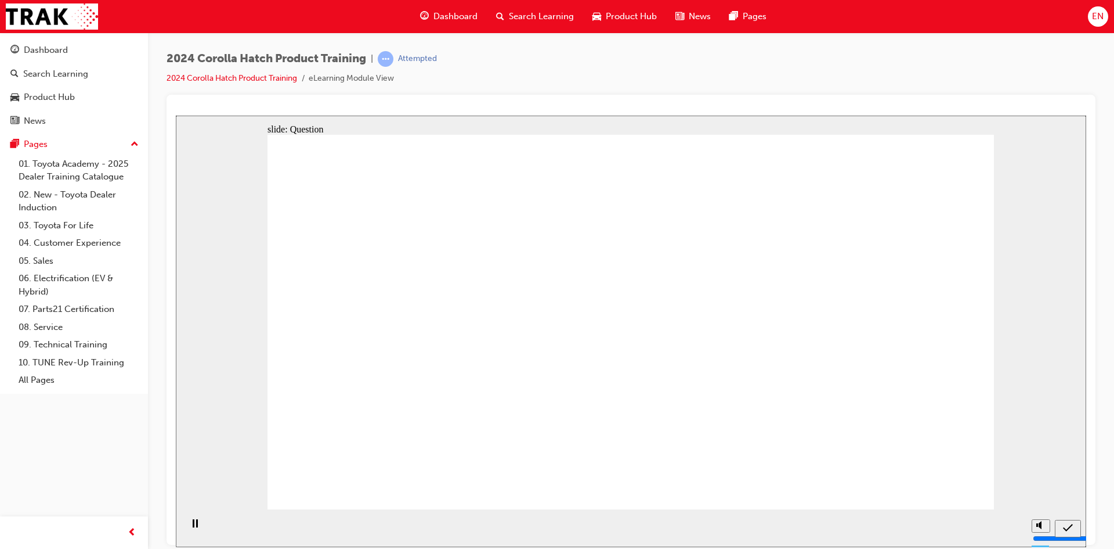
radio input "true"
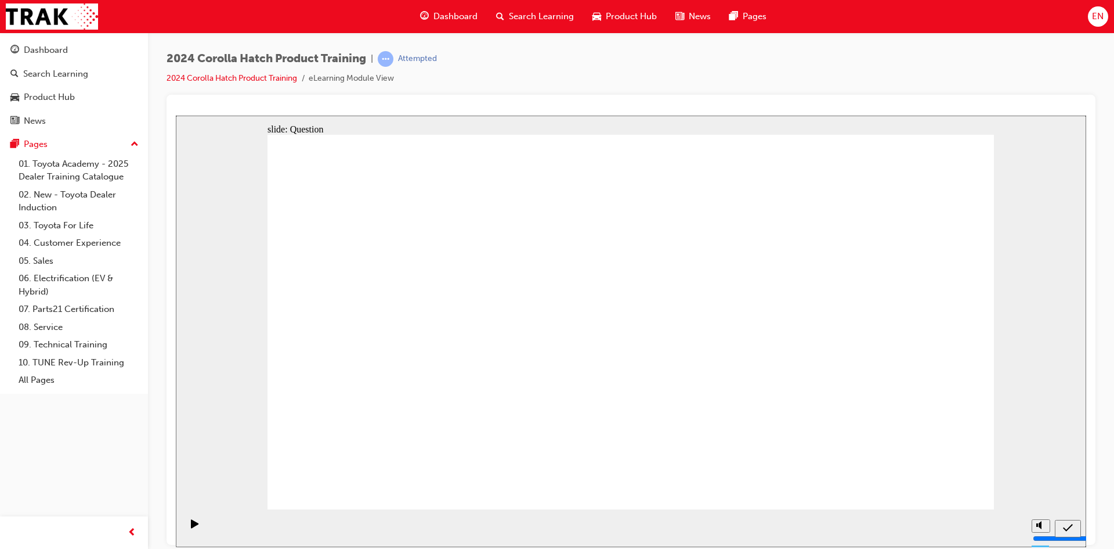
radio input "true"
drag, startPoint x: 480, startPoint y: 349, endPoint x: 377, endPoint y: 417, distance: 123.3
drag, startPoint x: 381, startPoint y: 330, endPoint x: 497, endPoint y: 456, distance: 171.3
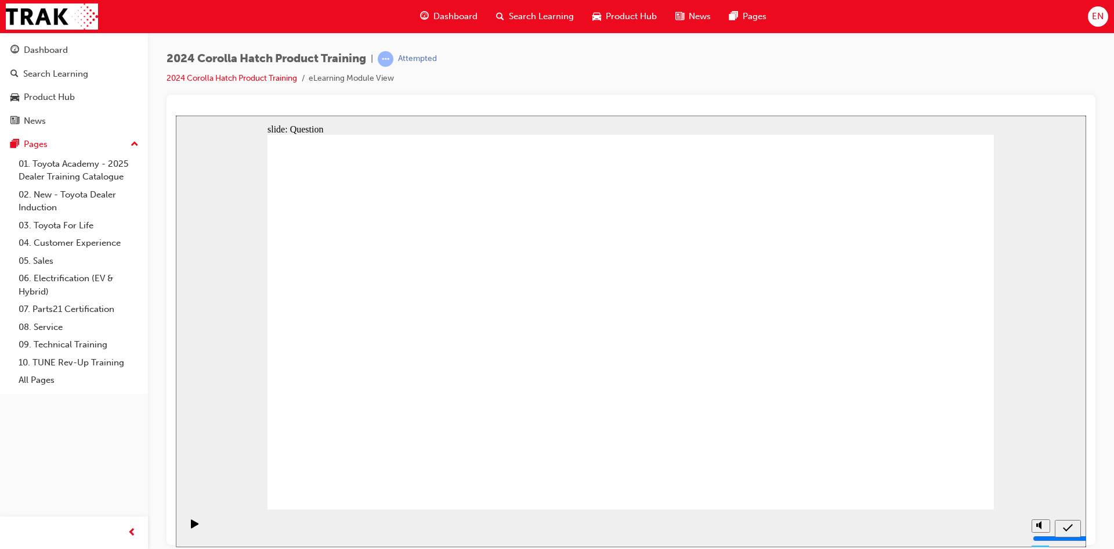
drag, startPoint x: 636, startPoint y: 300, endPoint x: 873, endPoint y: 423, distance: 266.9
drag, startPoint x: 893, startPoint y: 313, endPoint x: 894, endPoint y: 304, distance: 8.8
drag, startPoint x: 771, startPoint y: 309, endPoint x: 666, endPoint y: 435, distance: 163.7
drag, startPoint x: 902, startPoint y: 415, endPoint x: 764, endPoint y: 396, distance: 138.8
drag, startPoint x: 910, startPoint y: 281, endPoint x: 908, endPoint y: 427, distance: 146.3
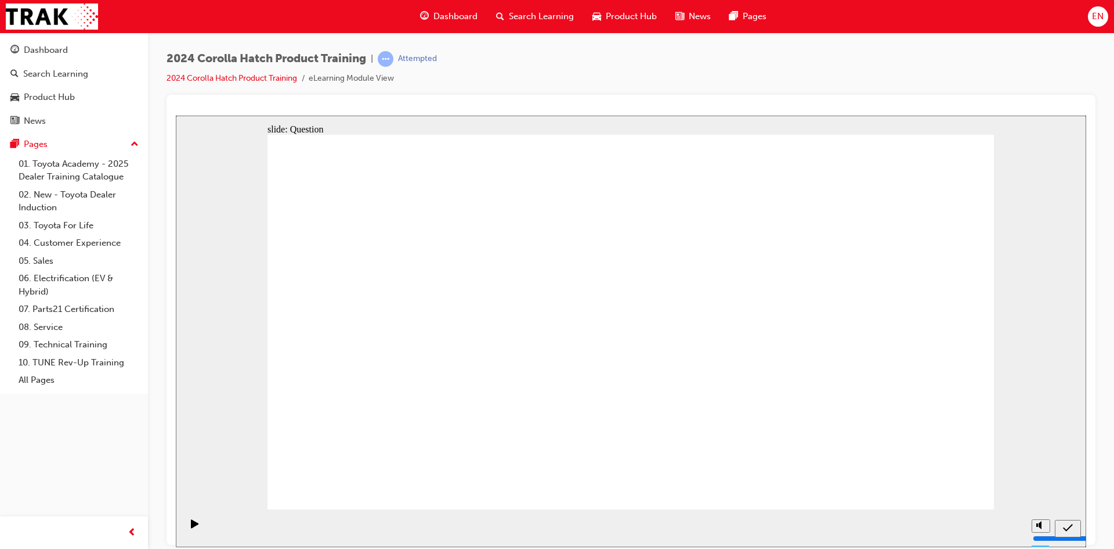
click at [65, 53] on div "Dashboard" at bounding box center [46, 50] width 44 height 13
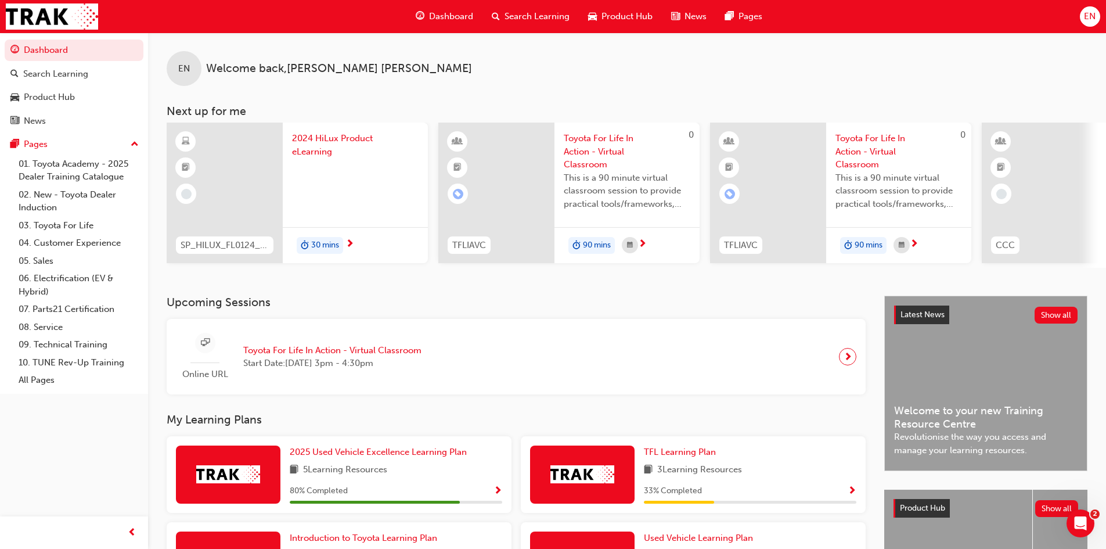
click at [344, 132] on span "2024 HiLux Product eLearning" at bounding box center [355, 145] width 127 height 26
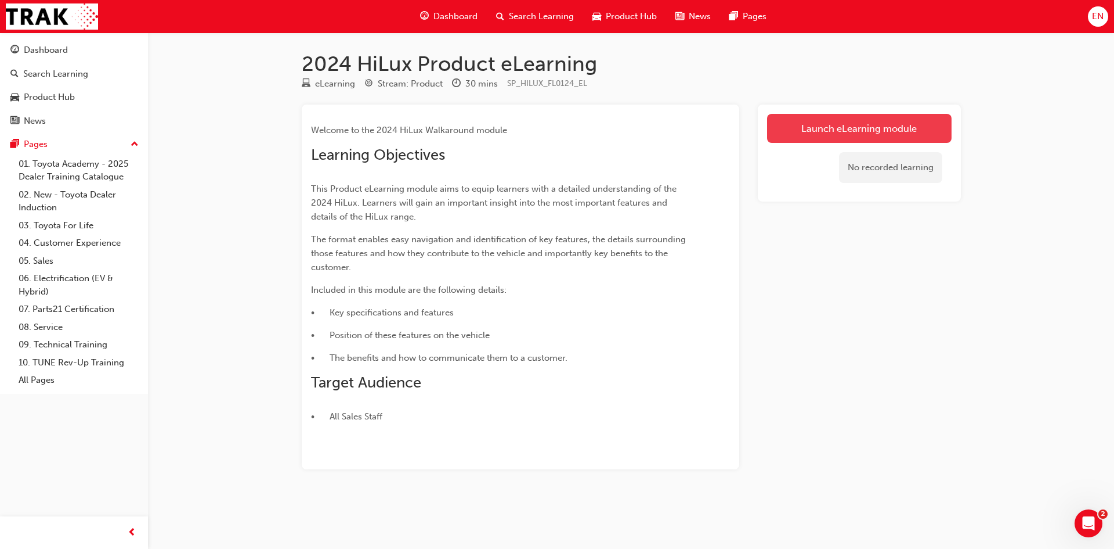
click at [774, 135] on link "Launch eLearning module" at bounding box center [859, 128] width 185 height 29
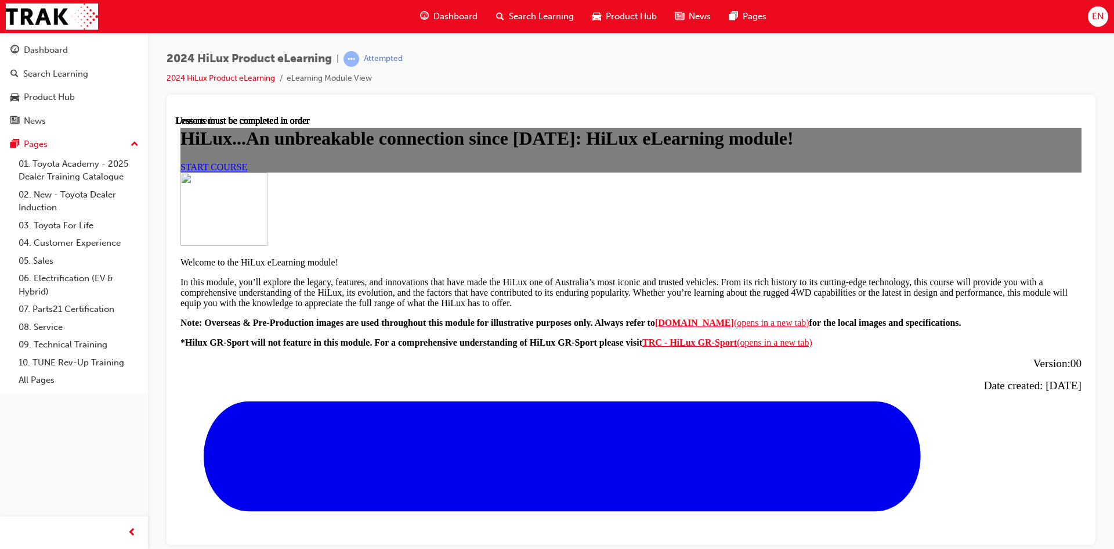
click at [484, 172] on div "START COURSE" at bounding box center [631, 166] width 901 height 10
click at [247, 171] on link "START COURSE" at bounding box center [214, 166] width 67 height 10
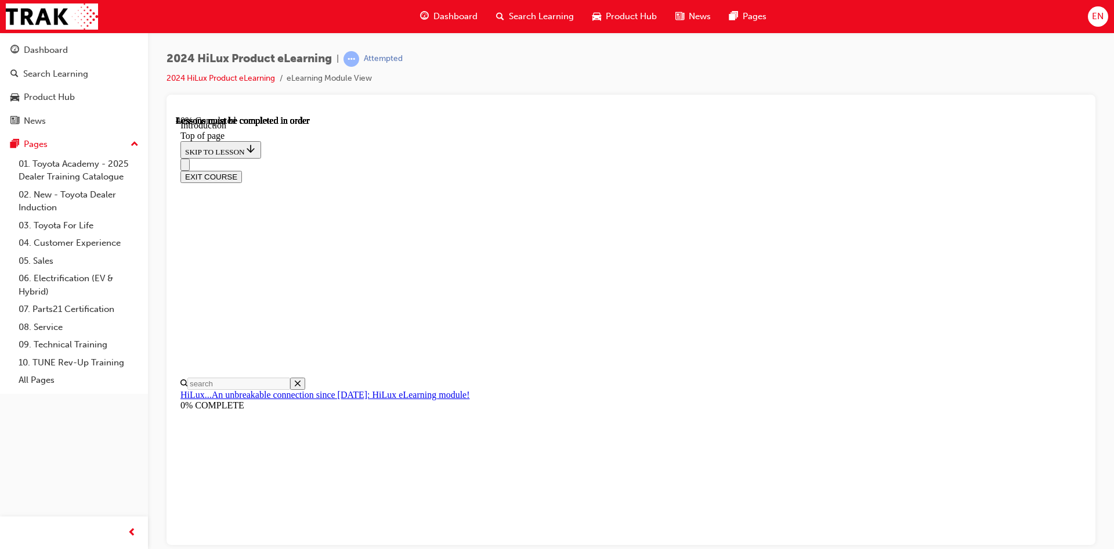
scroll to position [442, 0]
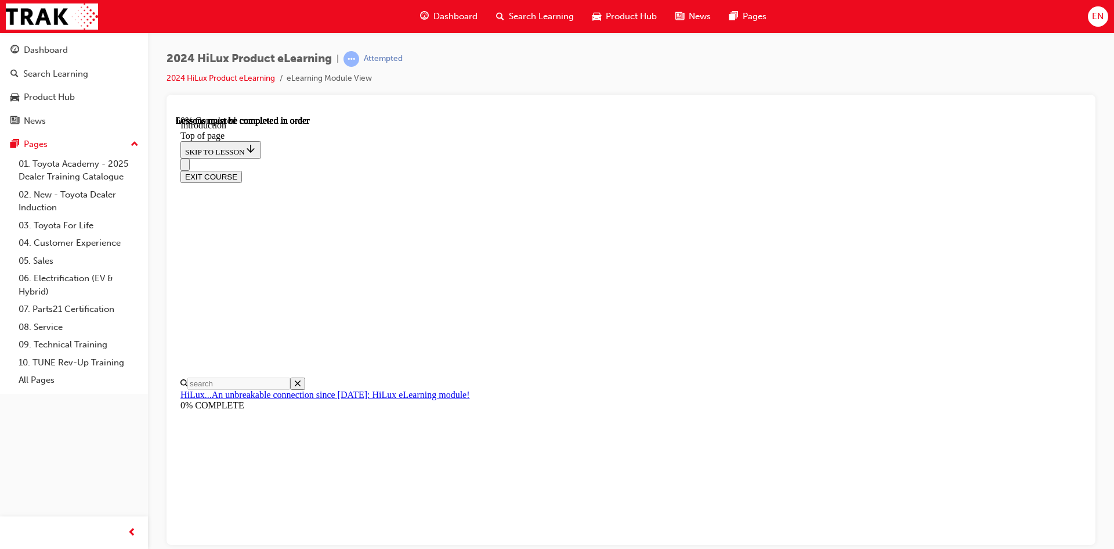
drag, startPoint x: 556, startPoint y: 413, endPoint x: 849, endPoint y: 517, distance: 311.2
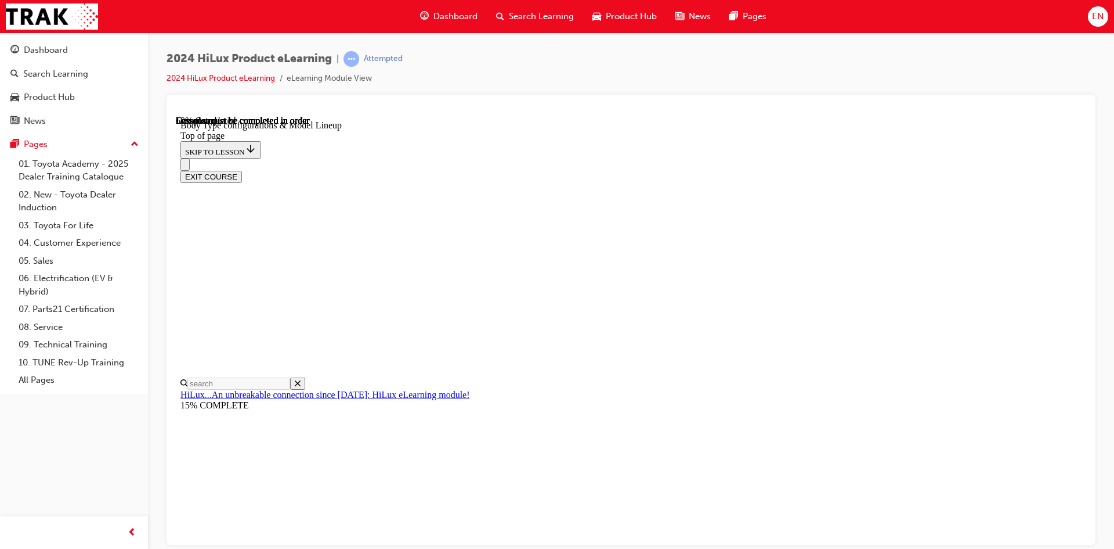
scroll to position [442, 0]
click at [630, 158] on div "EXIT COURSE" at bounding box center [627, 170] width 893 height 24
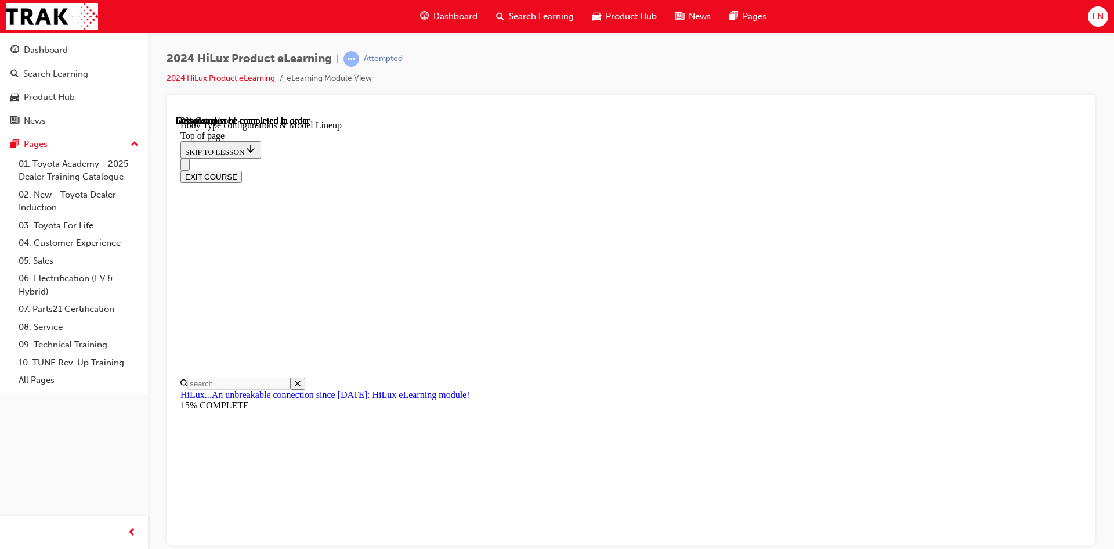
drag, startPoint x: 609, startPoint y: 208, endPoint x: 758, endPoint y: 215, distance: 149.3
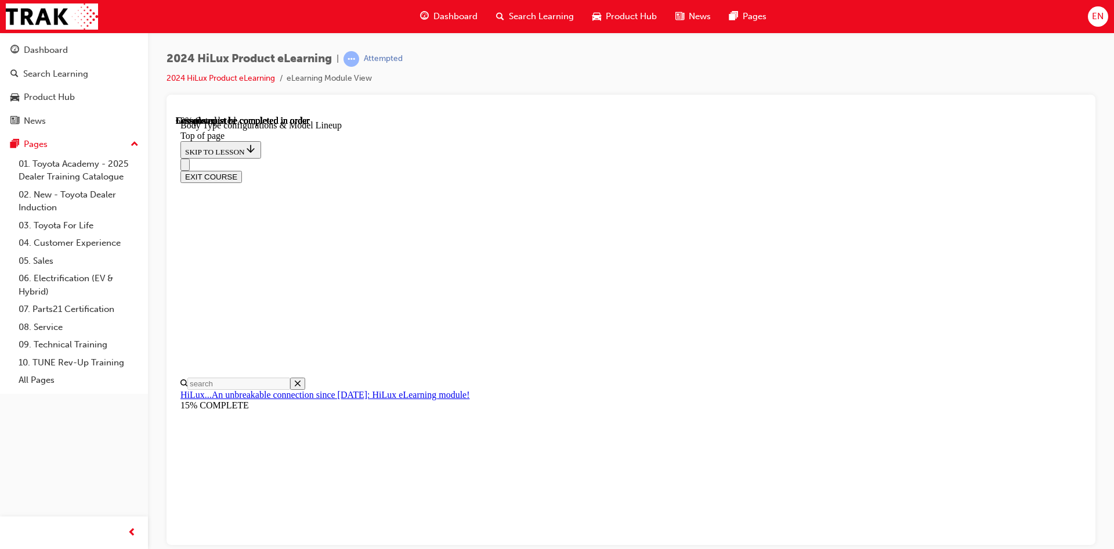
drag, startPoint x: 578, startPoint y: 230, endPoint x: 867, endPoint y: 256, distance: 290.2
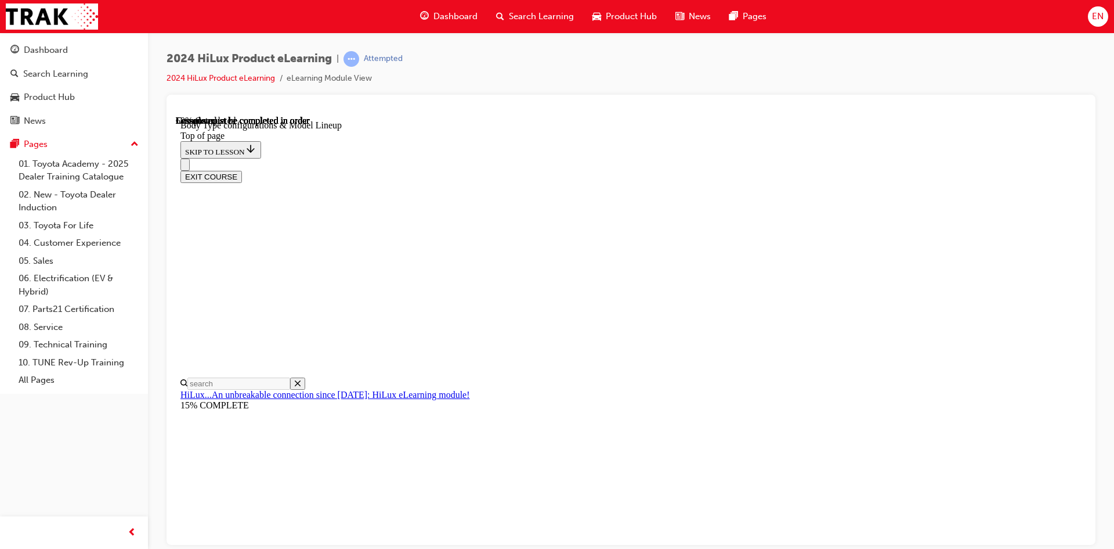
drag, startPoint x: 704, startPoint y: 202, endPoint x: 788, endPoint y: 275, distance: 110.7
drag, startPoint x: 661, startPoint y: 219, endPoint x: 866, endPoint y: 271, distance: 211.5
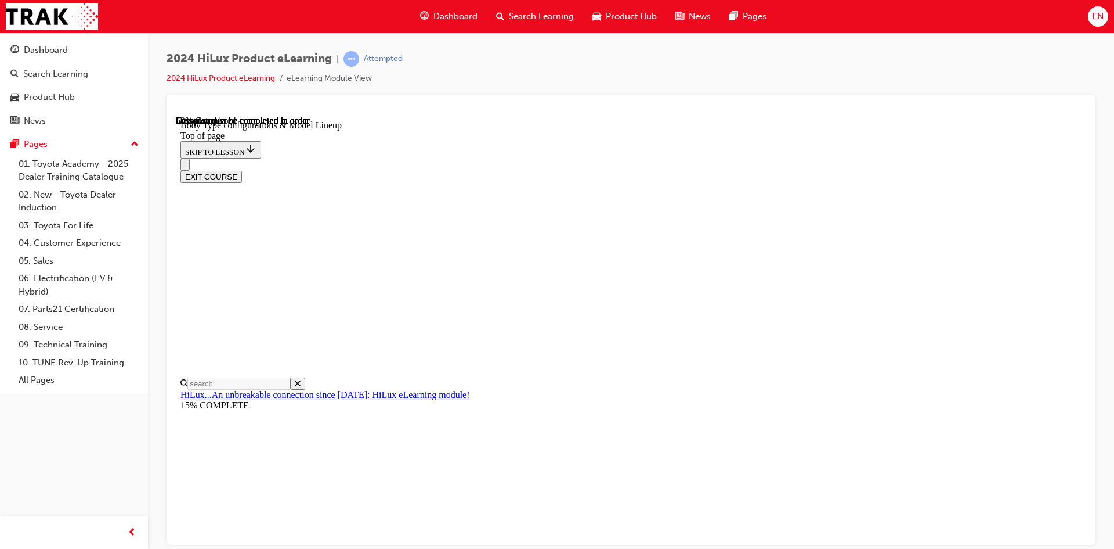
scroll to position [353, 0]
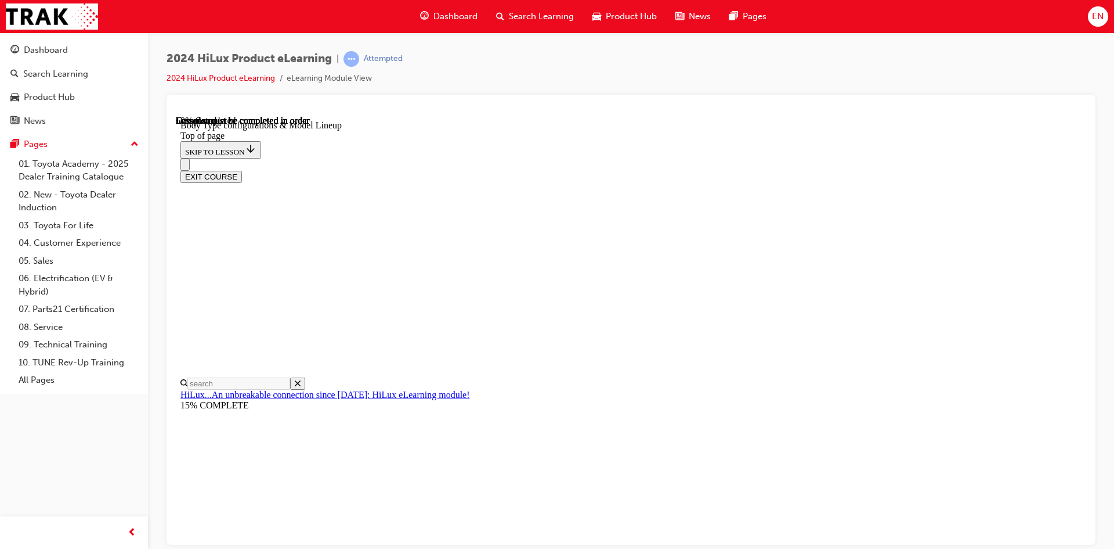
drag, startPoint x: 488, startPoint y: 284, endPoint x: 533, endPoint y: 305, distance: 49.3
